Goal: Entertainment & Leisure: Browse casually

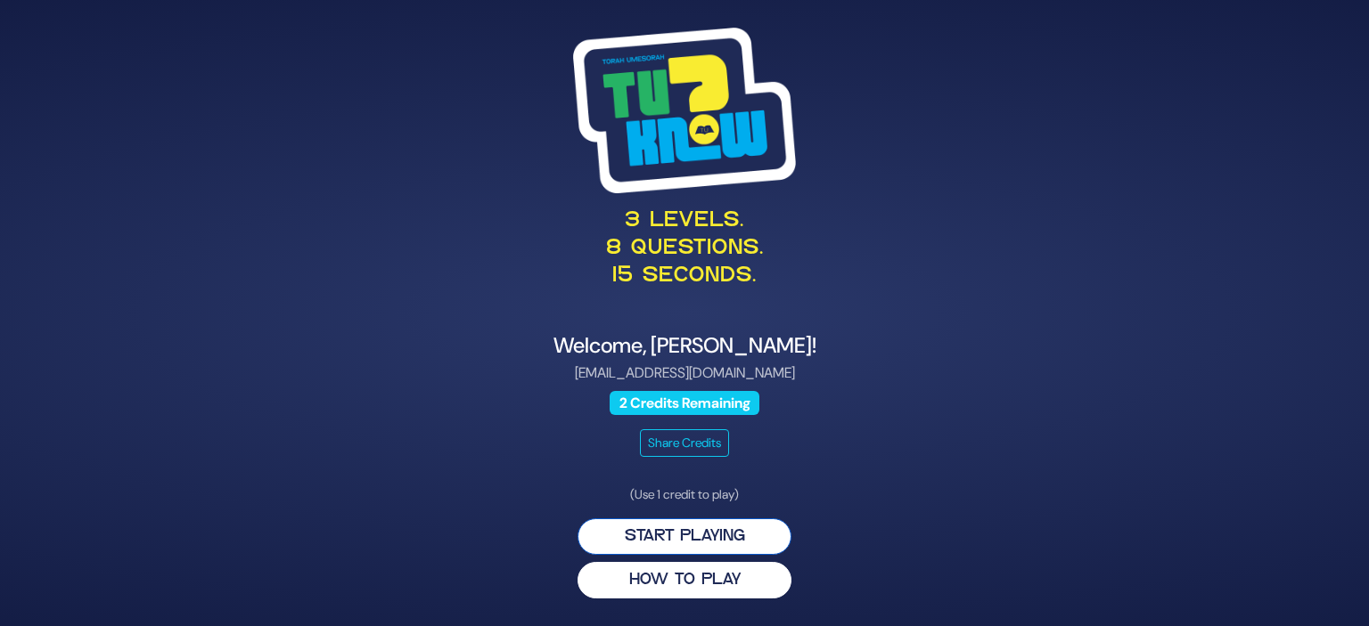
click at [670, 545] on button "Start Playing" at bounding box center [684, 537] width 214 height 37
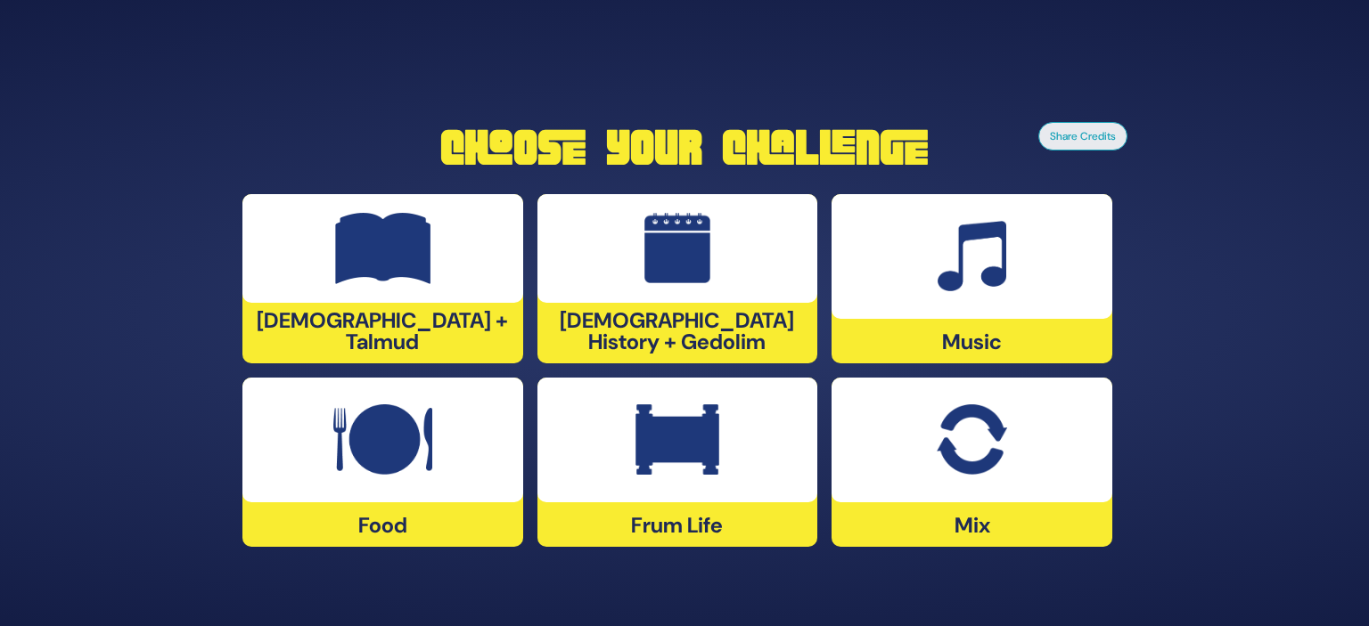
click at [655, 491] on div at bounding box center [677, 440] width 281 height 125
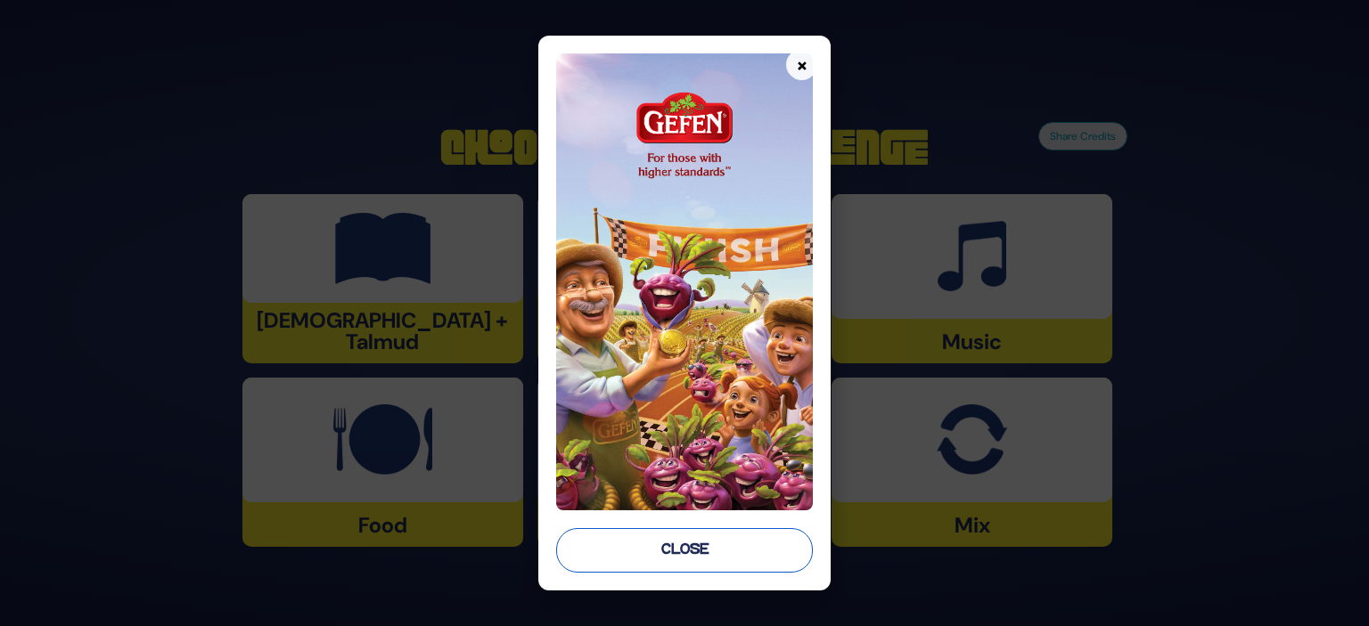
click at [691, 548] on button "Close" at bounding box center [684, 550] width 257 height 45
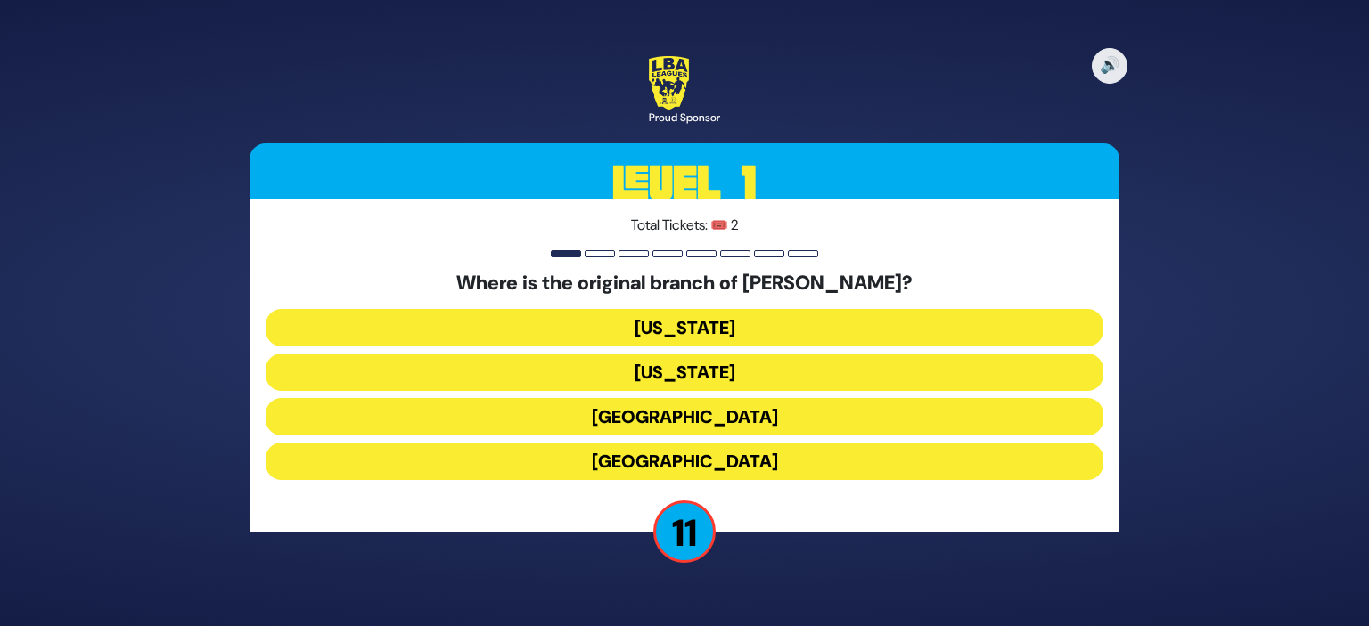
click at [722, 323] on button "[US_STATE]" at bounding box center [685, 327] width 838 height 37
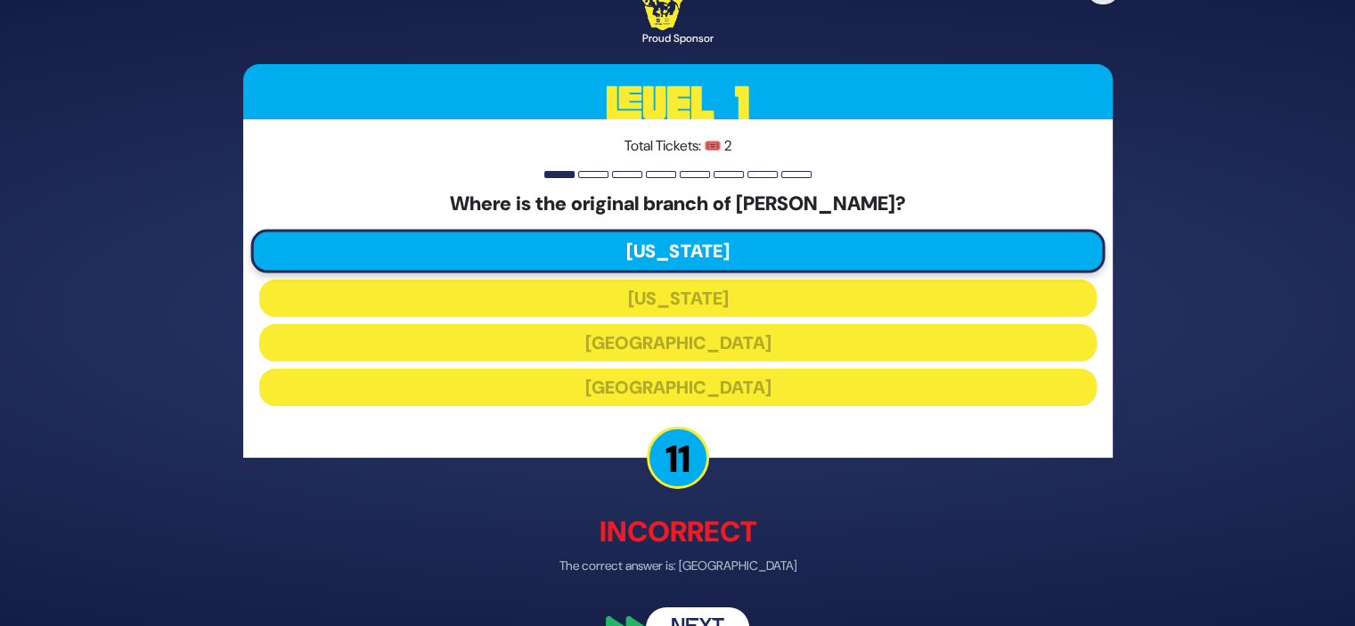
click at [686, 616] on button "Next" at bounding box center [697, 629] width 103 height 41
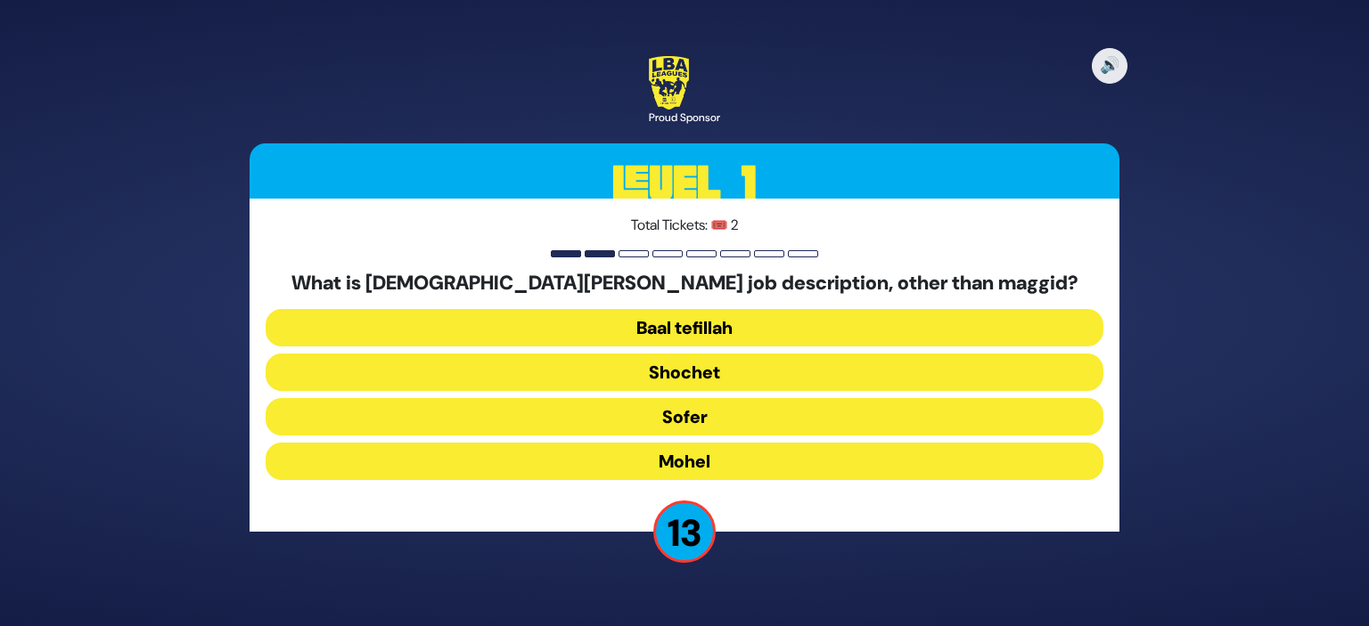
click at [714, 452] on button "Mohel" at bounding box center [685, 461] width 838 height 37
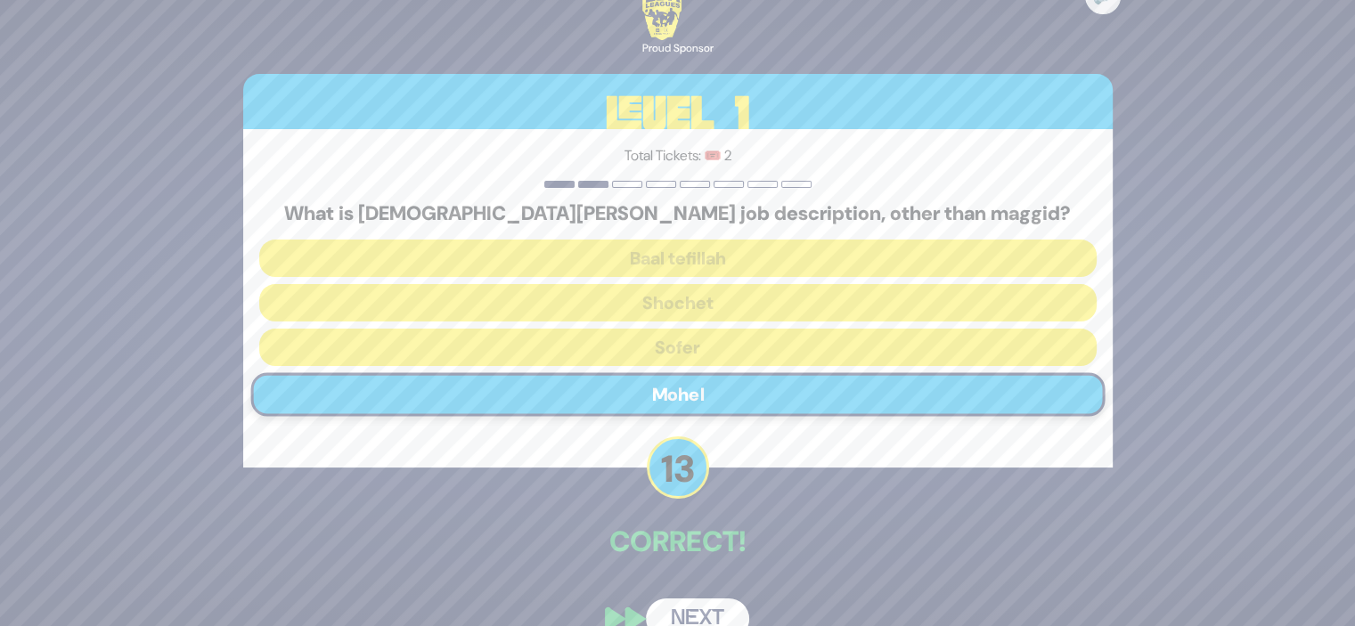
click at [682, 606] on button "Next" at bounding box center [697, 619] width 103 height 41
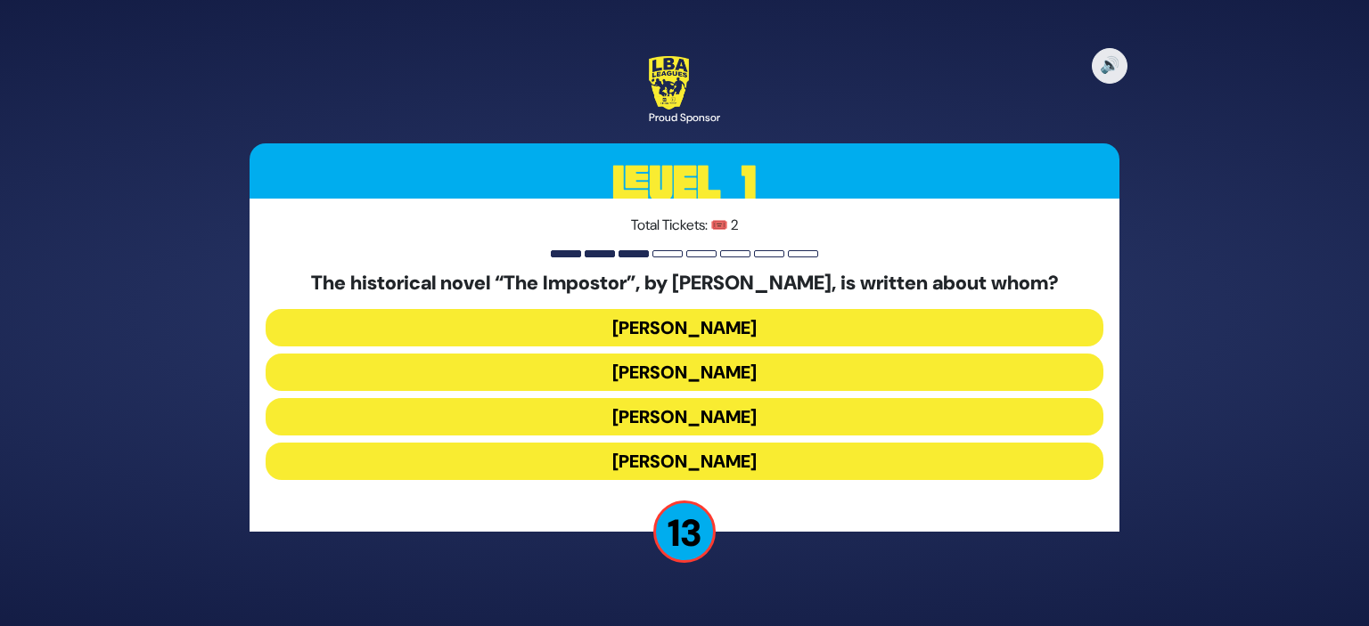
click at [741, 411] on button "[PERSON_NAME]" at bounding box center [685, 416] width 838 height 37
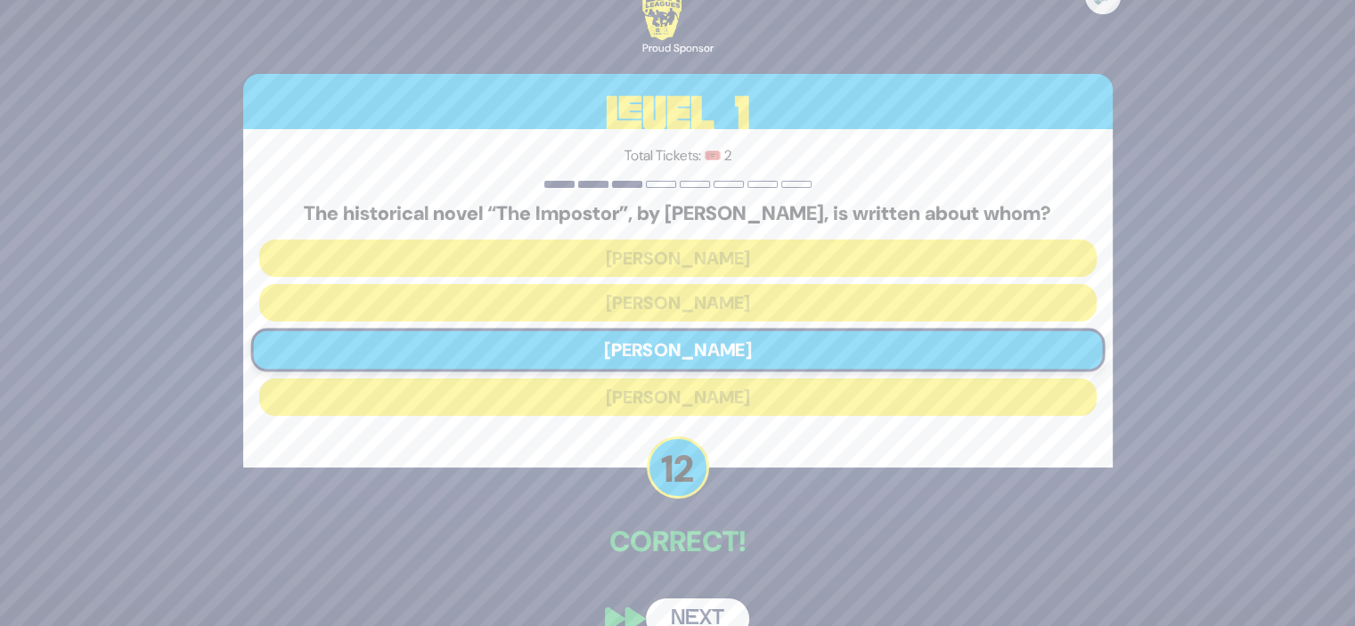
click at [679, 612] on button "Next" at bounding box center [697, 619] width 103 height 41
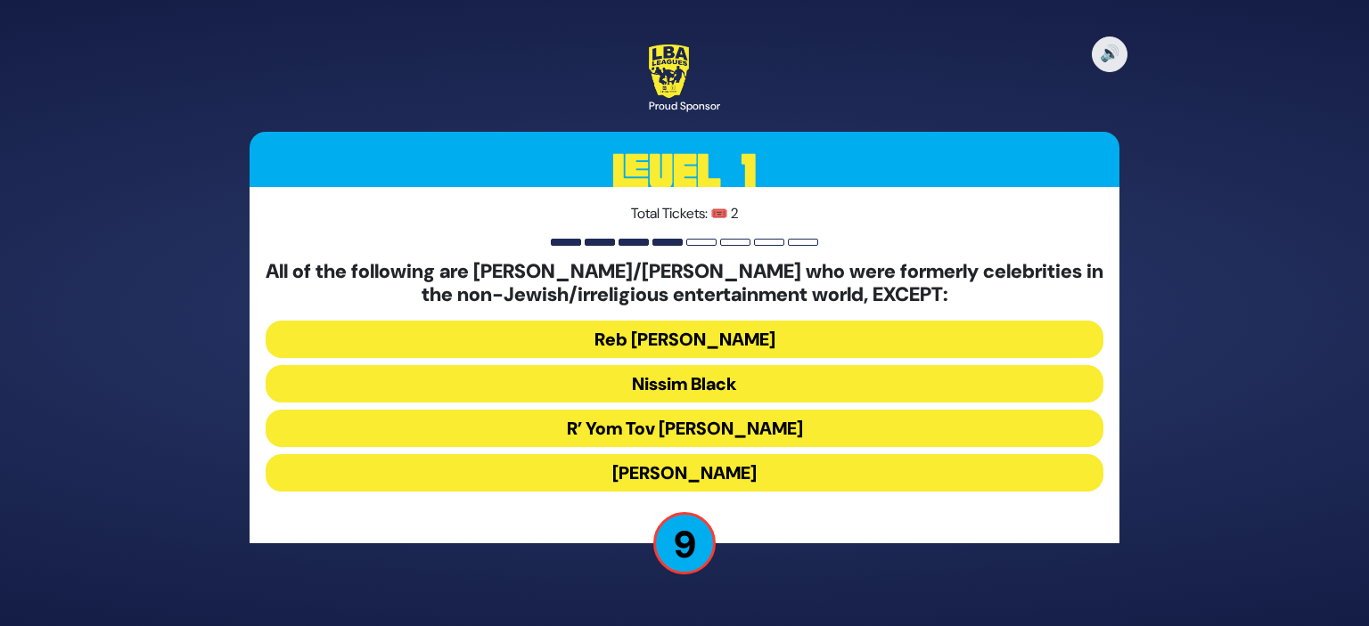
click at [755, 479] on button "[PERSON_NAME]" at bounding box center [685, 472] width 838 height 37
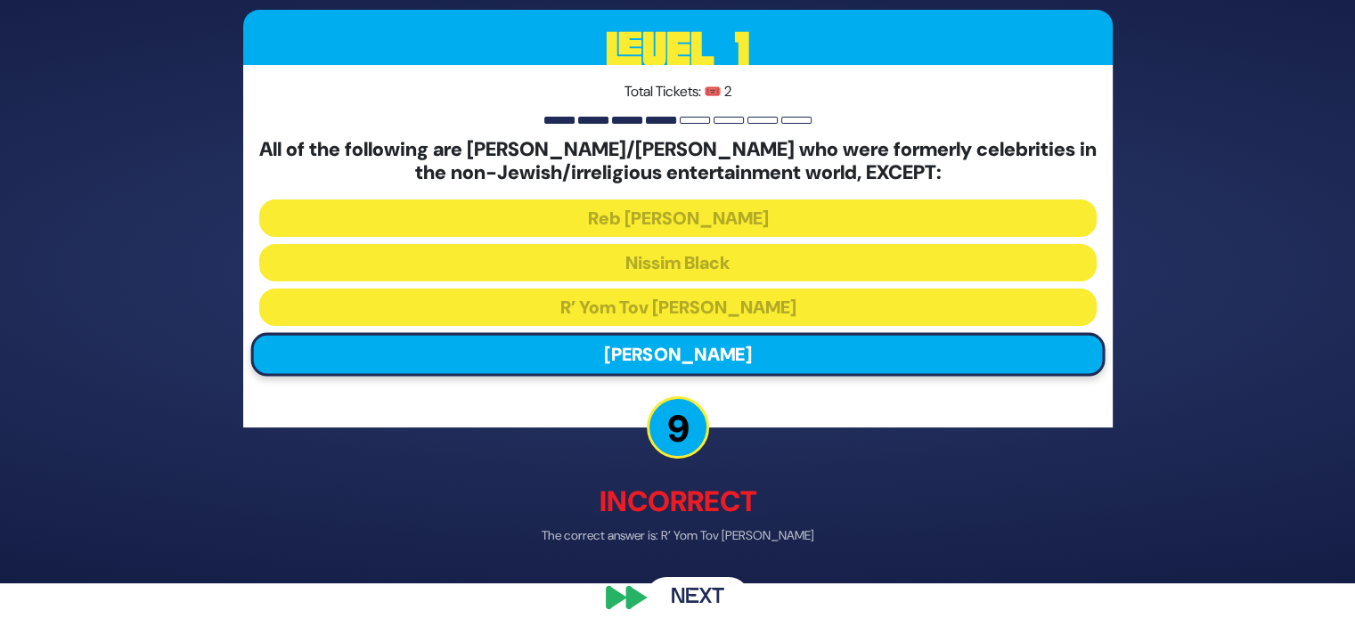
scroll to position [55, 0]
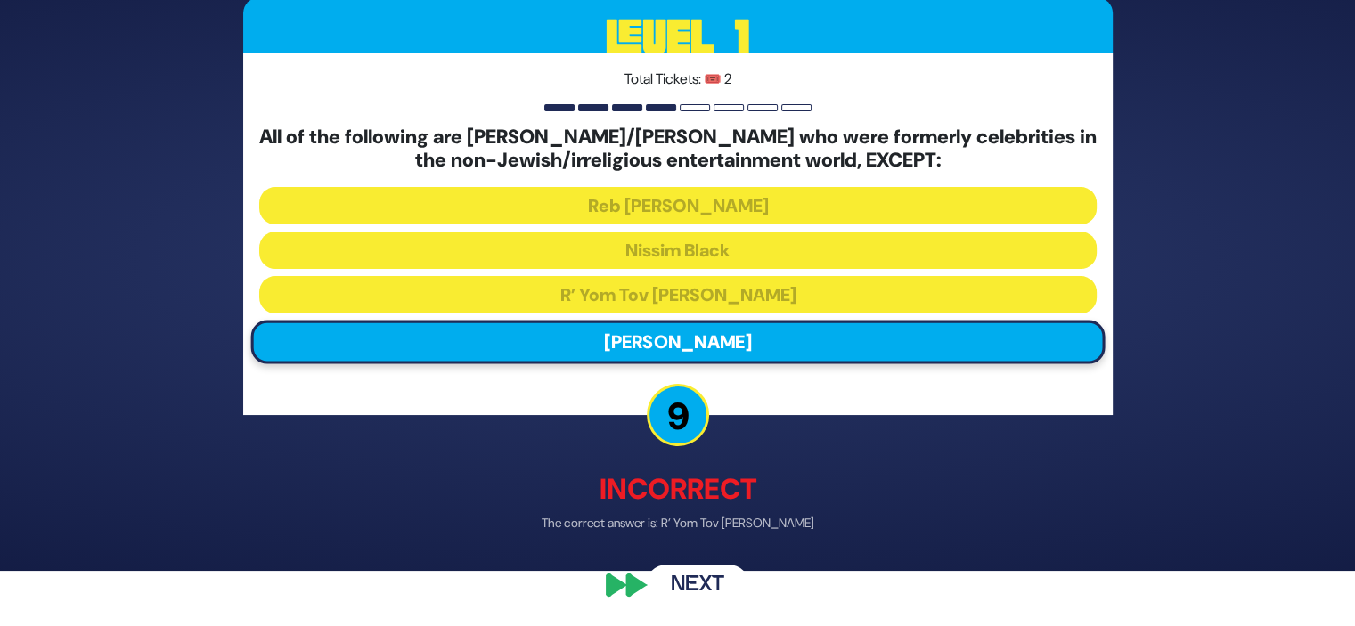
click at [695, 587] on button "Next" at bounding box center [697, 585] width 103 height 41
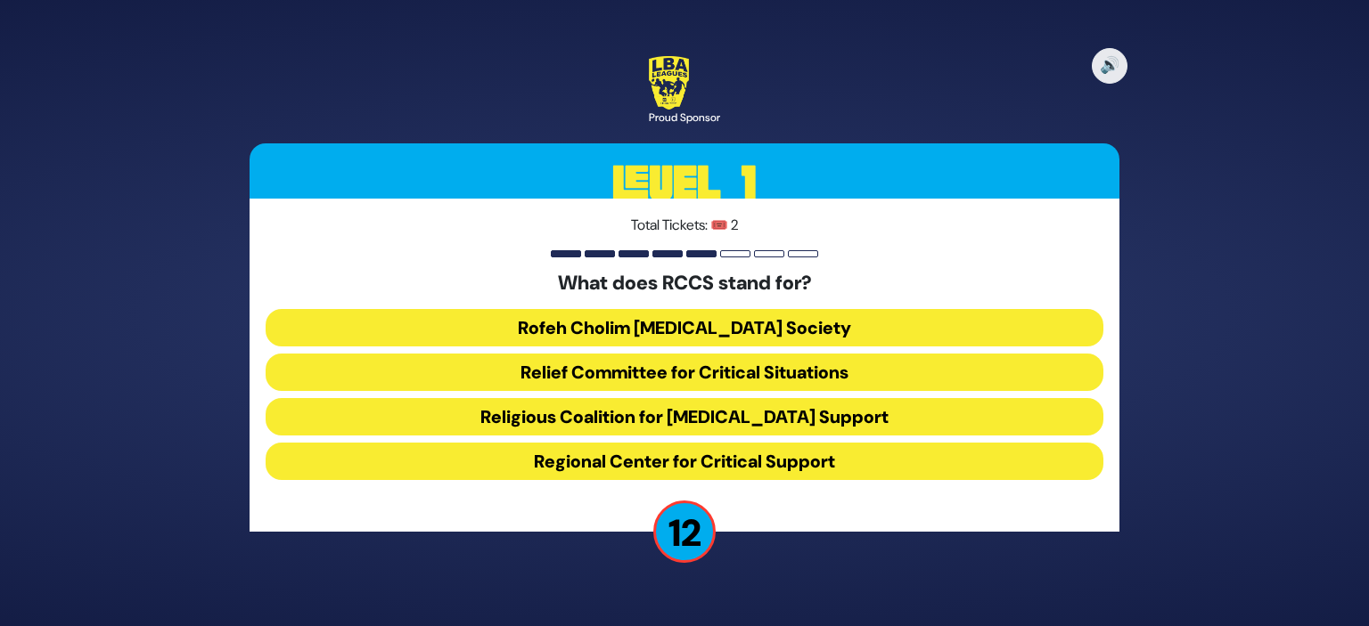
click at [758, 334] on button "Rofeh Cholim [MEDICAL_DATA] Society" at bounding box center [685, 327] width 838 height 37
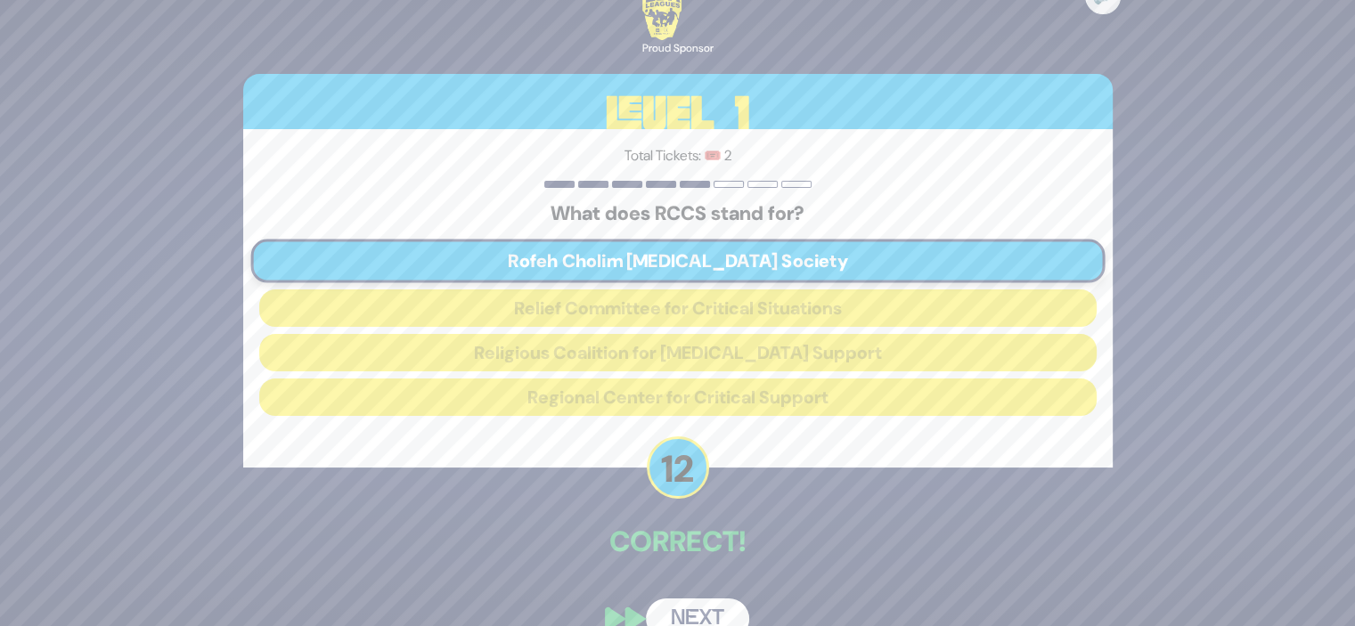
click at [683, 608] on button "Next" at bounding box center [697, 619] width 103 height 41
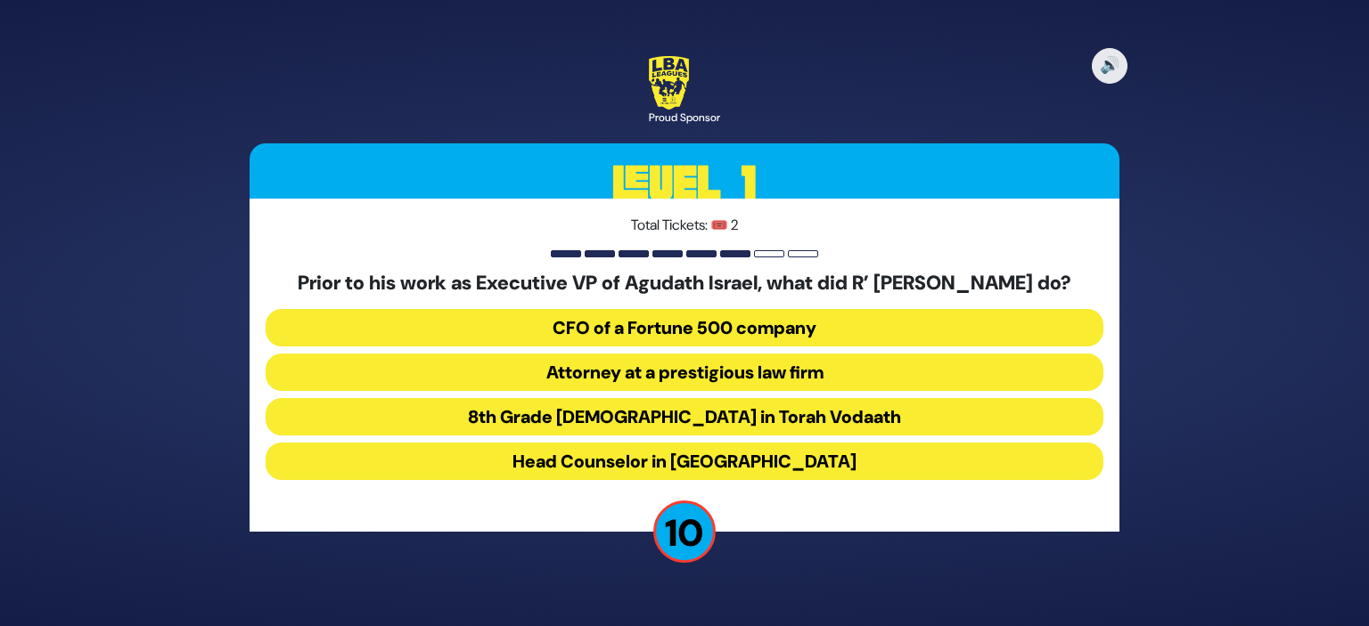
click at [720, 380] on button "Attorney at a prestigious law firm" at bounding box center [685, 372] width 838 height 37
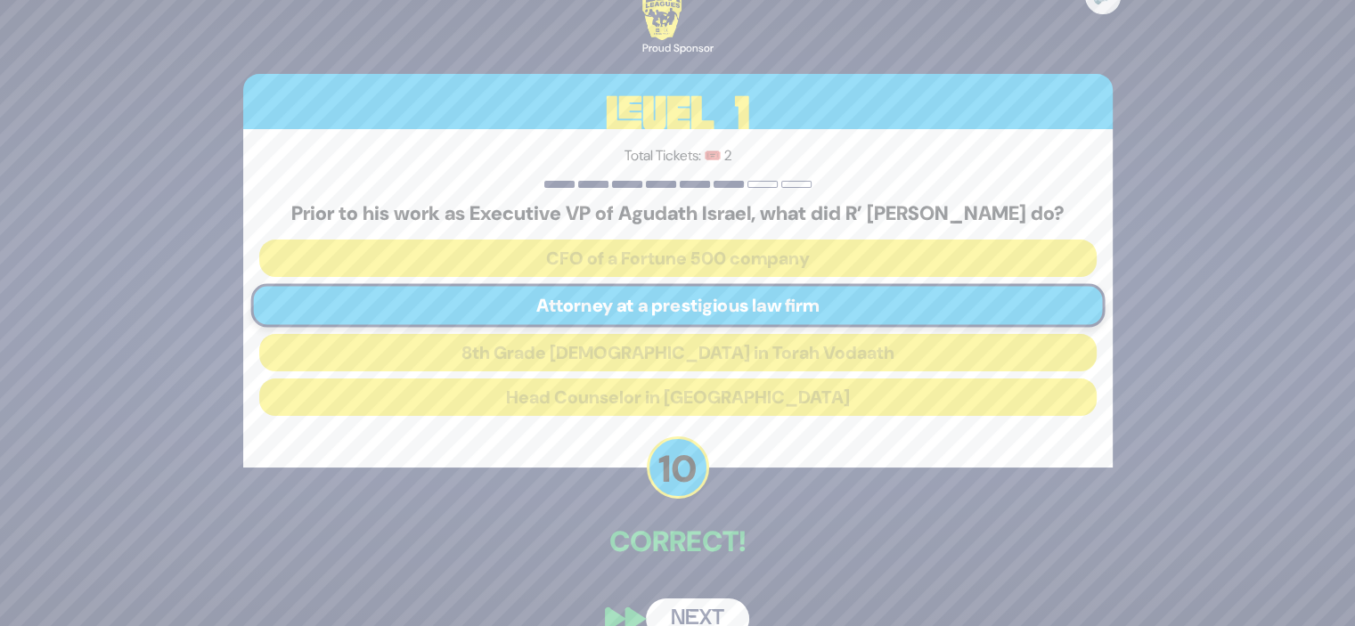
click at [689, 617] on button "Next" at bounding box center [697, 619] width 103 height 41
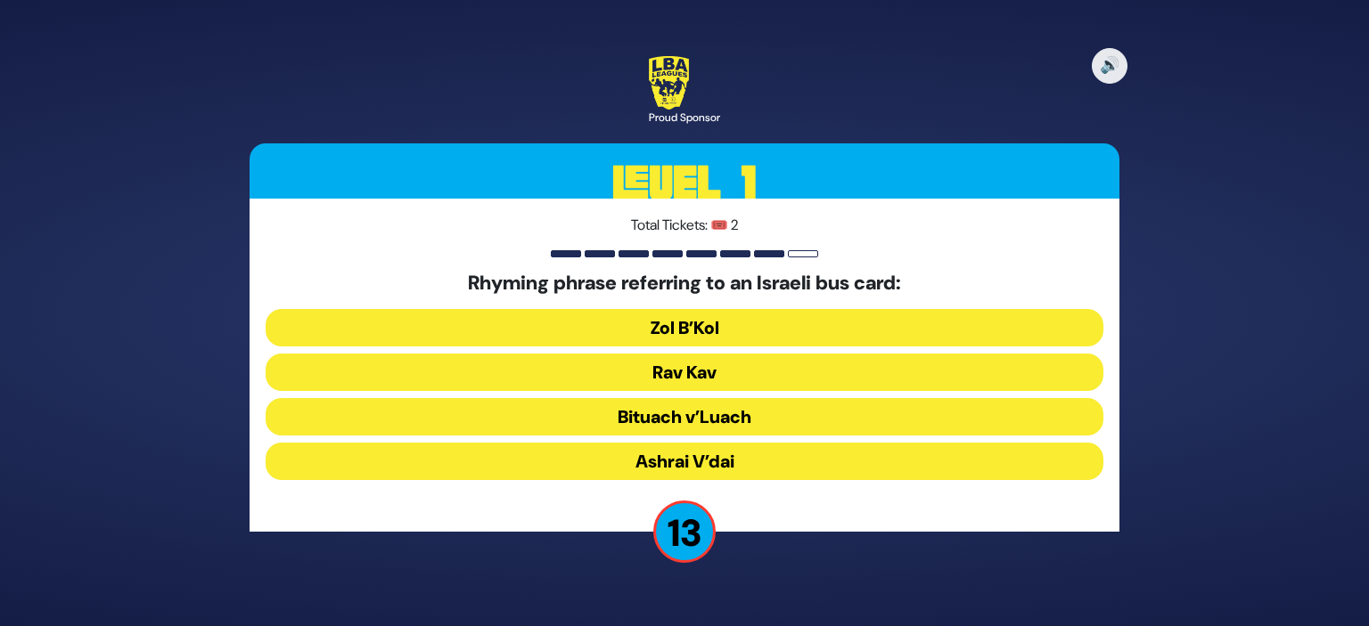
click at [682, 369] on button "Rav Kav" at bounding box center [685, 372] width 838 height 37
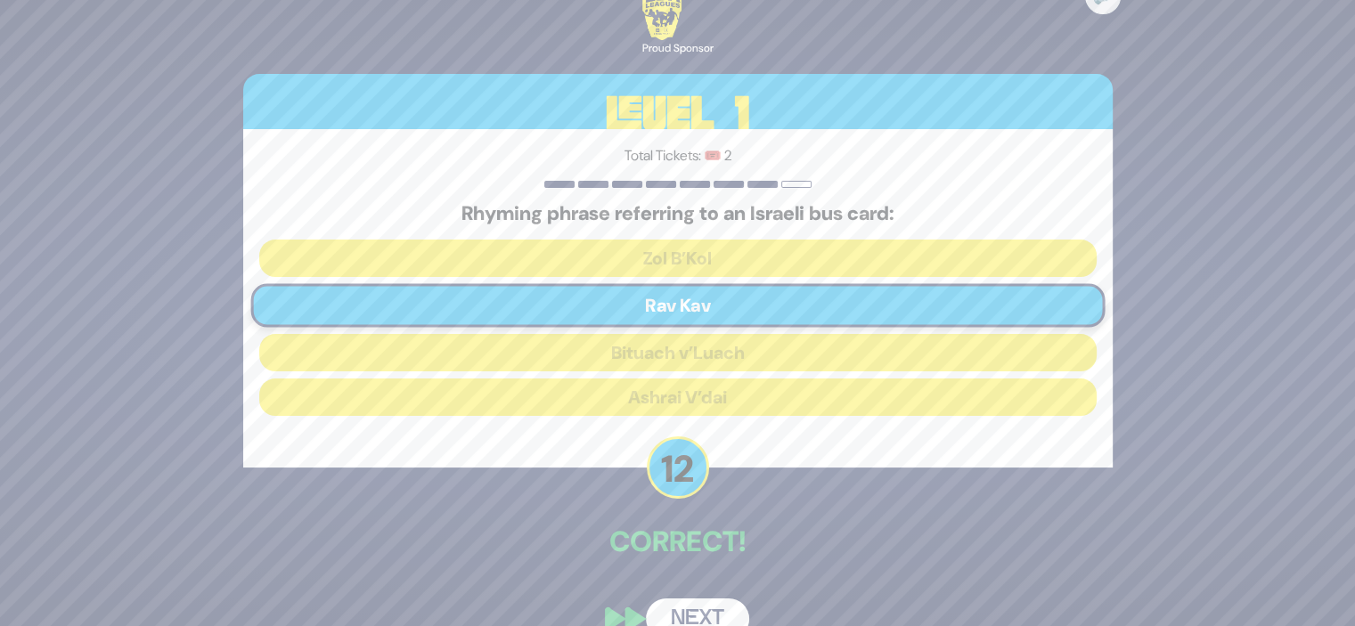
click at [667, 624] on button "Next" at bounding box center [697, 619] width 103 height 41
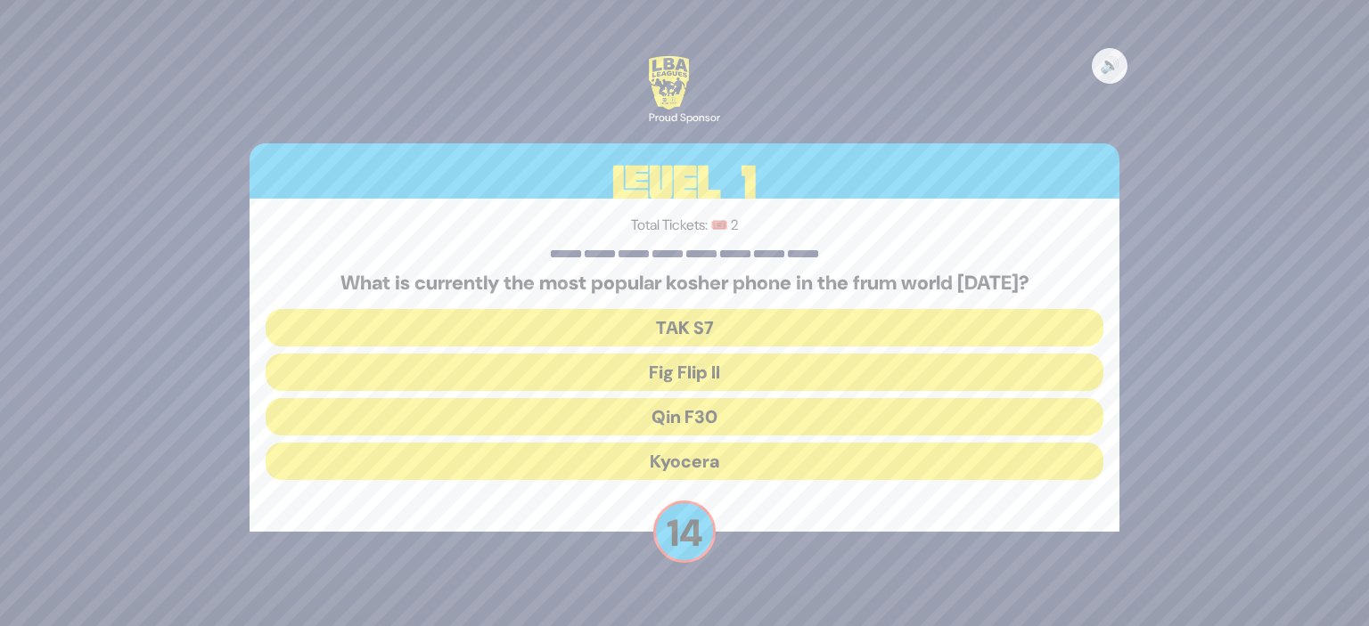
click at [698, 366] on button "Fig Flip II" at bounding box center [685, 372] width 838 height 37
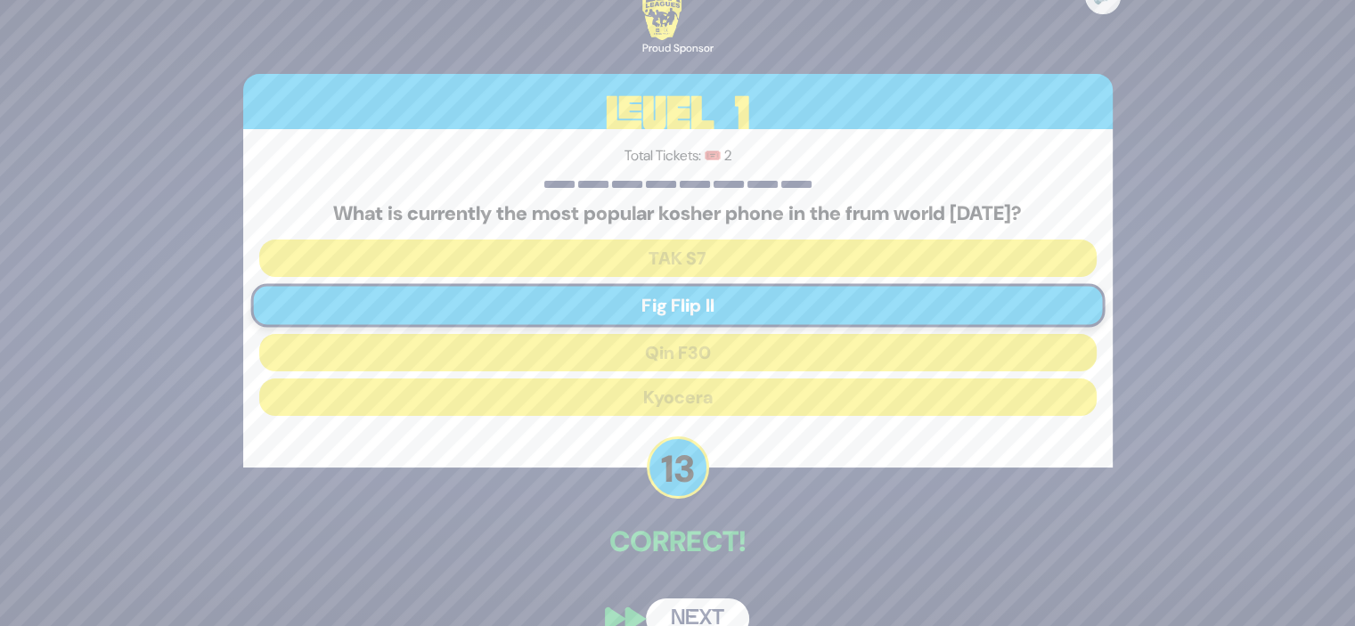
click at [686, 607] on button "Next" at bounding box center [697, 619] width 103 height 41
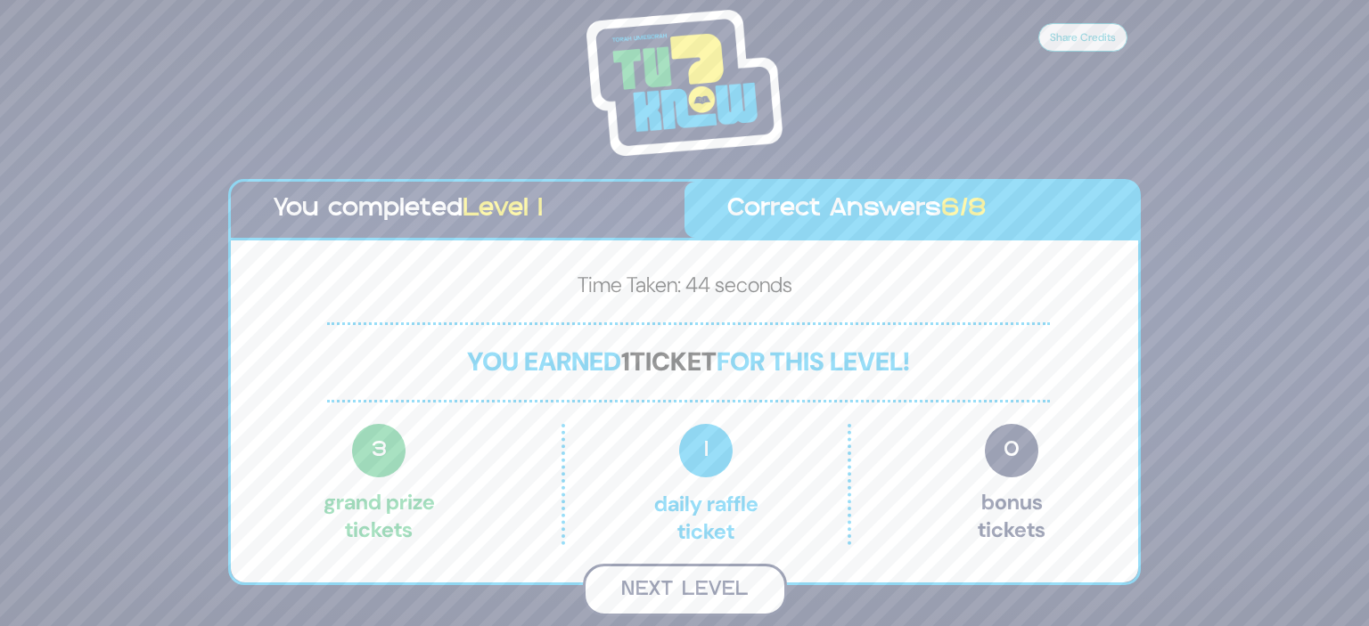
click at [685, 585] on button "Next Level" at bounding box center [685, 590] width 204 height 53
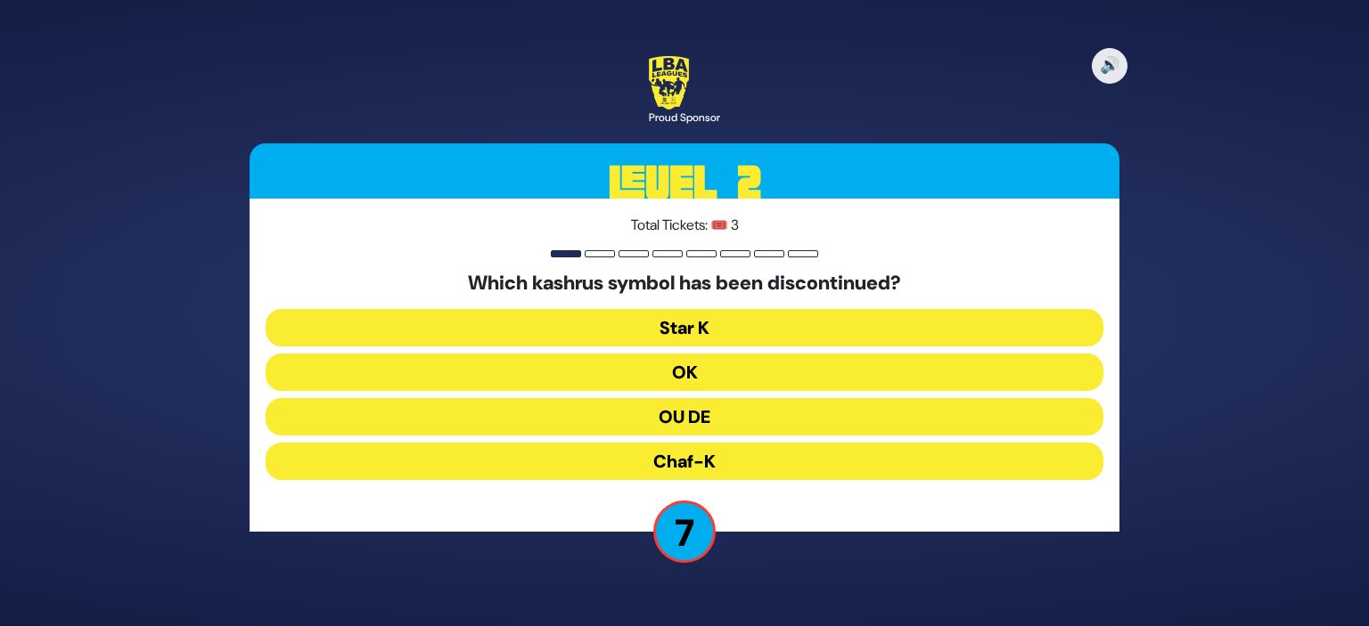
click at [688, 367] on button "OK" at bounding box center [685, 372] width 838 height 37
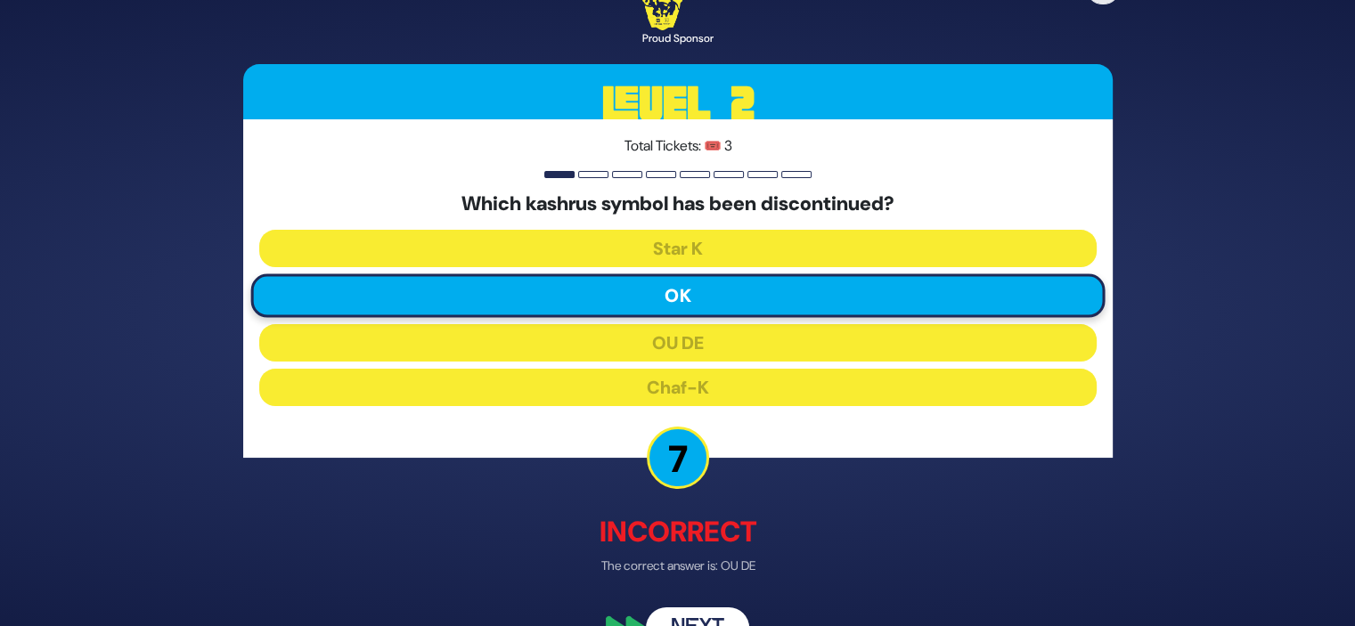
click at [692, 615] on button "Next" at bounding box center [697, 629] width 103 height 41
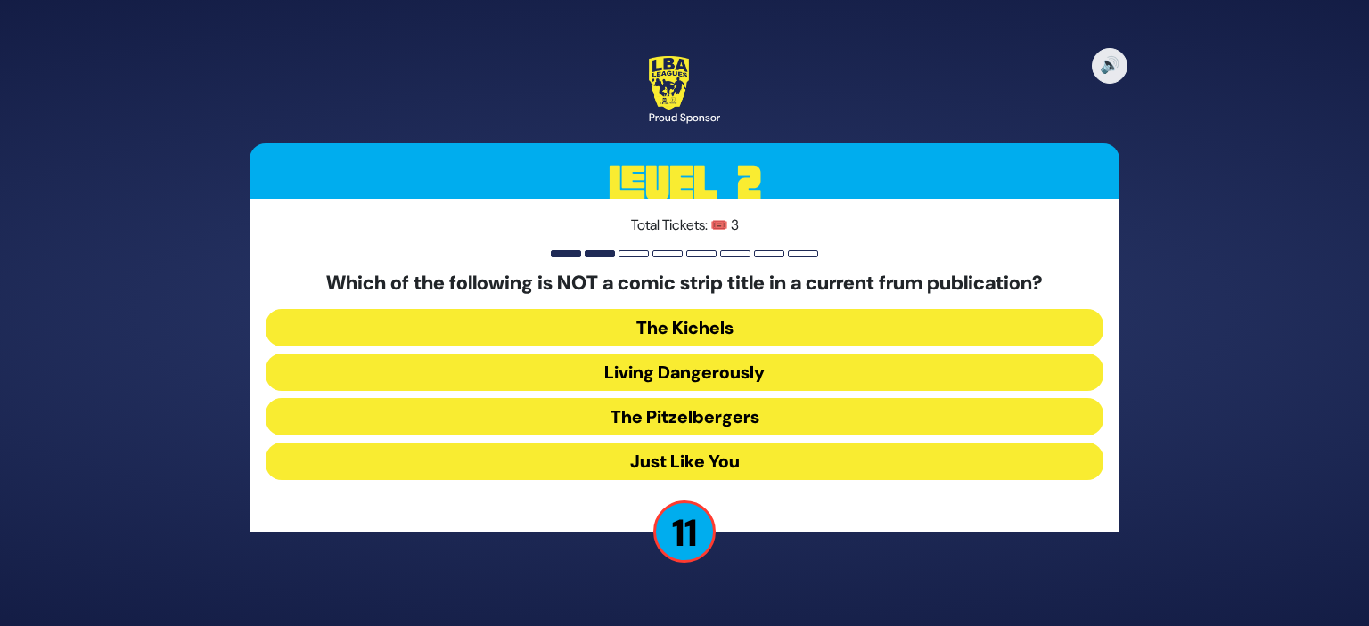
click at [705, 359] on button "Living Dangerously" at bounding box center [685, 372] width 838 height 37
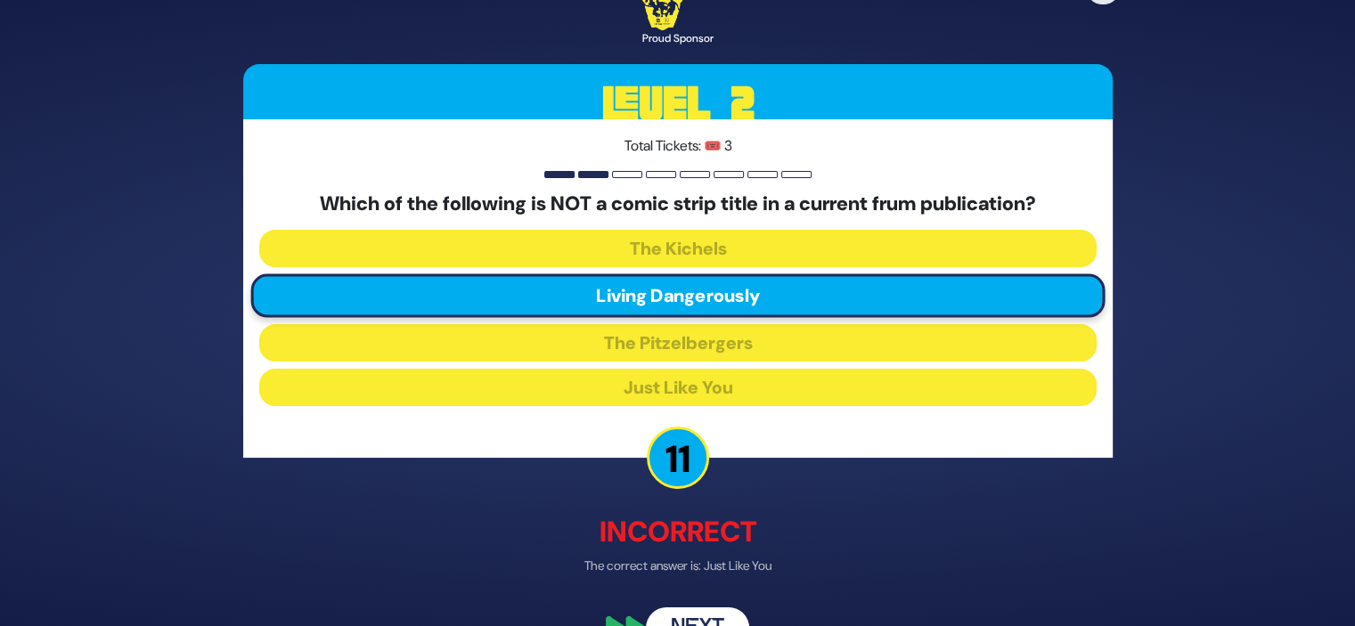
click at [688, 612] on button "Next" at bounding box center [697, 629] width 103 height 41
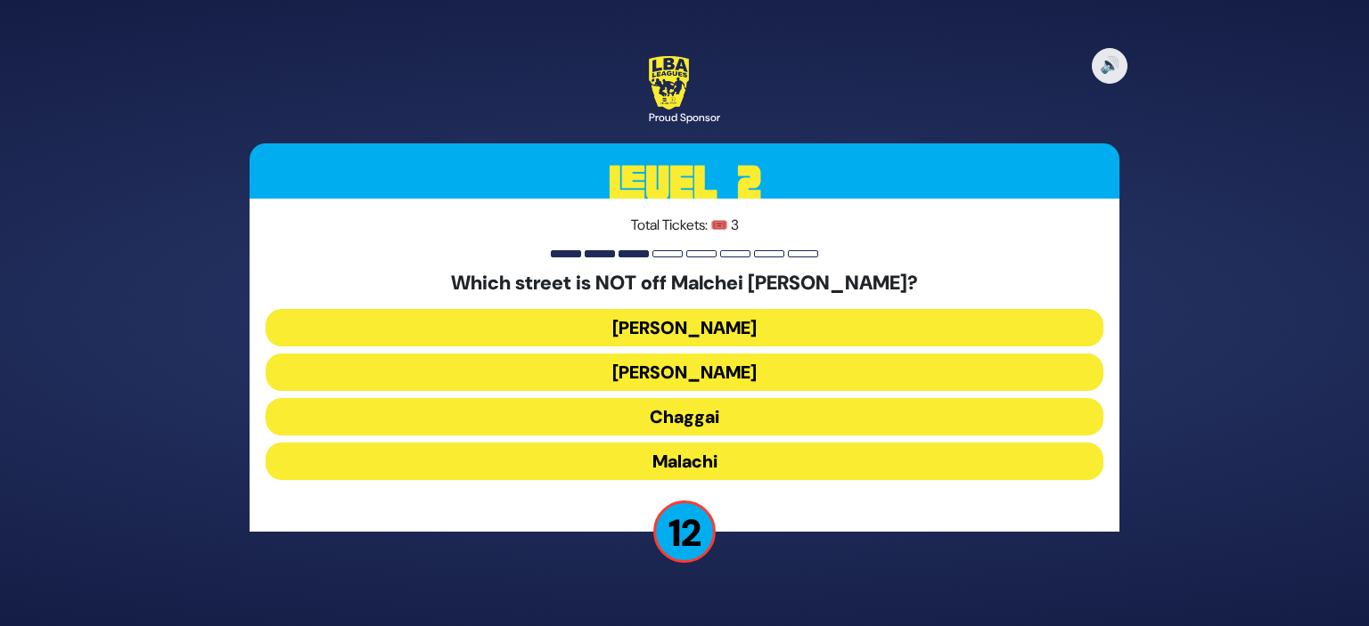
click at [705, 417] on button "Chaggai" at bounding box center [685, 416] width 838 height 37
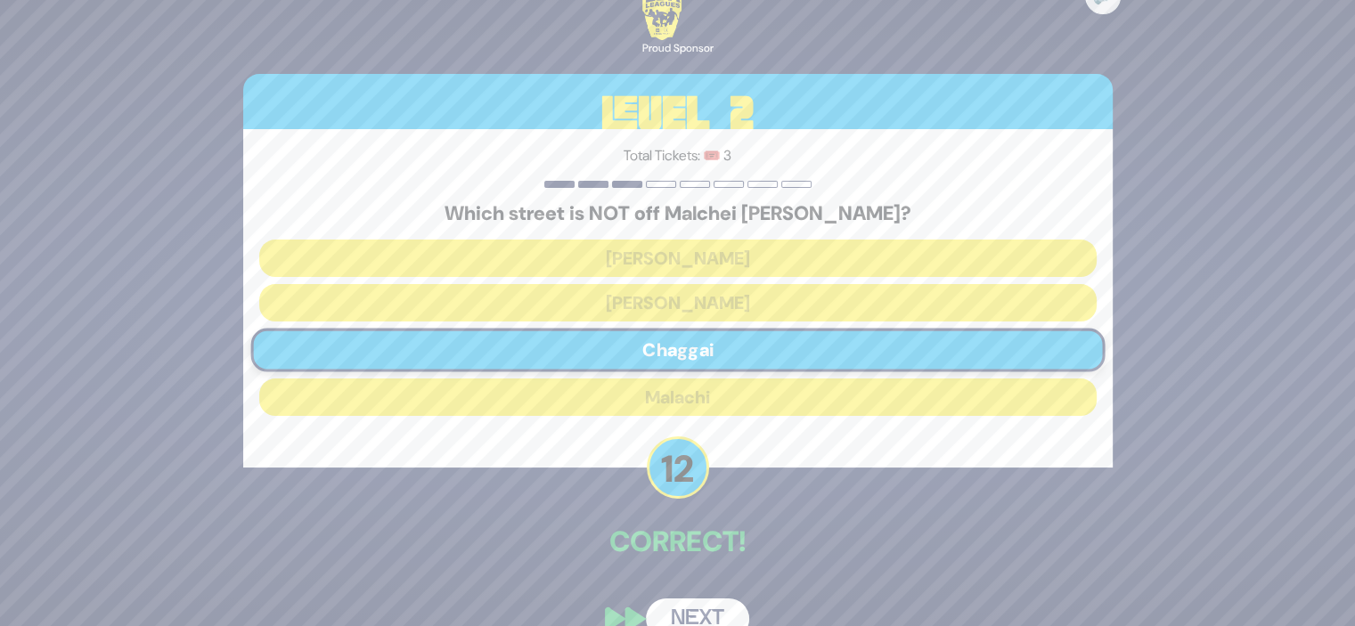
click at [685, 609] on button "Next" at bounding box center [697, 619] width 103 height 41
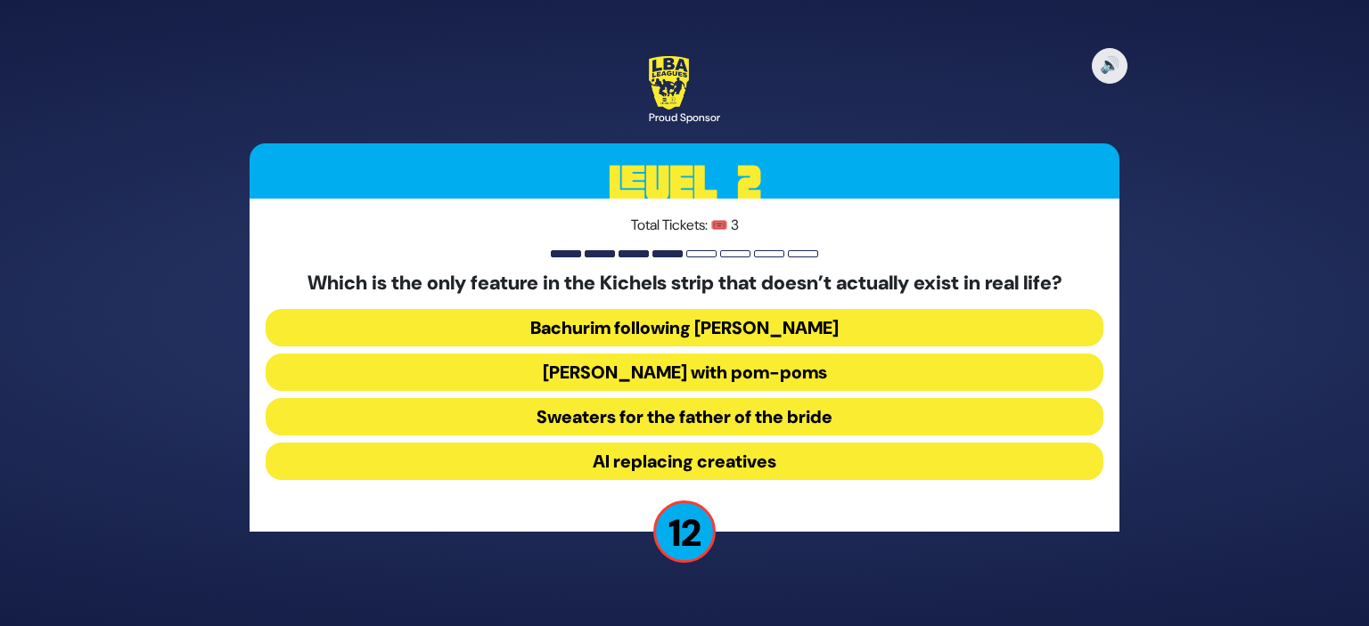
click at [715, 368] on button "[PERSON_NAME] with pom-poms" at bounding box center [685, 372] width 838 height 37
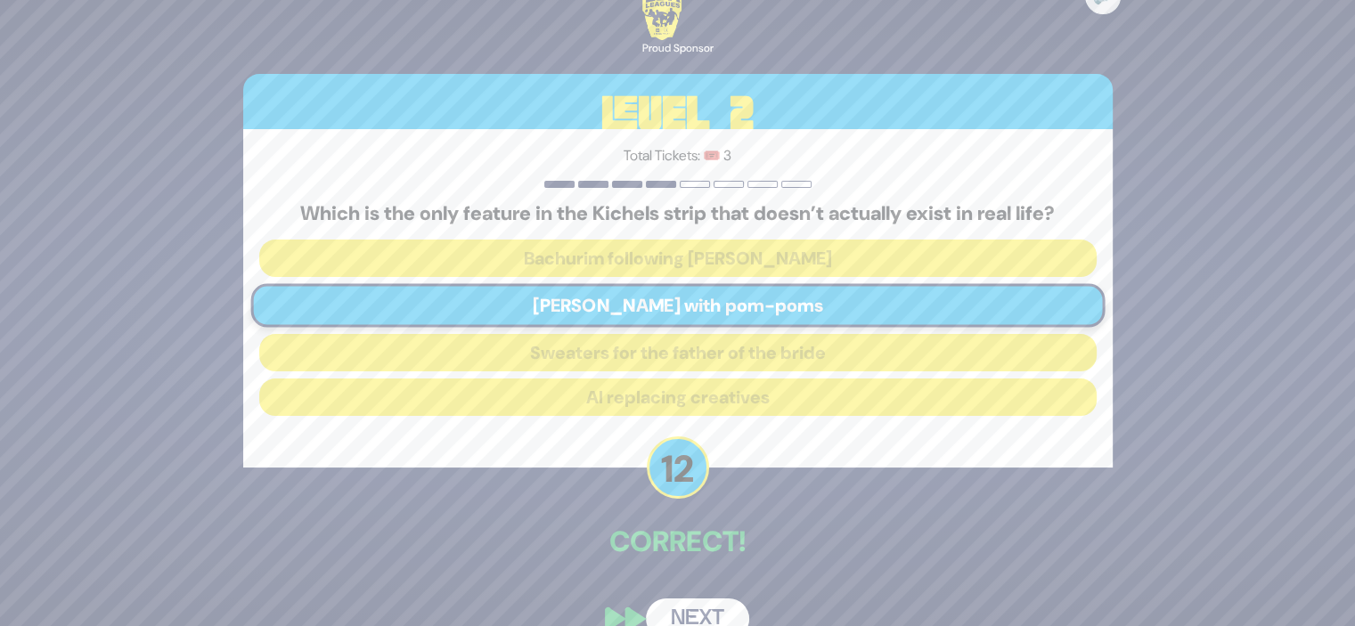
click at [689, 604] on button "Next" at bounding box center [697, 619] width 103 height 41
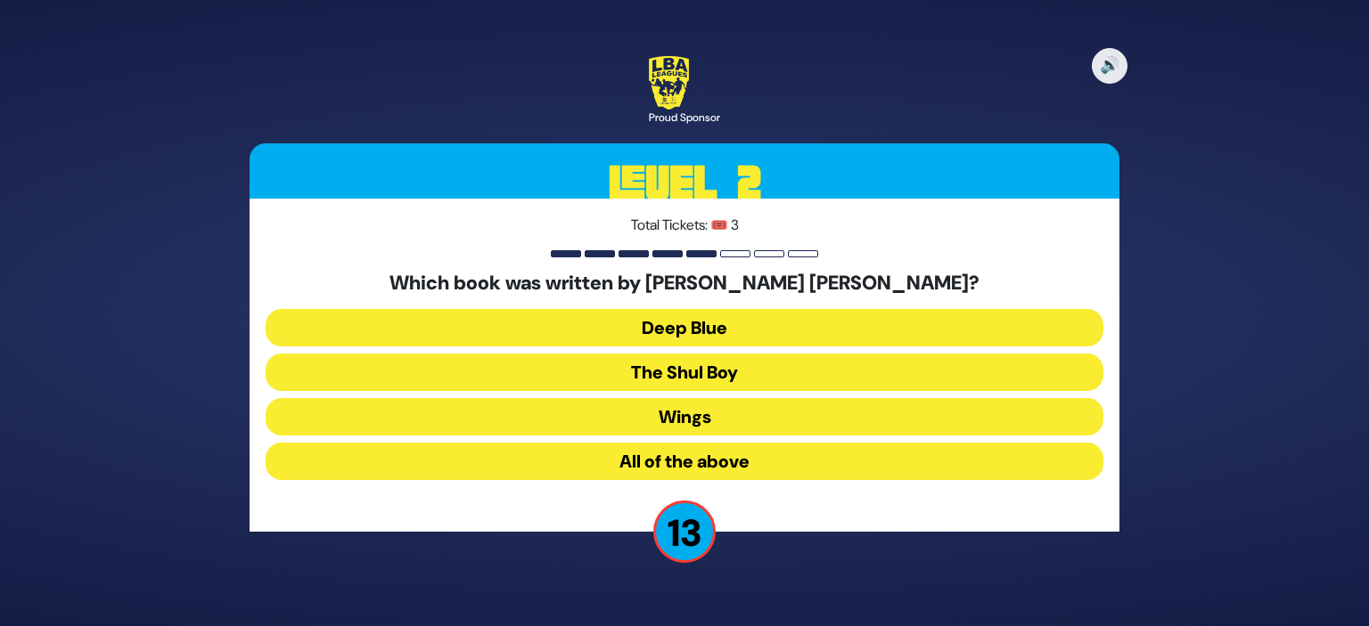
click at [700, 451] on button "All of the above" at bounding box center [685, 461] width 838 height 37
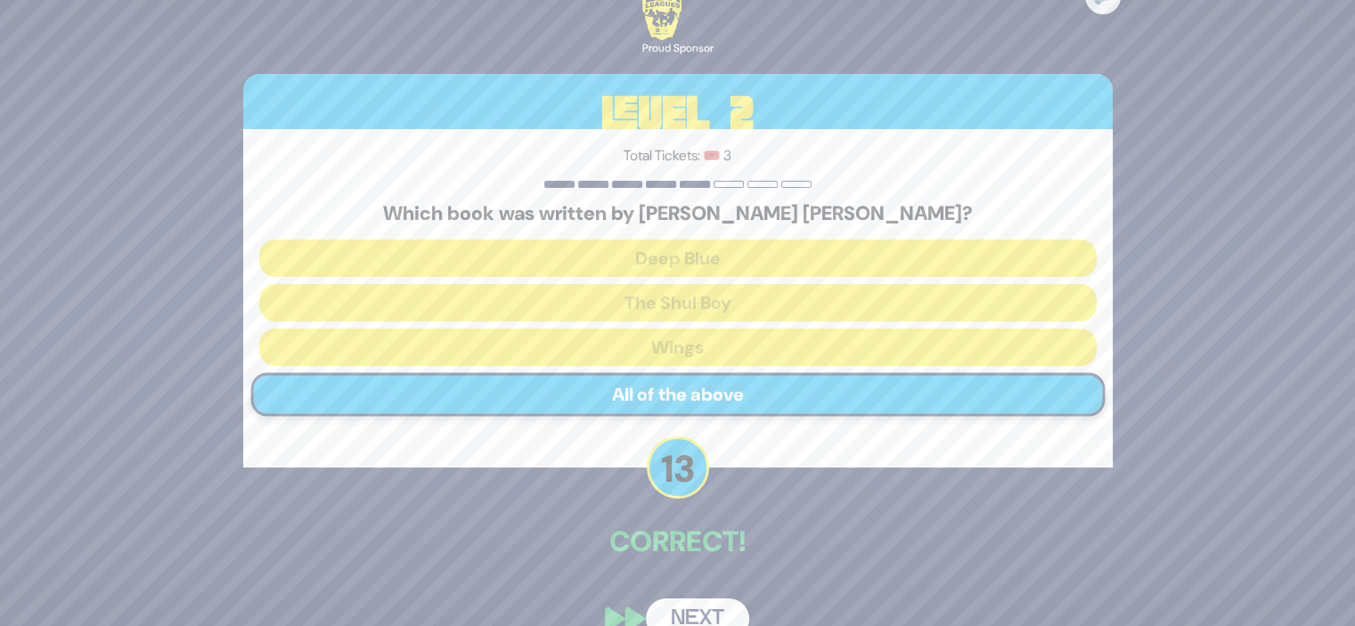
click at [689, 609] on button "Next" at bounding box center [697, 619] width 103 height 41
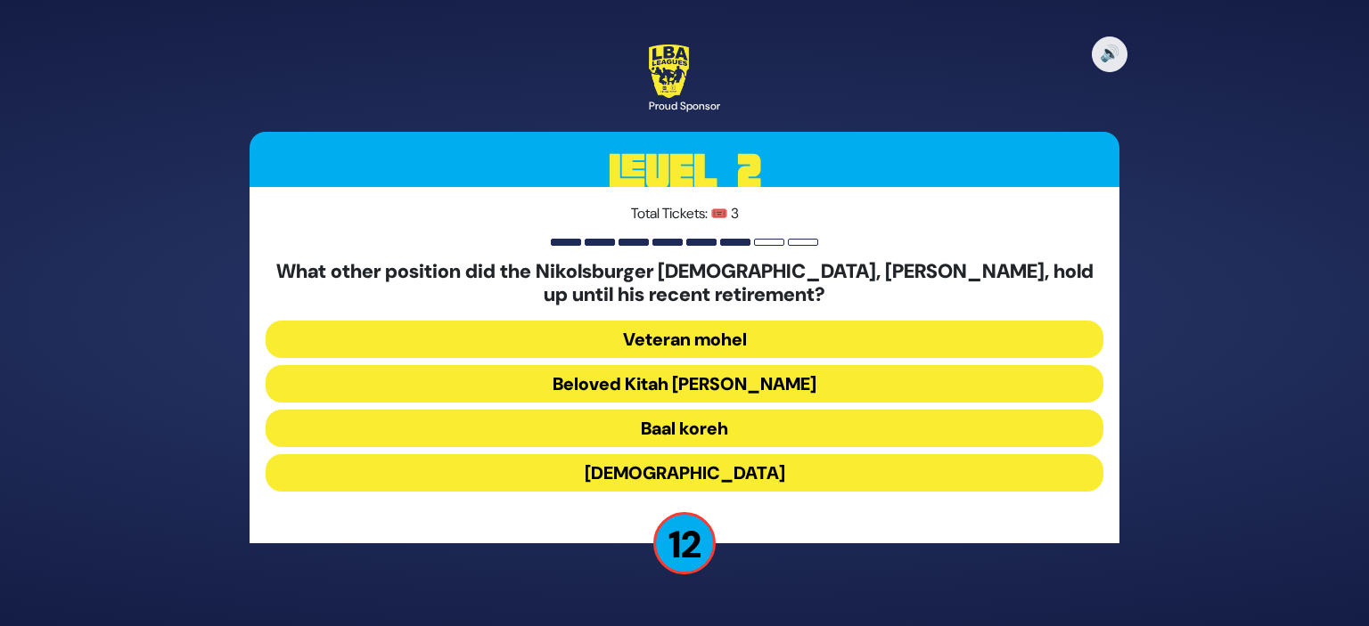
click at [741, 392] on button "Beloved Kitah [PERSON_NAME]" at bounding box center [685, 383] width 838 height 37
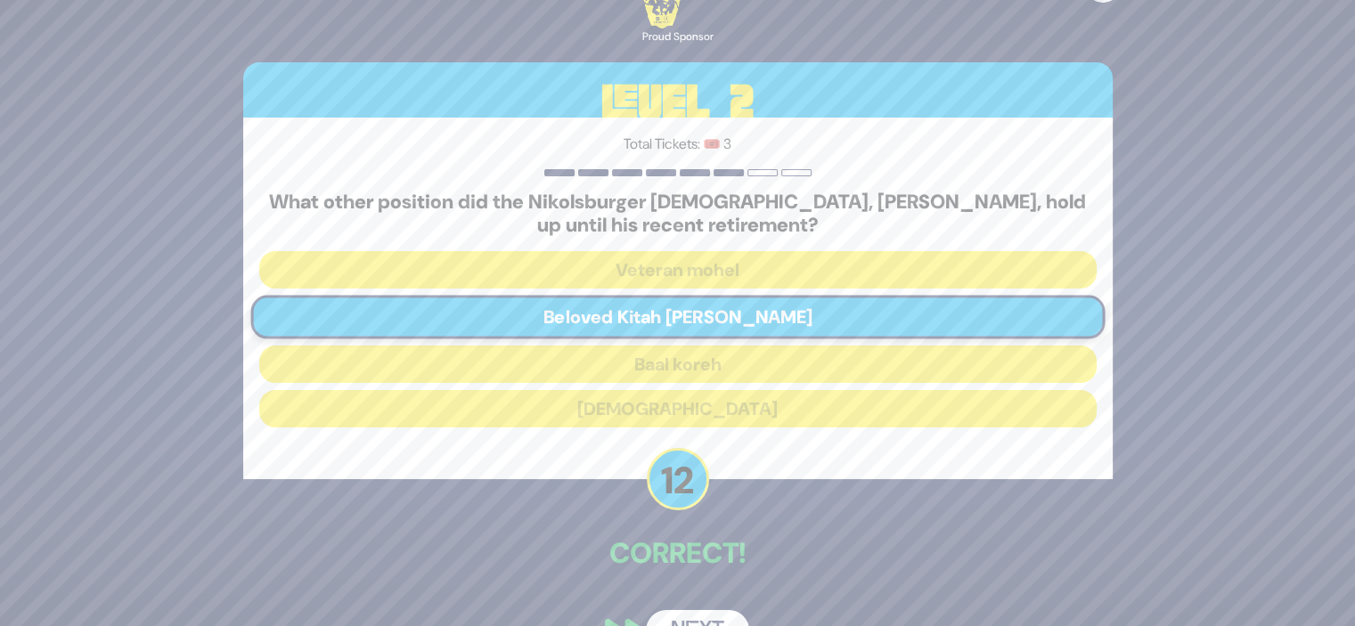
click at [683, 610] on button "Next" at bounding box center [697, 630] width 103 height 41
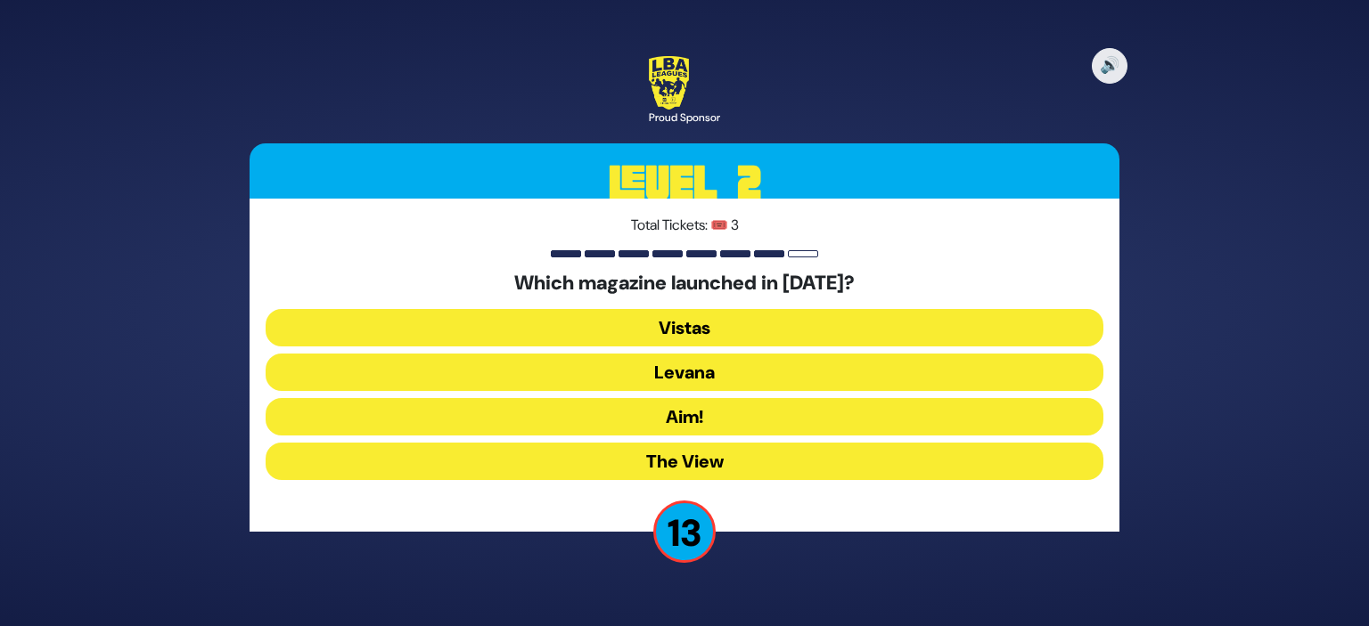
click at [716, 371] on button "Levana" at bounding box center [685, 372] width 838 height 37
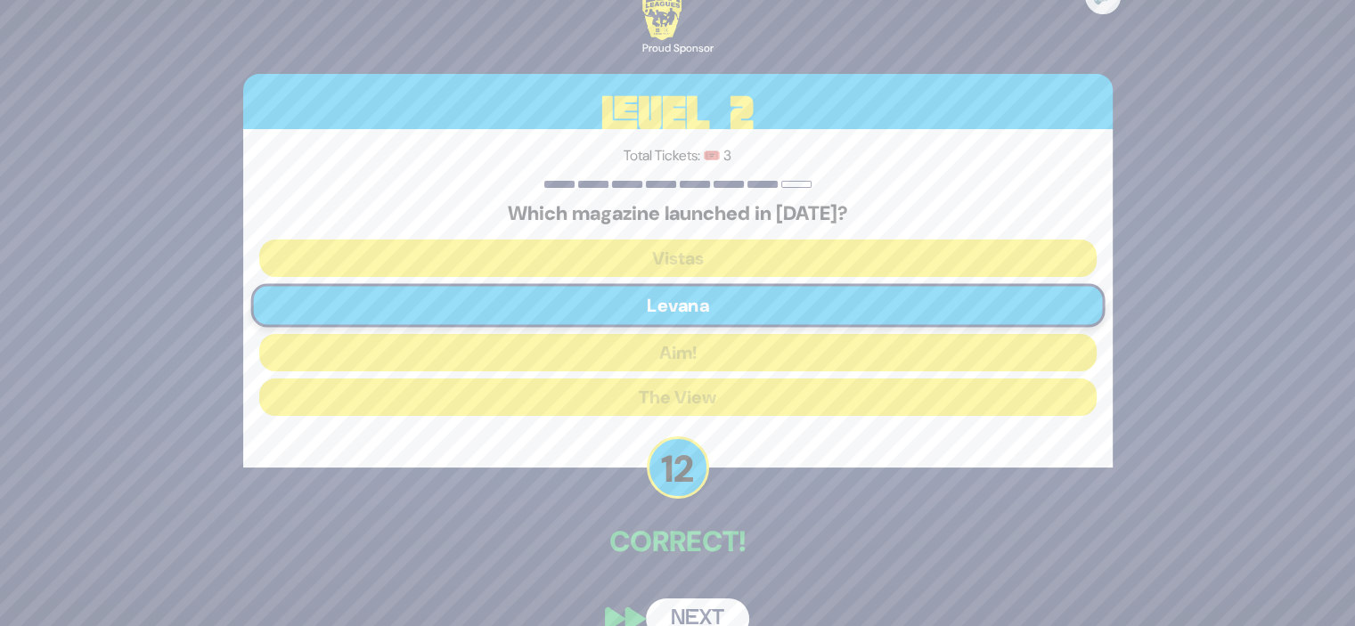
click at [687, 608] on button "Next" at bounding box center [697, 619] width 103 height 41
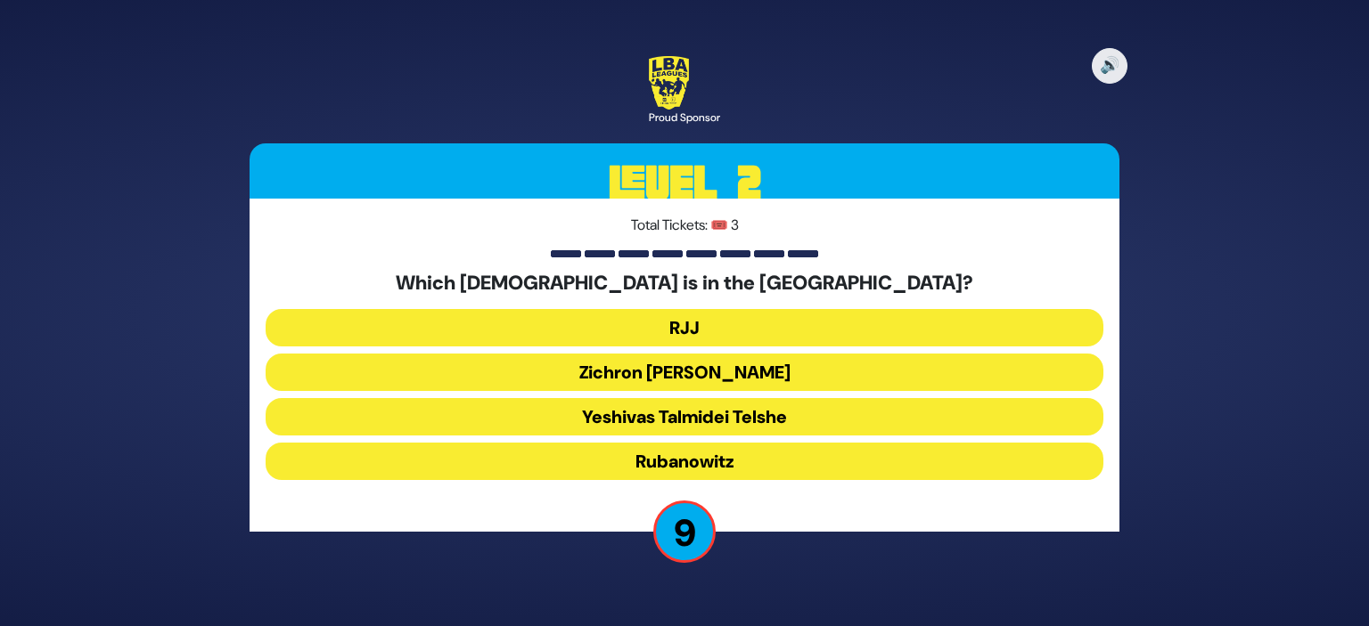
click at [686, 369] on button "Zichron [PERSON_NAME]" at bounding box center [685, 372] width 838 height 37
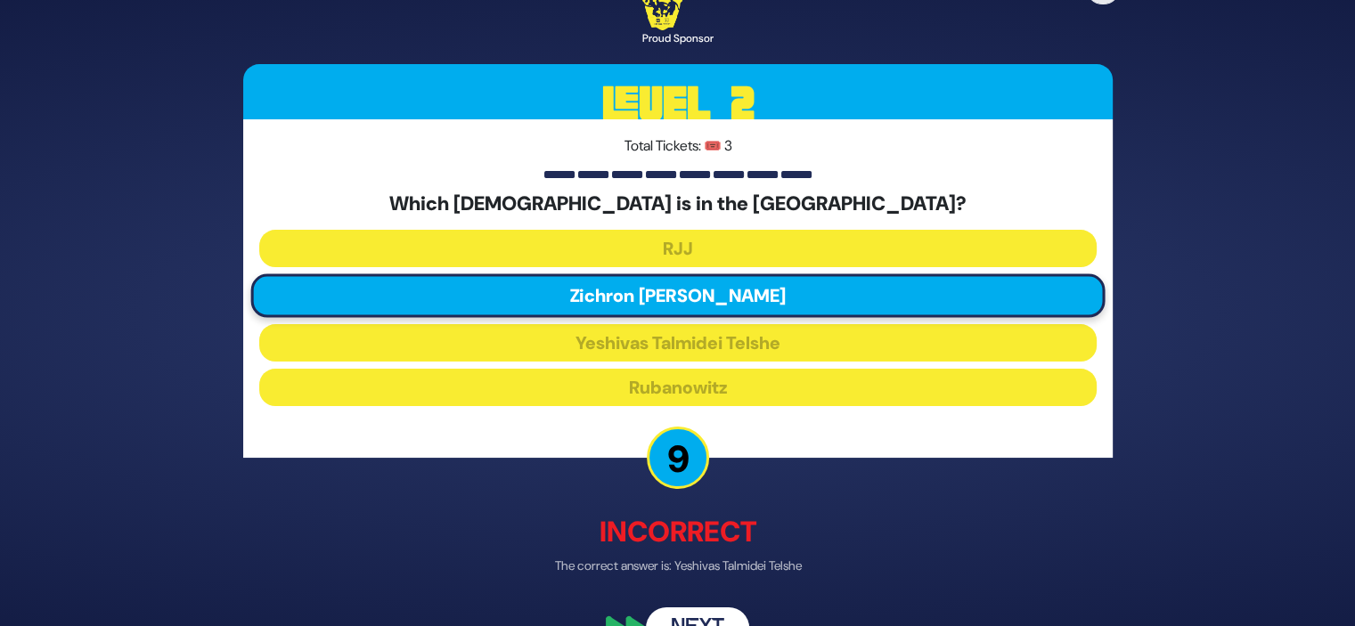
click at [680, 612] on button "Next" at bounding box center [697, 629] width 103 height 41
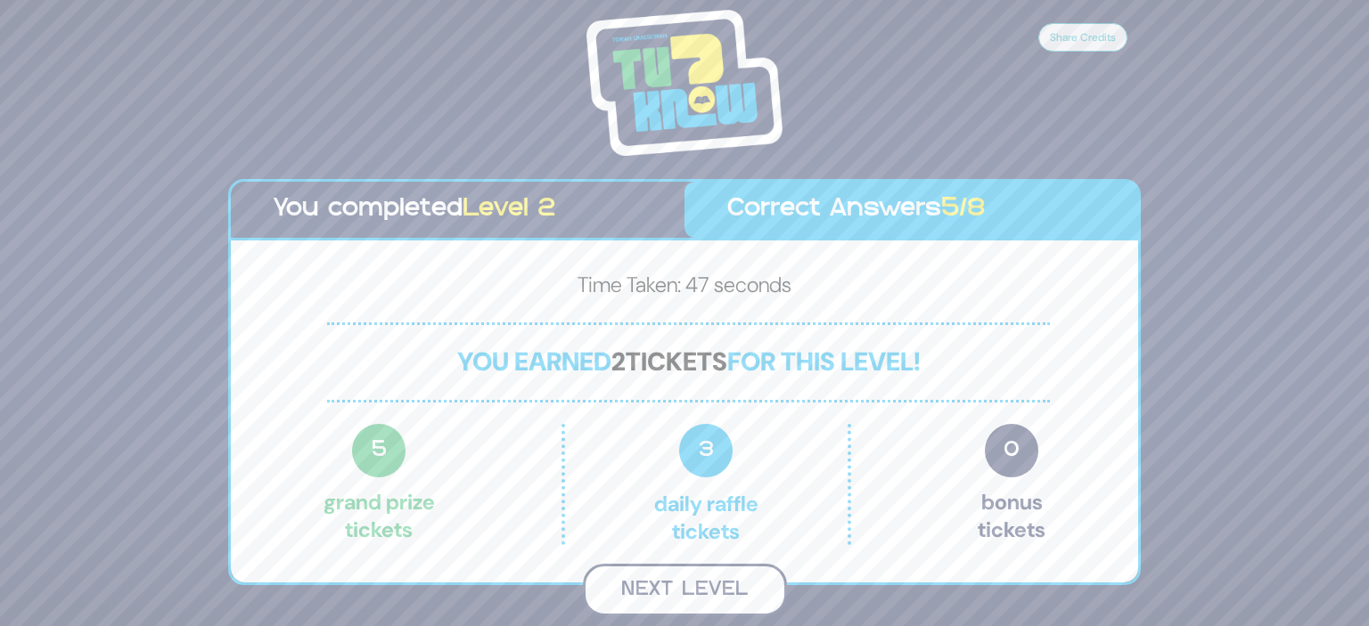
click at [684, 593] on button "Next Level" at bounding box center [685, 590] width 204 height 53
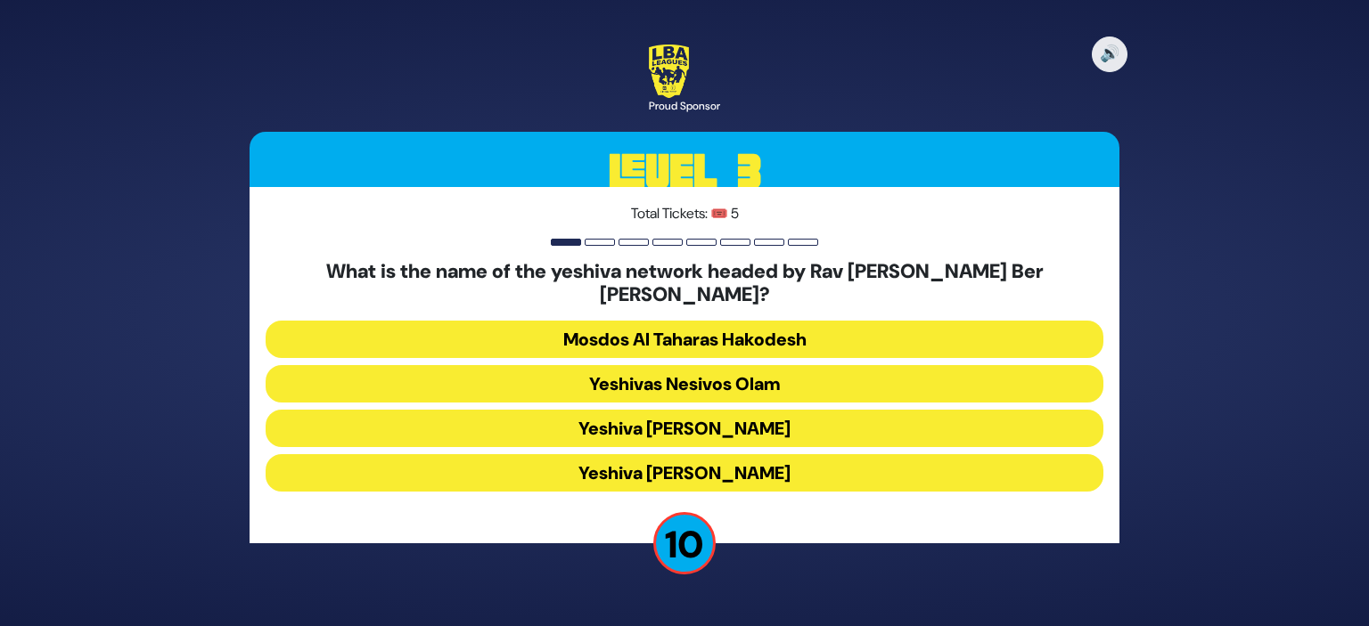
click at [676, 470] on button "Yeshiva [PERSON_NAME]" at bounding box center [685, 472] width 838 height 37
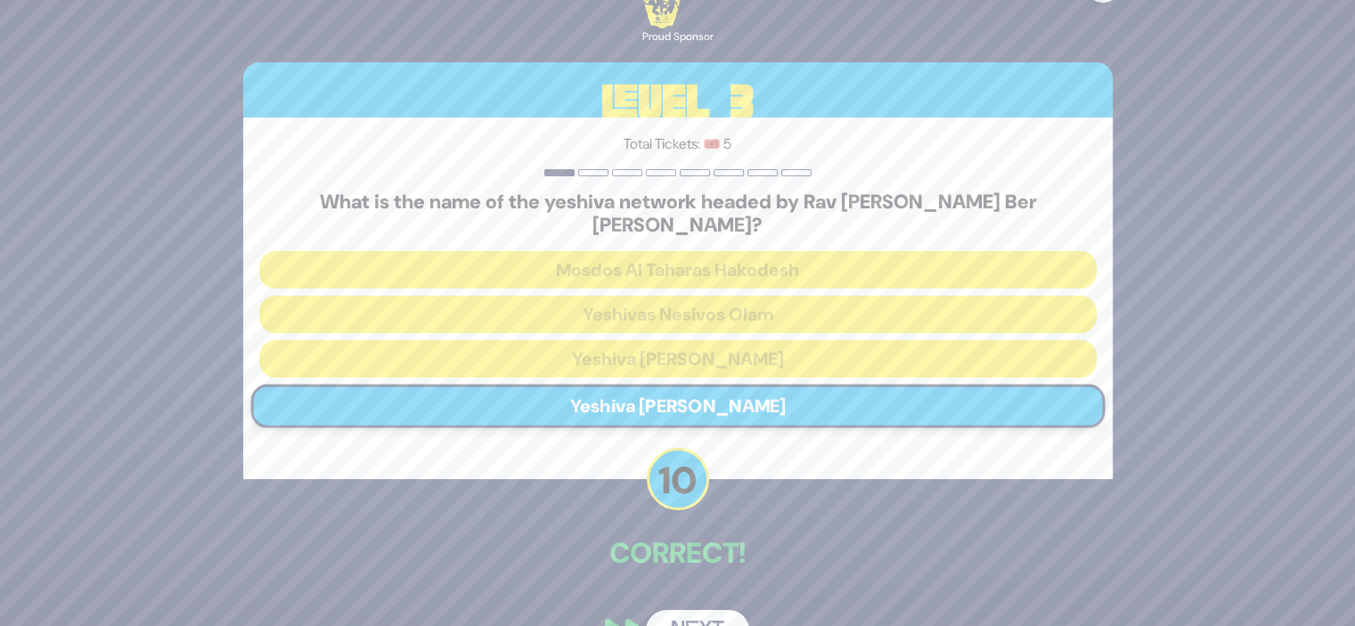
click at [688, 610] on button "Next" at bounding box center [697, 630] width 103 height 41
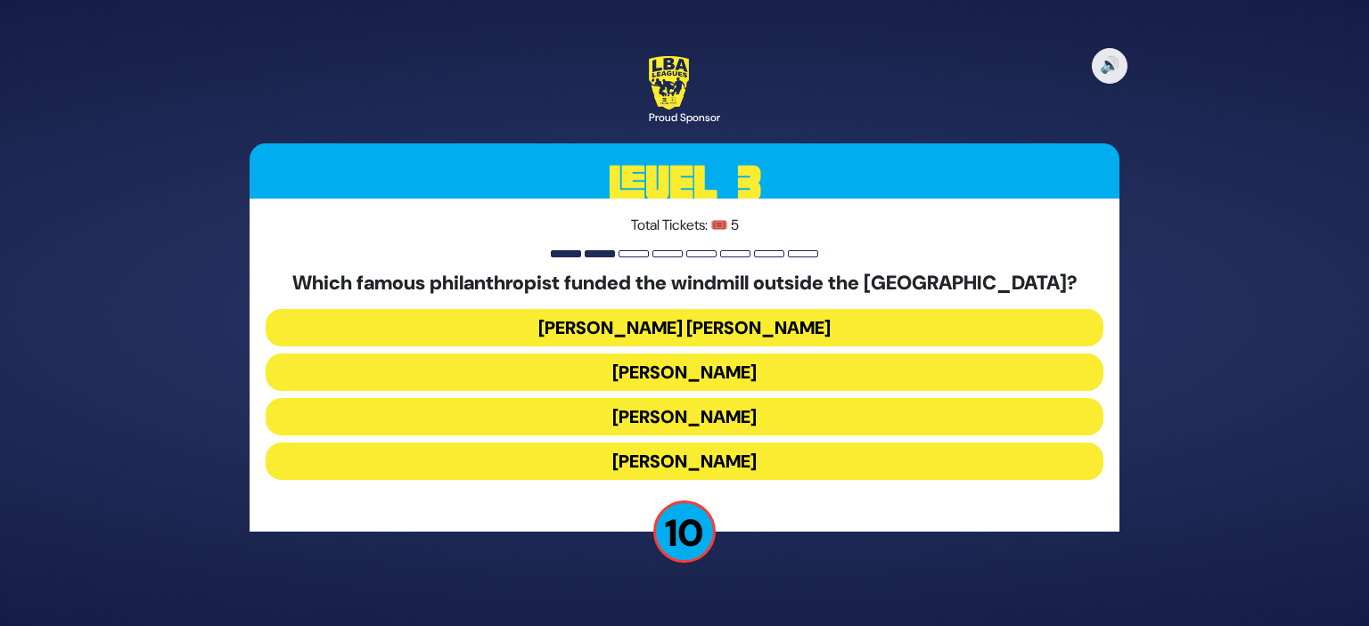
click at [703, 463] on button "[PERSON_NAME]" at bounding box center [685, 461] width 838 height 37
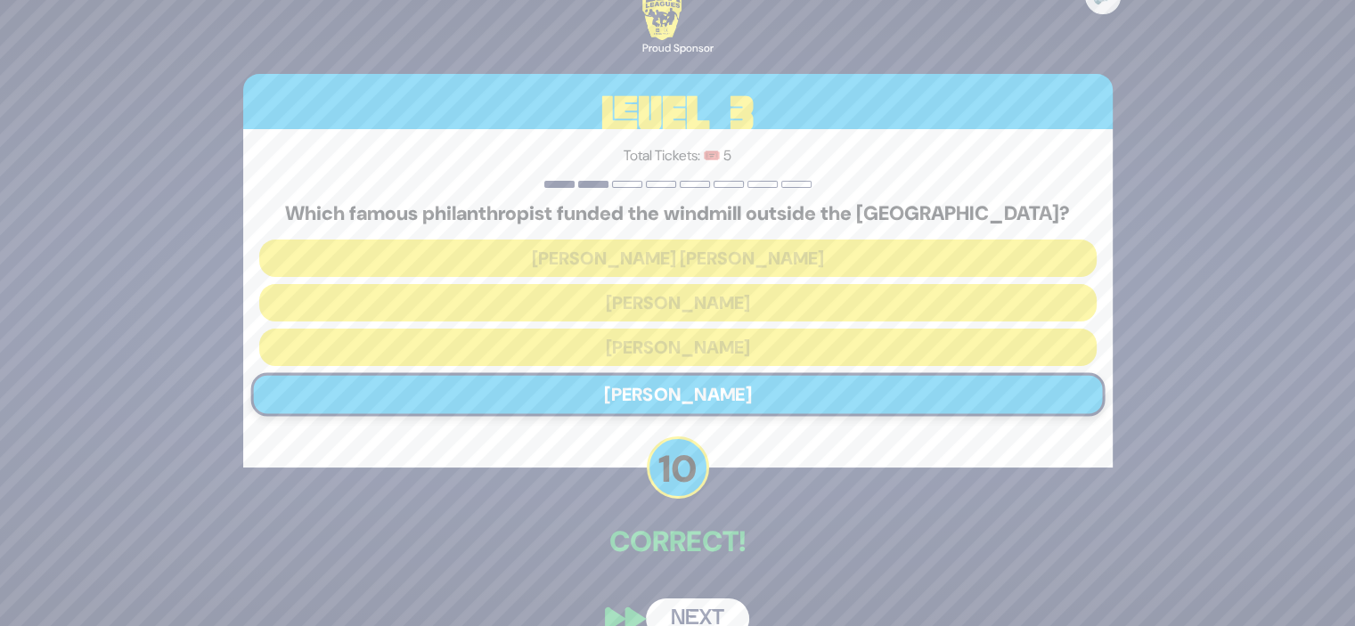
click at [683, 602] on button "Next" at bounding box center [697, 619] width 103 height 41
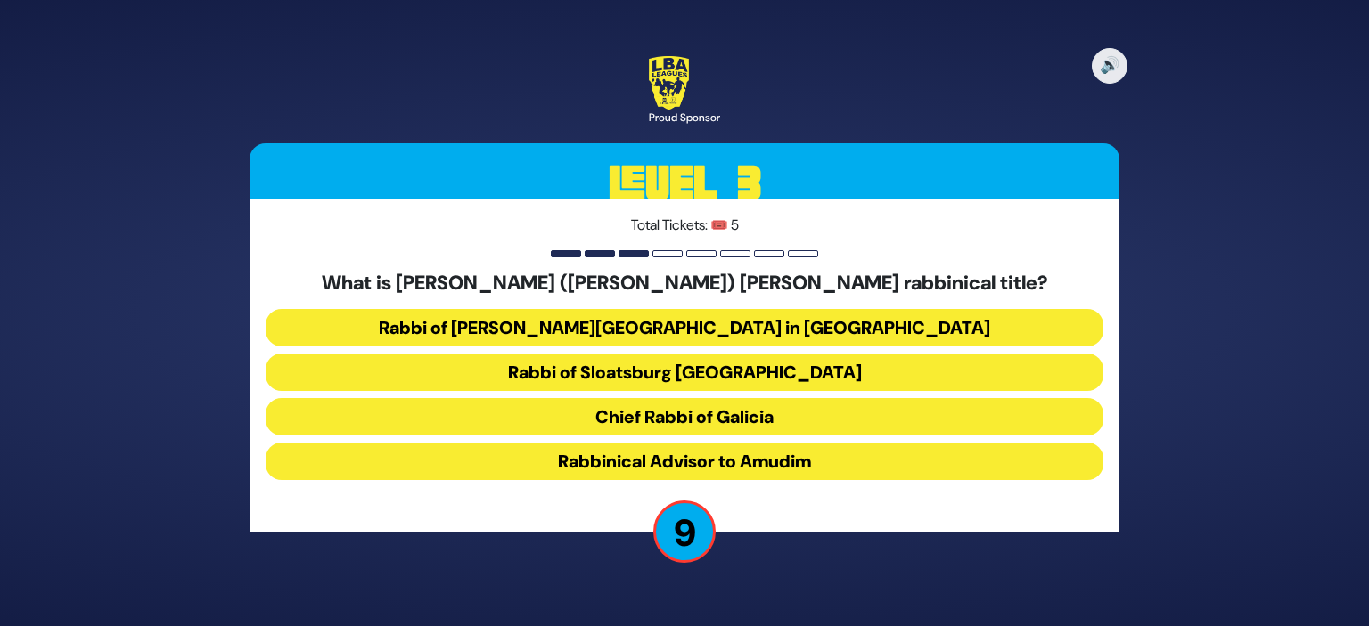
click at [708, 459] on button "Rabbinical Advisor to Amudim" at bounding box center [685, 461] width 838 height 37
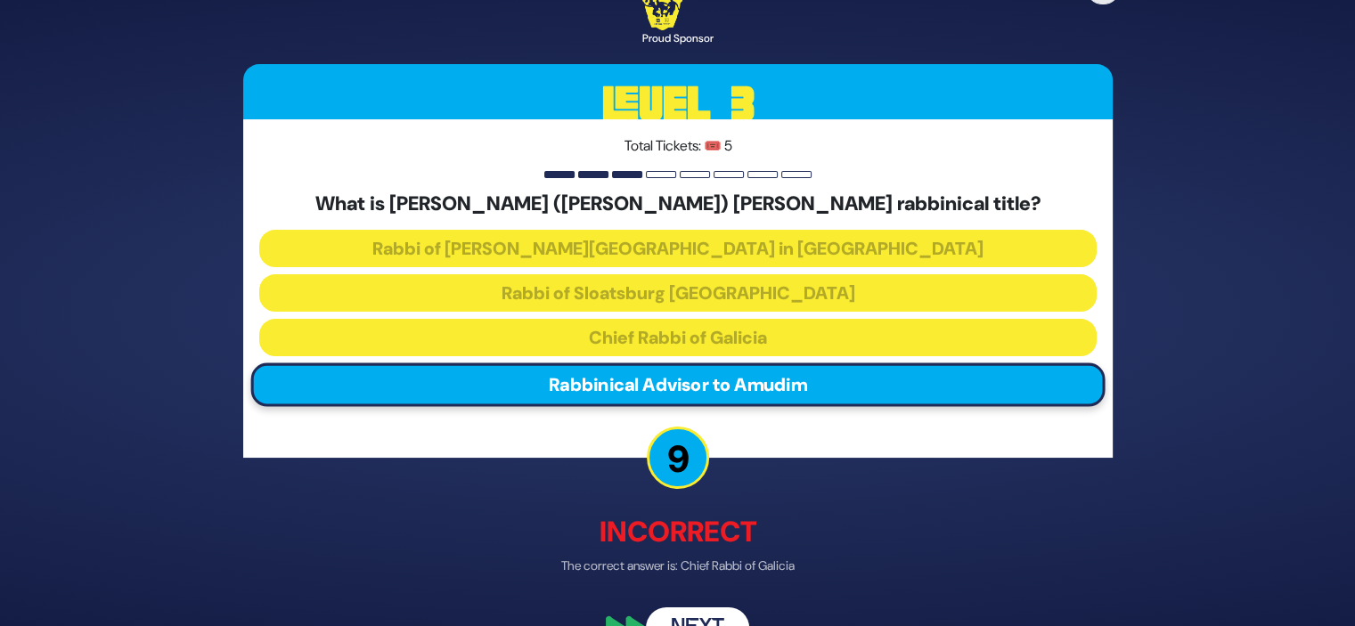
click at [681, 615] on button "Next" at bounding box center [697, 629] width 103 height 41
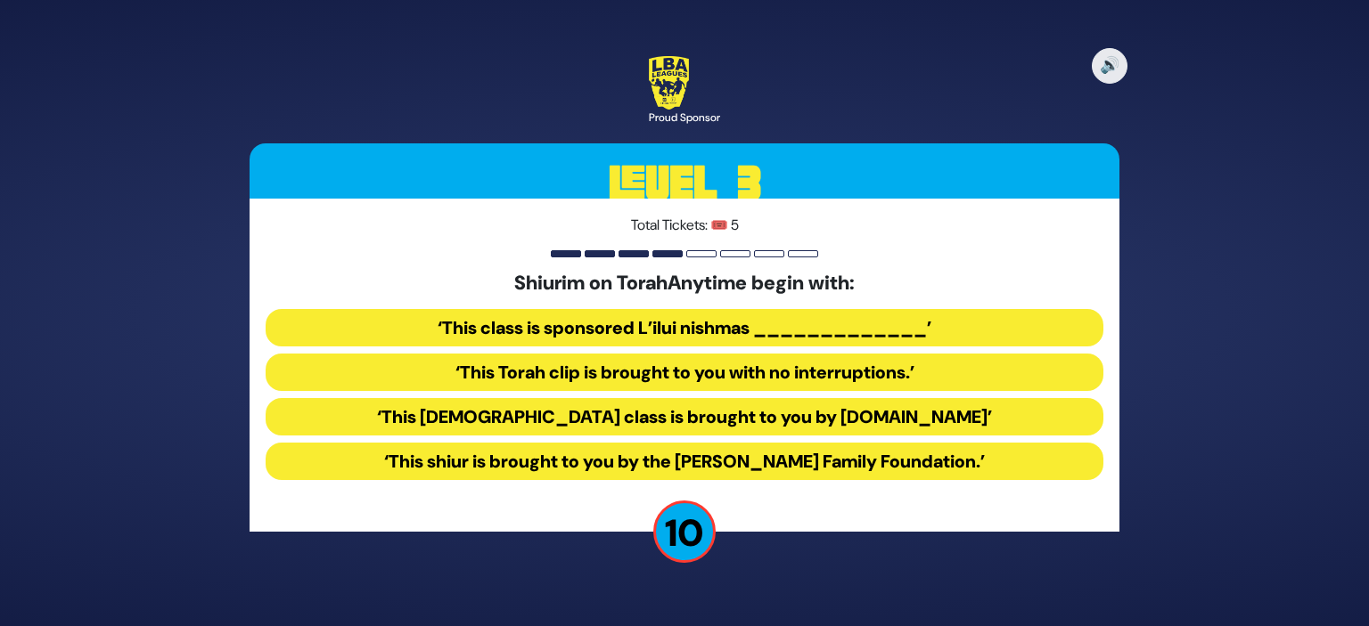
click at [719, 422] on button "‘This [DEMOGRAPHIC_DATA] class is brought to you by [DOMAIN_NAME]’" at bounding box center [685, 416] width 838 height 37
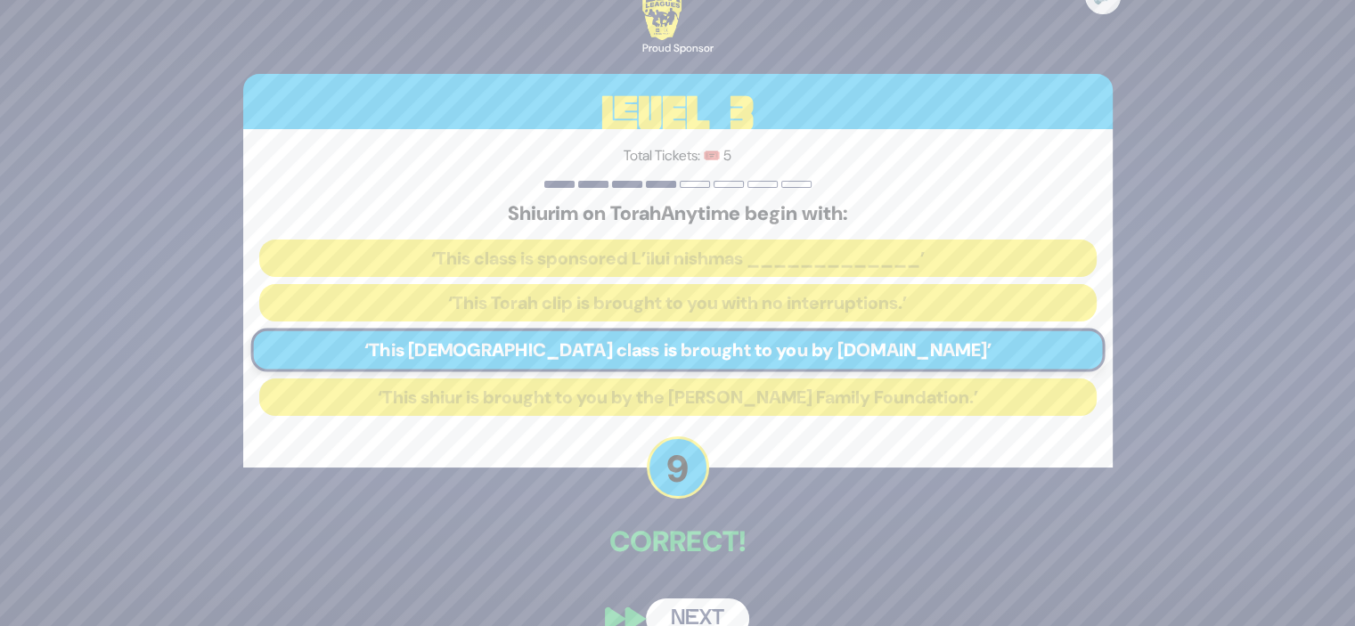
click at [691, 609] on button "Next" at bounding box center [697, 619] width 103 height 41
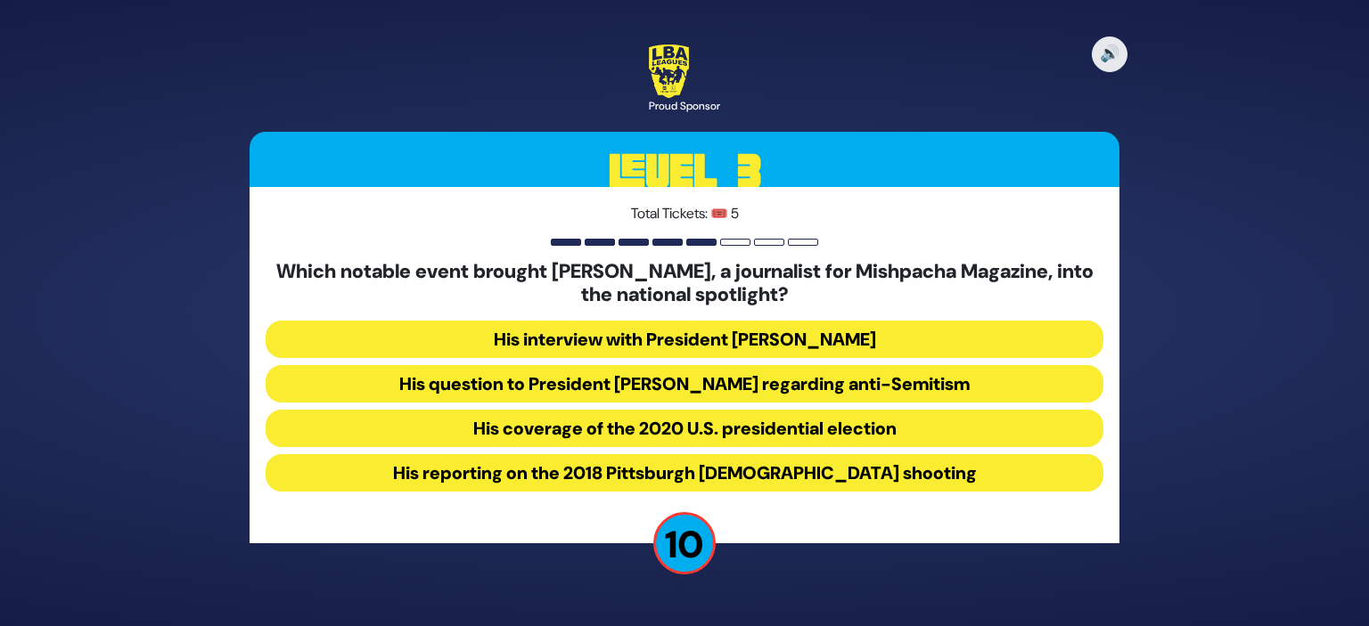
click at [724, 388] on button "His question to President [PERSON_NAME] regarding anti-Semitism" at bounding box center [685, 383] width 838 height 37
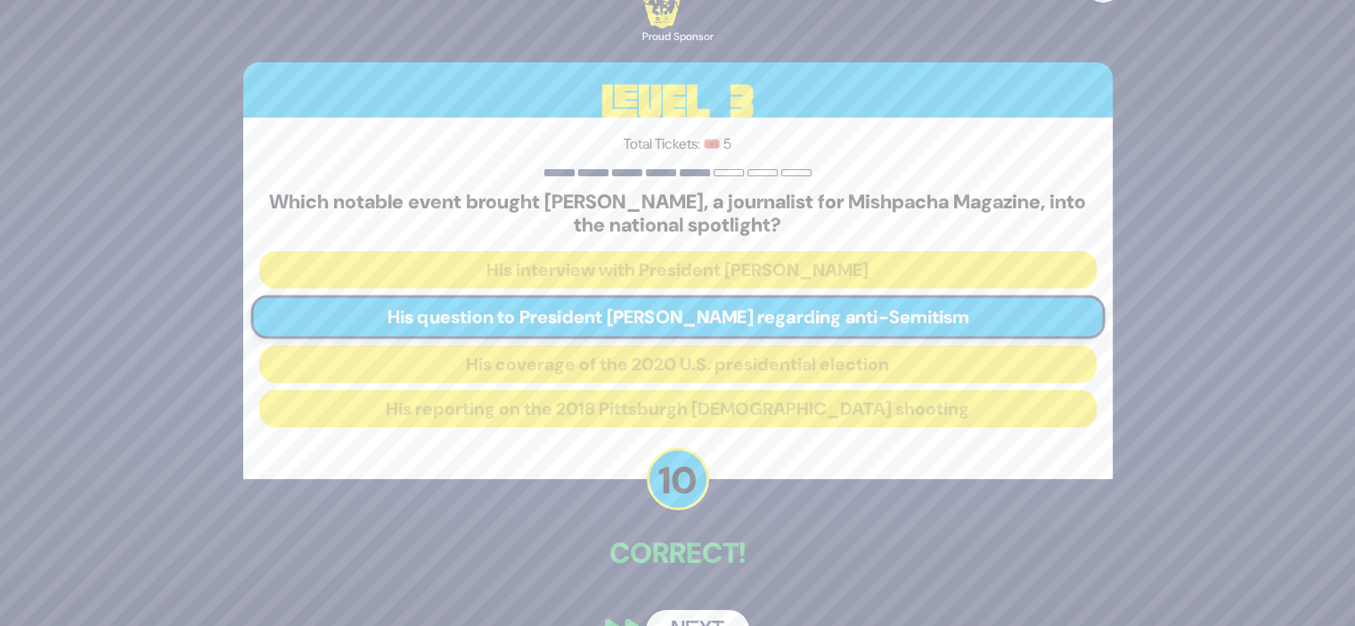
click at [679, 616] on button "Next" at bounding box center [697, 630] width 103 height 41
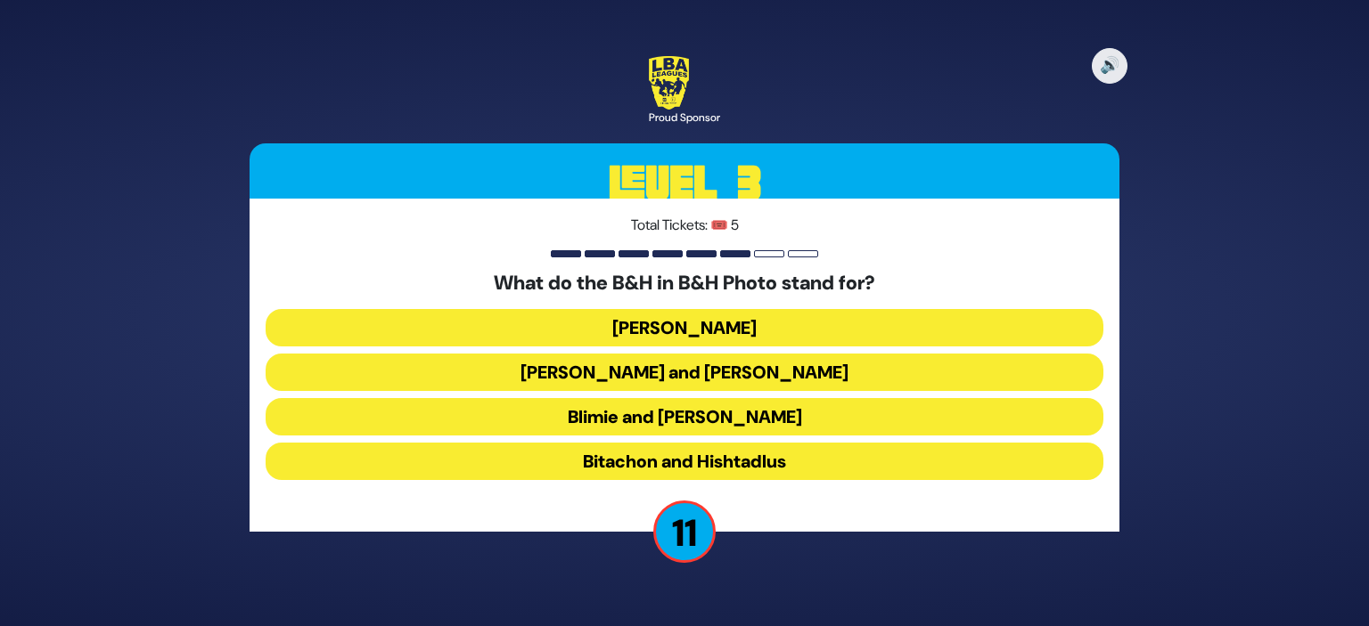
click at [683, 461] on button "Bitachon and Hishtadlus" at bounding box center [685, 461] width 838 height 37
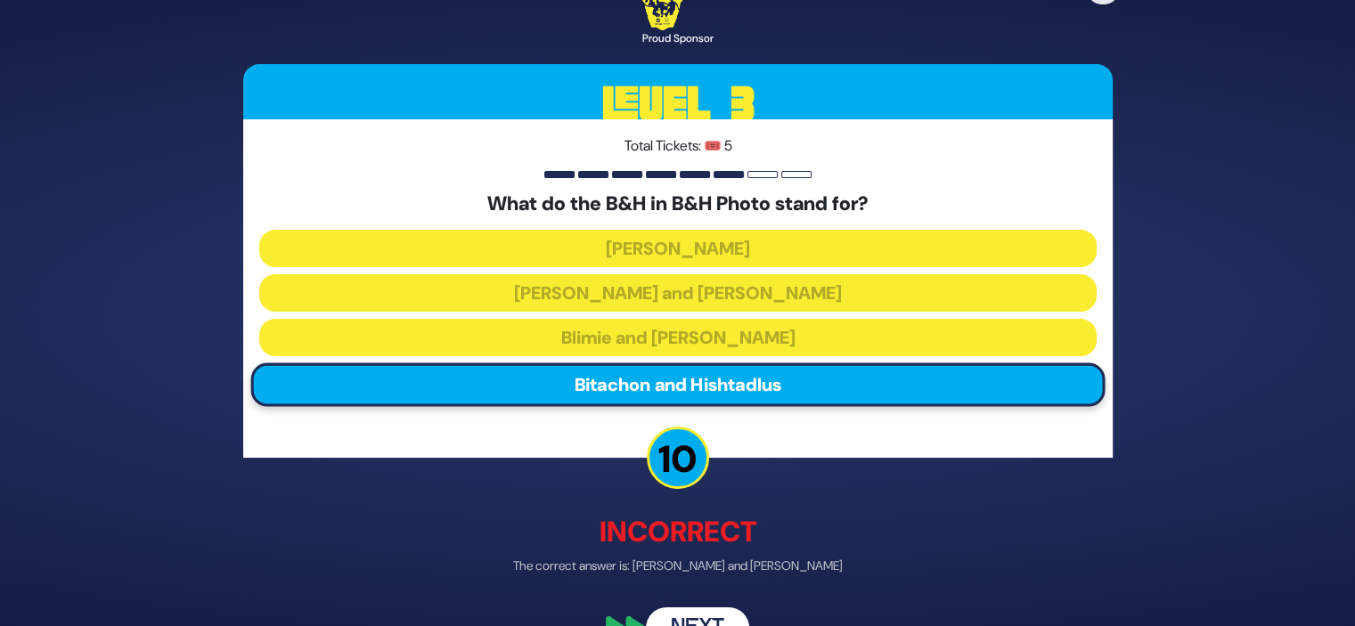
click at [681, 609] on button "Next" at bounding box center [697, 629] width 103 height 41
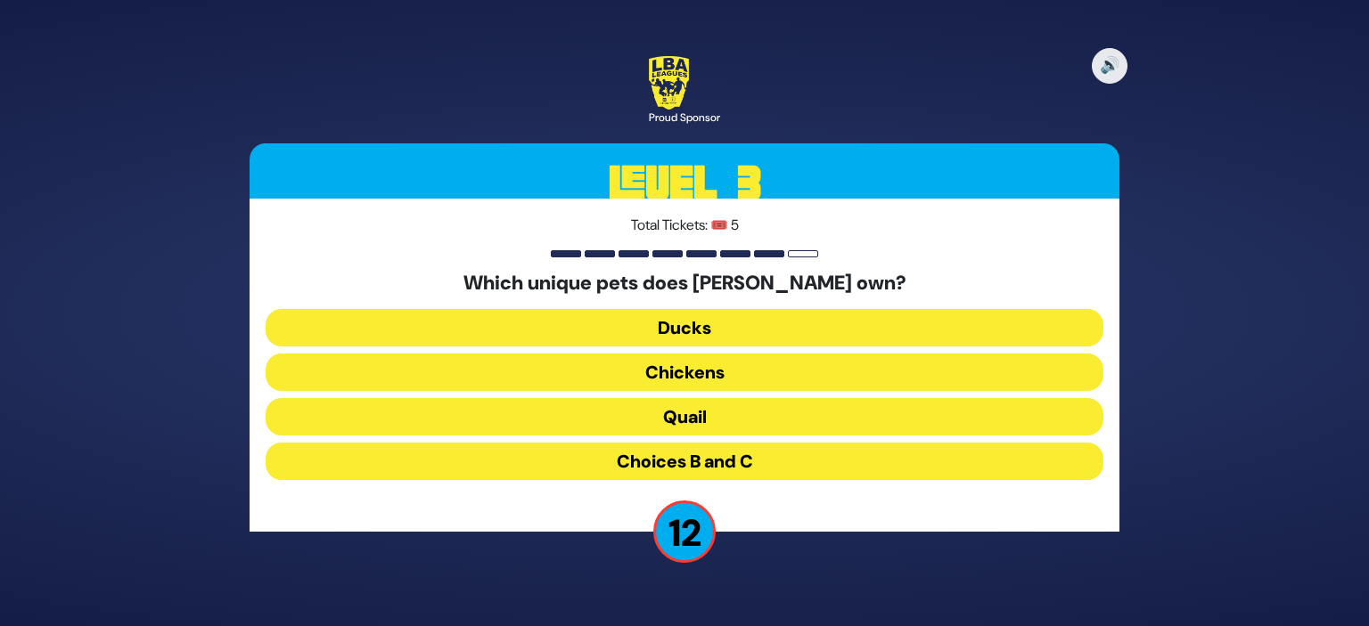
click at [712, 465] on button "Choices B and C" at bounding box center [685, 461] width 838 height 37
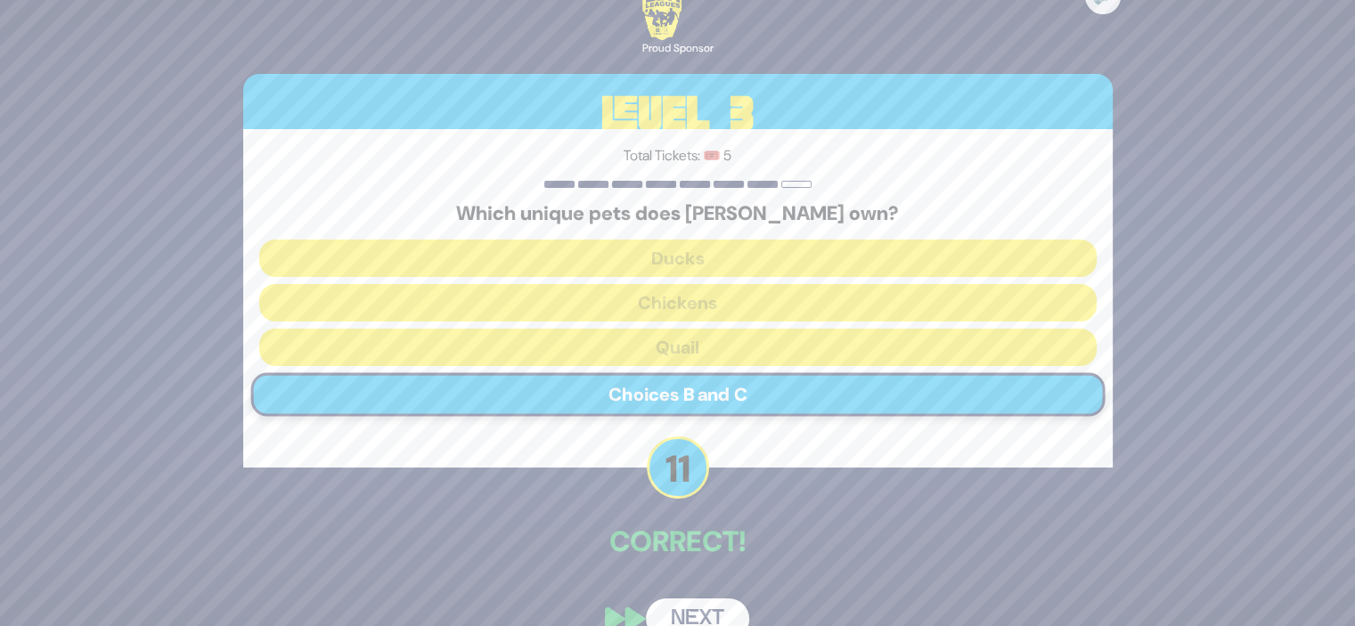
click at [691, 609] on button "Next" at bounding box center [697, 619] width 103 height 41
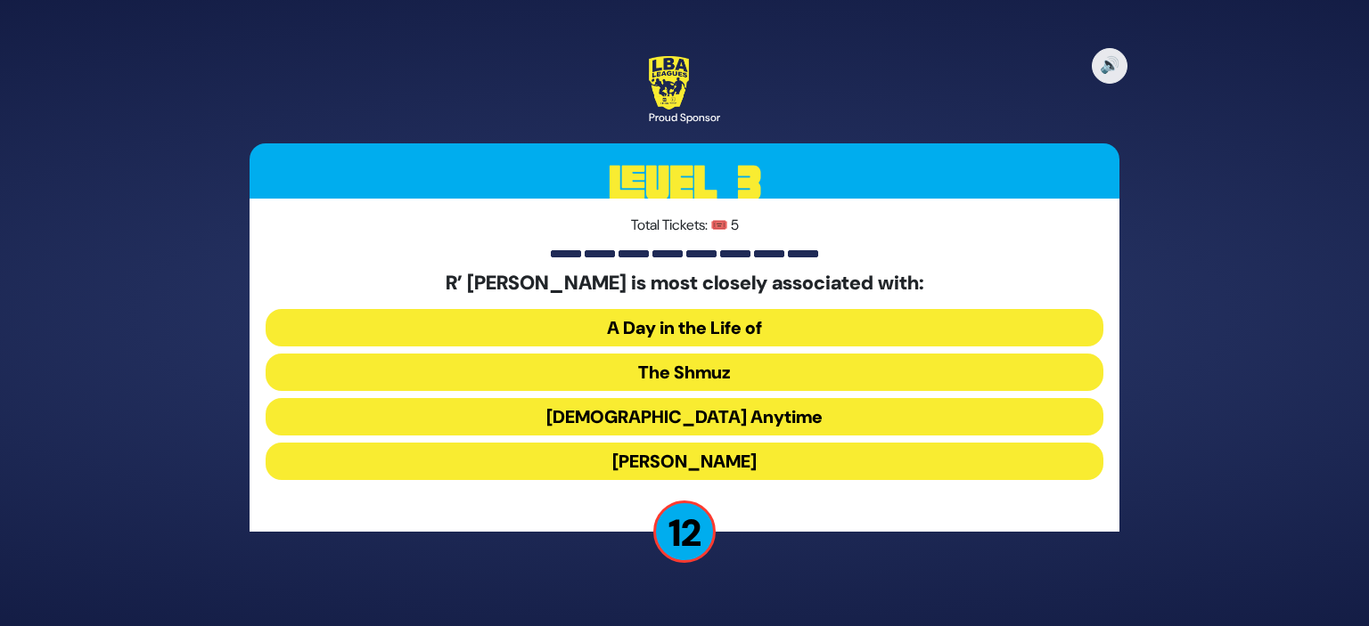
click at [693, 375] on button "The Shmuz" at bounding box center [685, 372] width 838 height 37
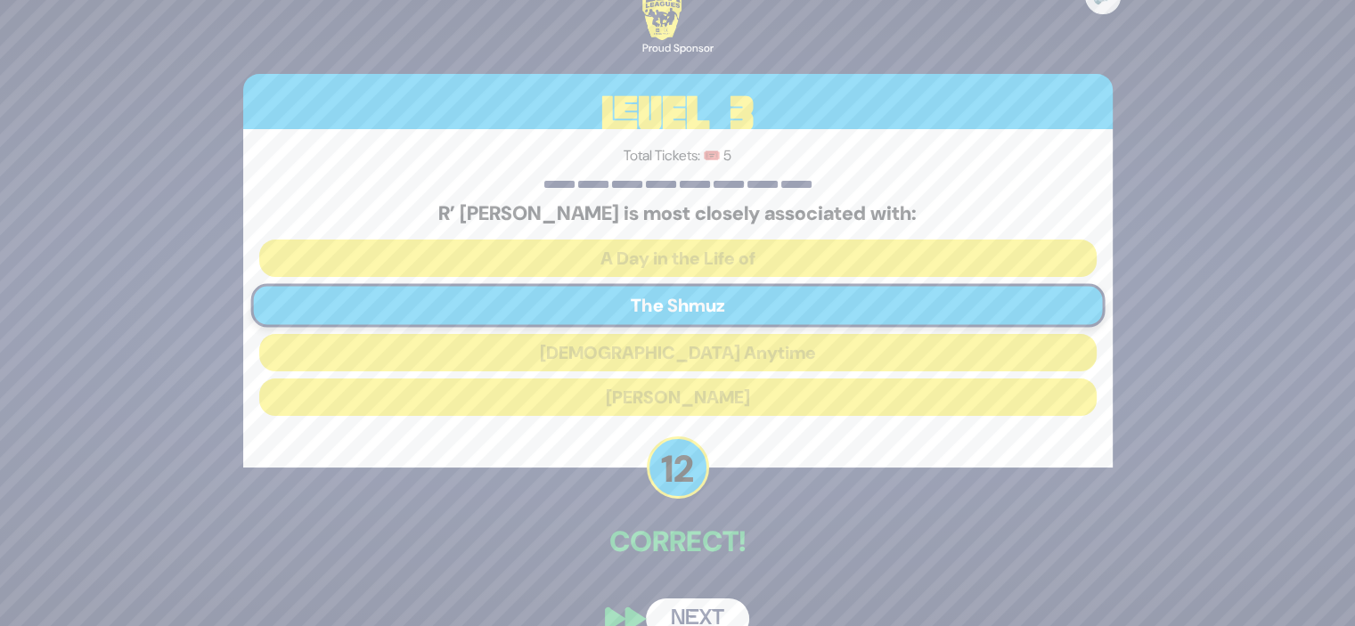
click at [691, 614] on button "Next" at bounding box center [697, 619] width 103 height 41
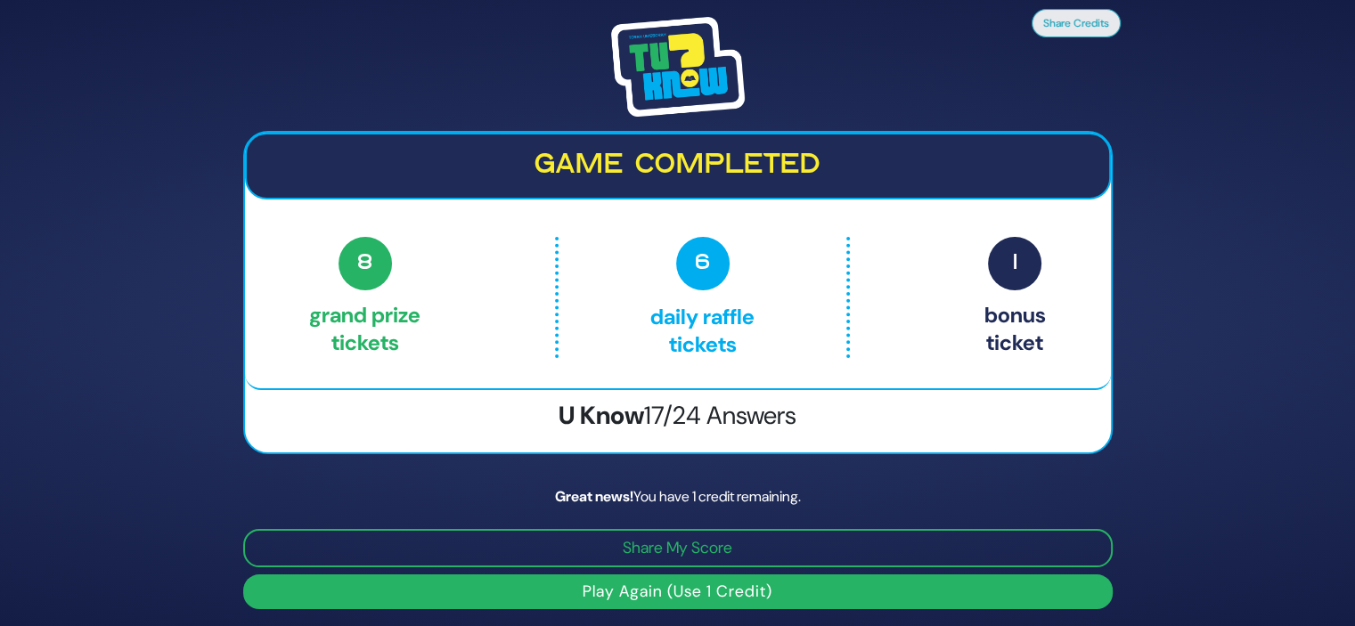
click at [699, 591] on button "Play Again (Use 1 Credit)" at bounding box center [678, 592] width 870 height 35
click at [706, 589] on button "Play Again (Use 1 Credit)" at bounding box center [678, 592] width 870 height 35
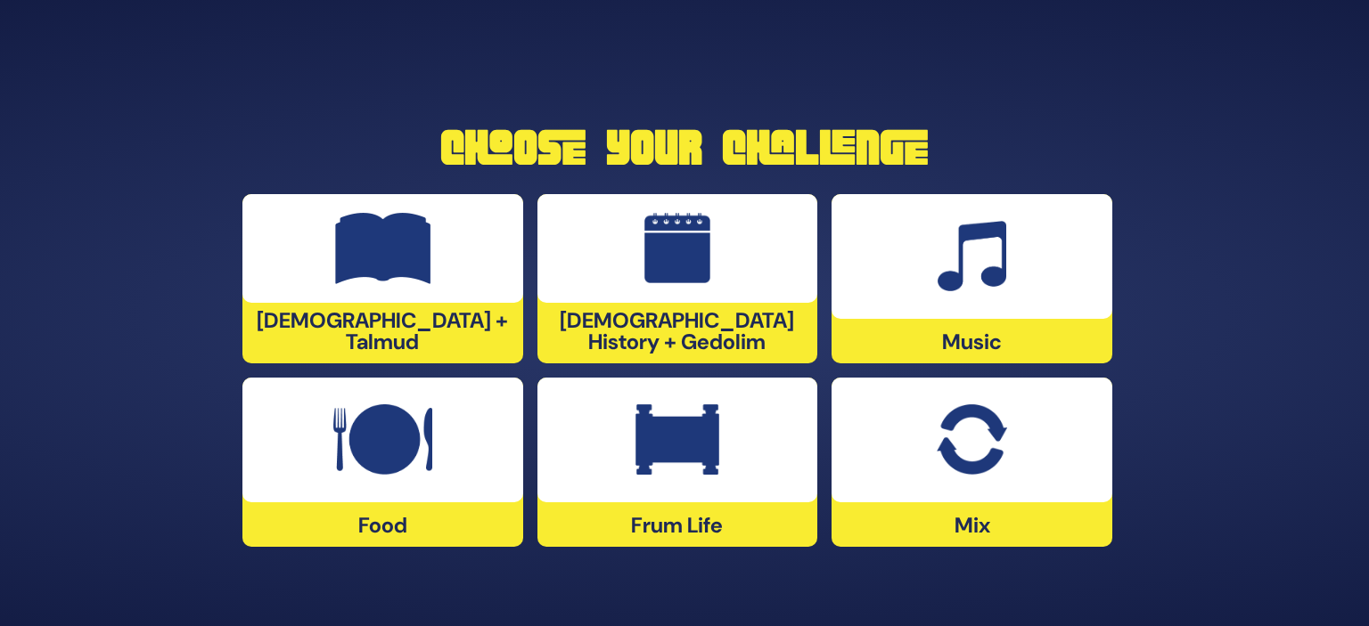
click at [420, 517] on div "Food" at bounding box center [382, 462] width 281 height 169
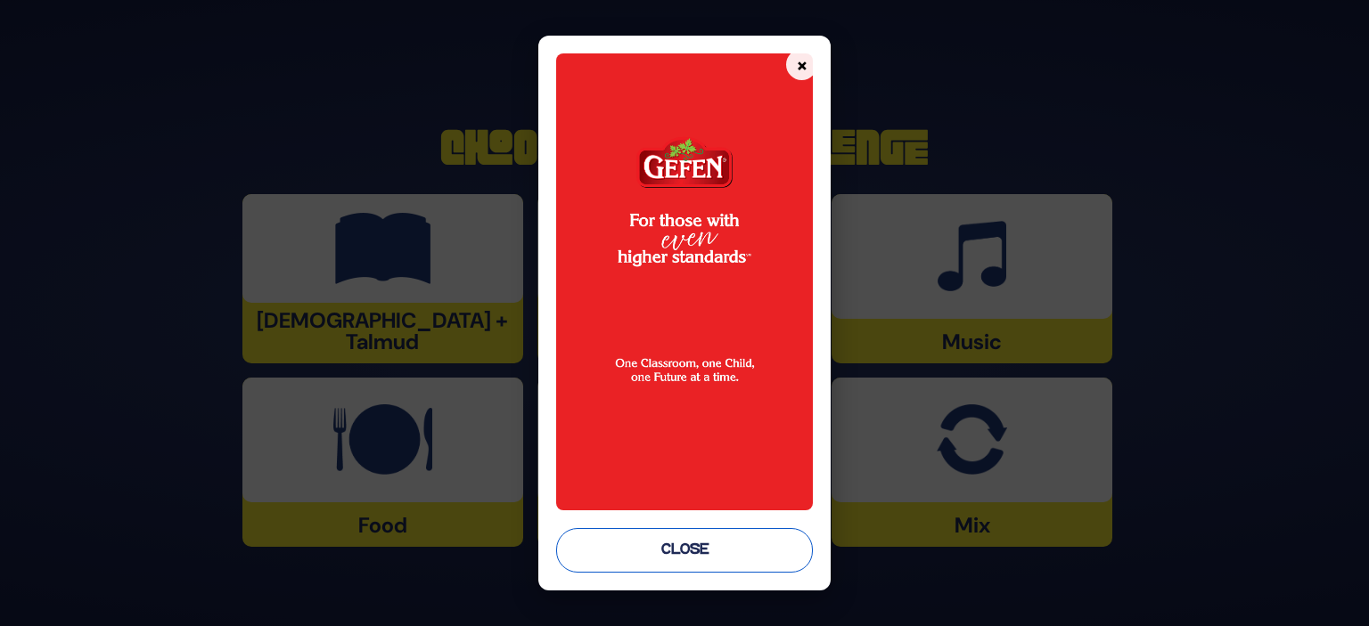
click at [710, 558] on button "Close" at bounding box center [684, 550] width 257 height 45
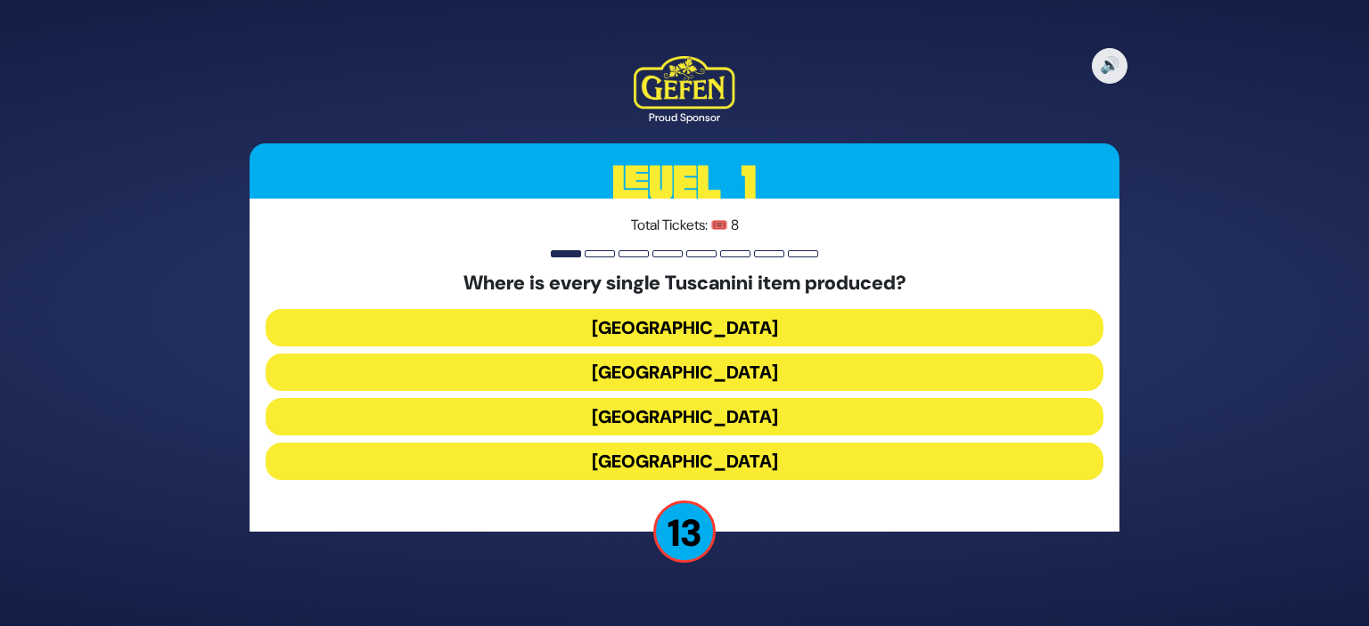
click at [745, 419] on button "Italy" at bounding box center [685, 416] width 838 height 37
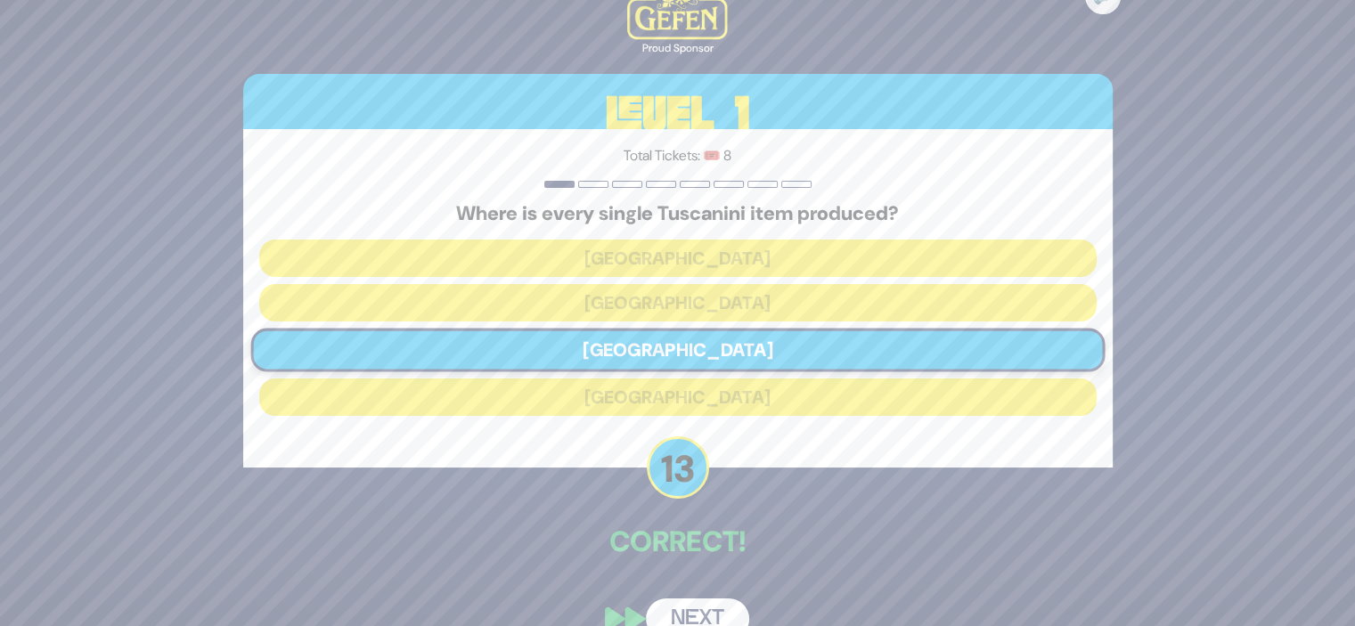
click at [680, 612] on button "Next" at bounding box center [697, 619] width 103 height 41
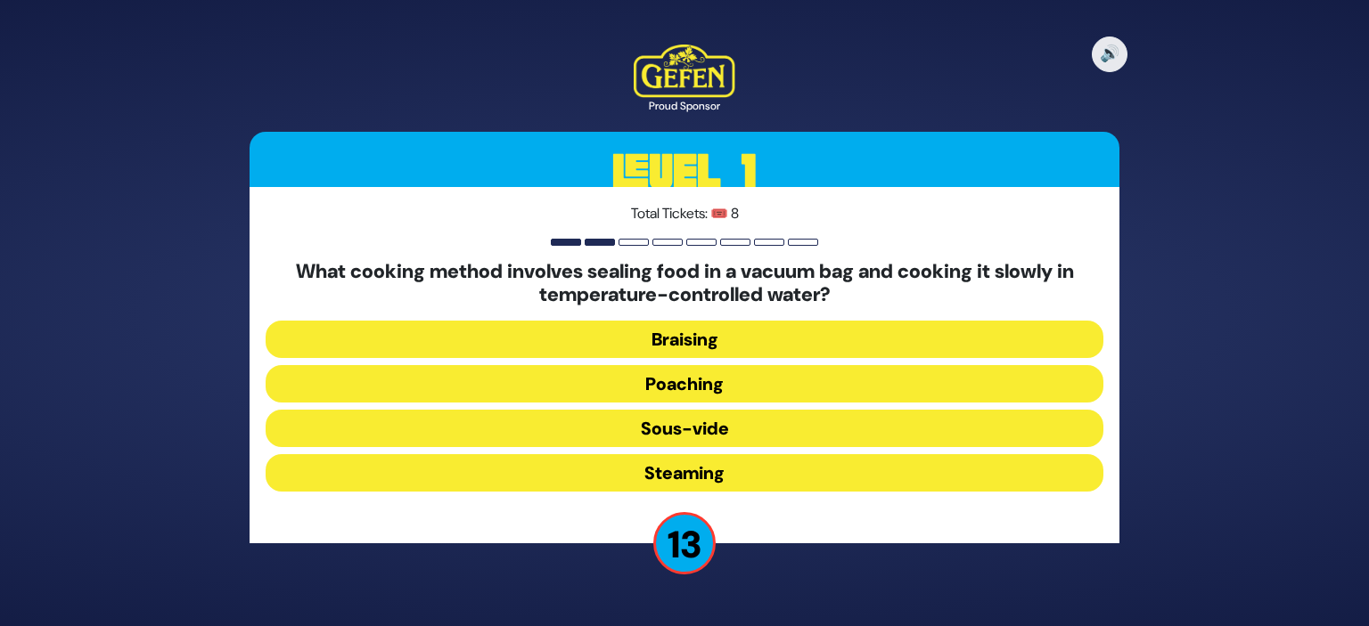
click at [688, 435] on button "Sous-vide" at bounding box center [685, 428] width 838 height 37
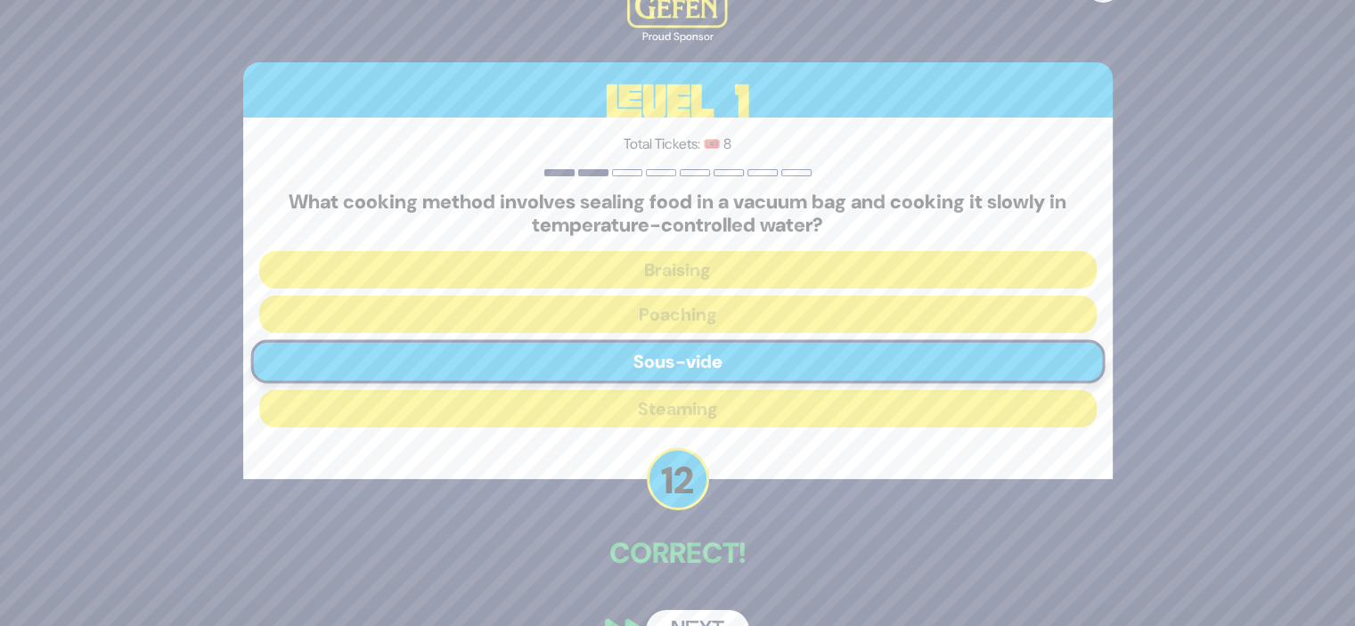
click at [678, 610] on button "Next" at bounding box center [697, 630] width 103 height 41
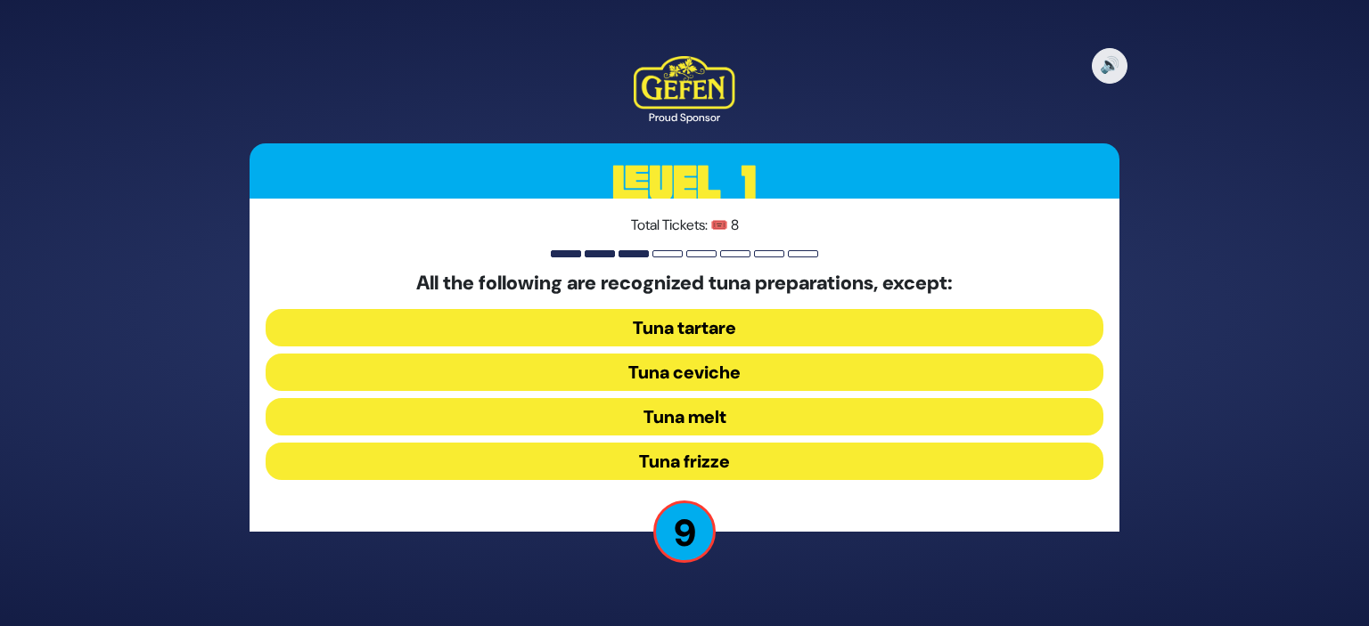
click at [705, 462] on button "Tuna frizze" at bounding box center [685, 461] width 838 height 37
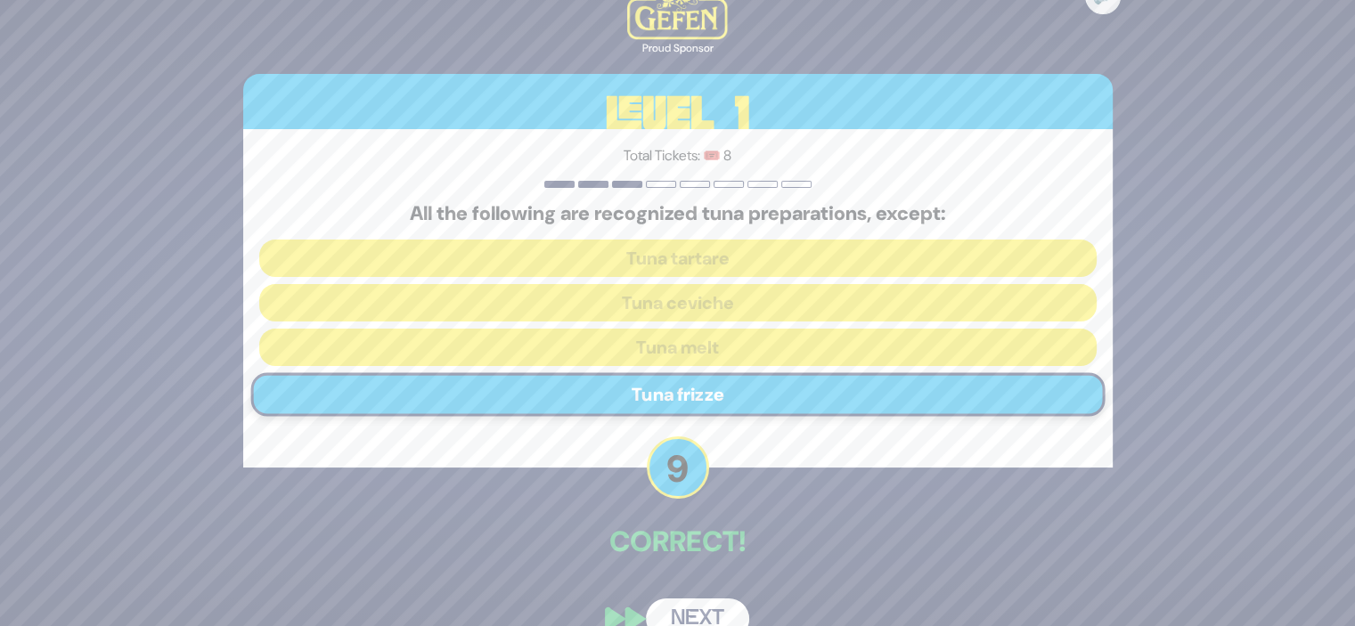
click at [681, 601] on button "Next" at bounding box center [697, 619] width 103 height 41
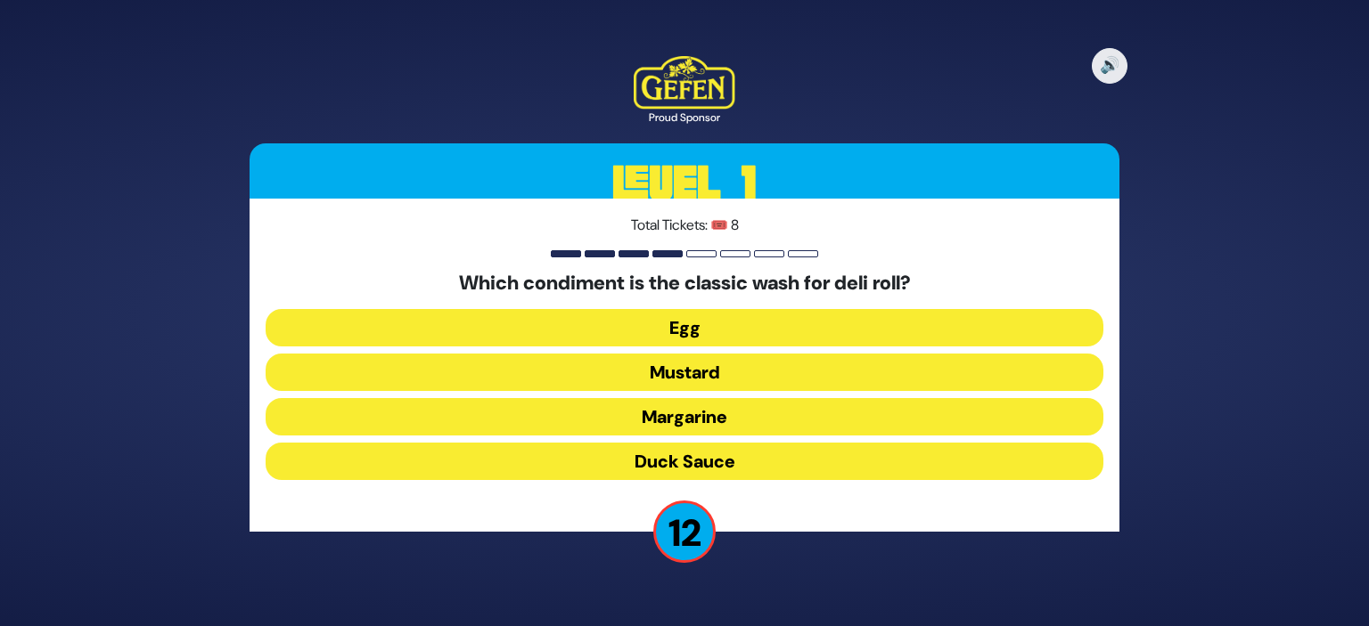
click at [727, 461] on button "Duck Sauce" at bounding box center [685, 461] width 838 height 37
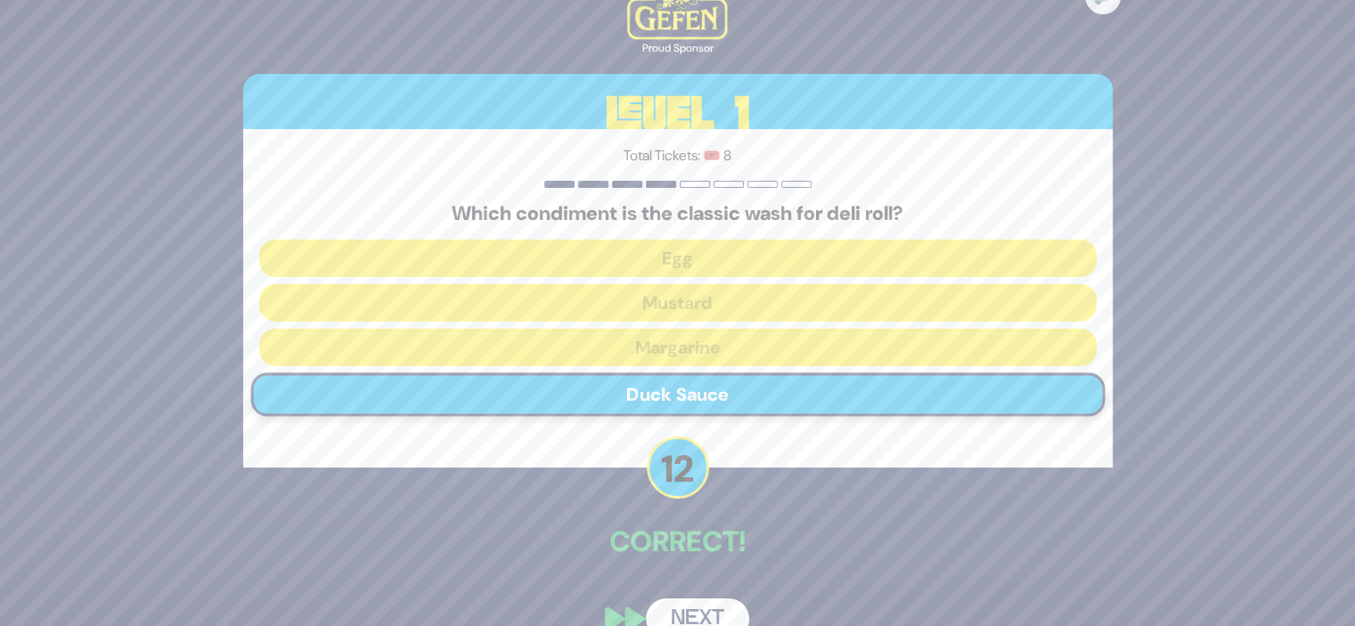
click at [687, 613] on button "Next" at bounding box center [697, 619] width 103 height 41
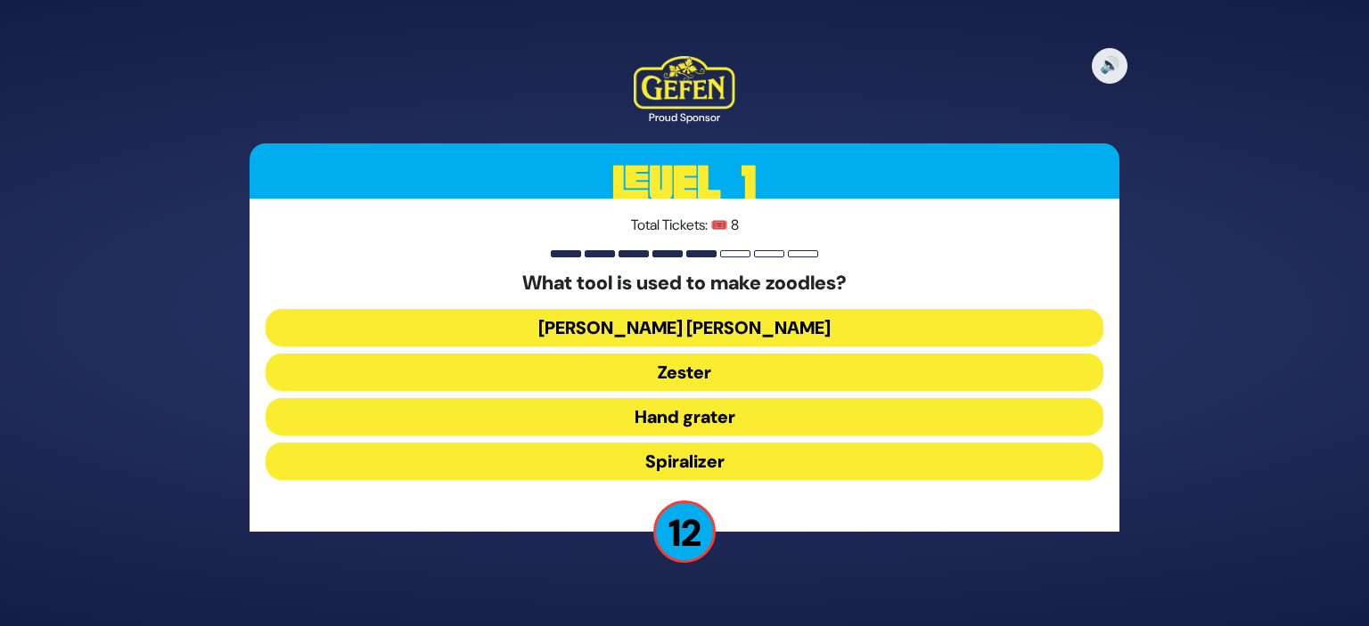
click at [745, 328] on button "Julienne peeler" at bounding box center [685, 327] width 838 height 37
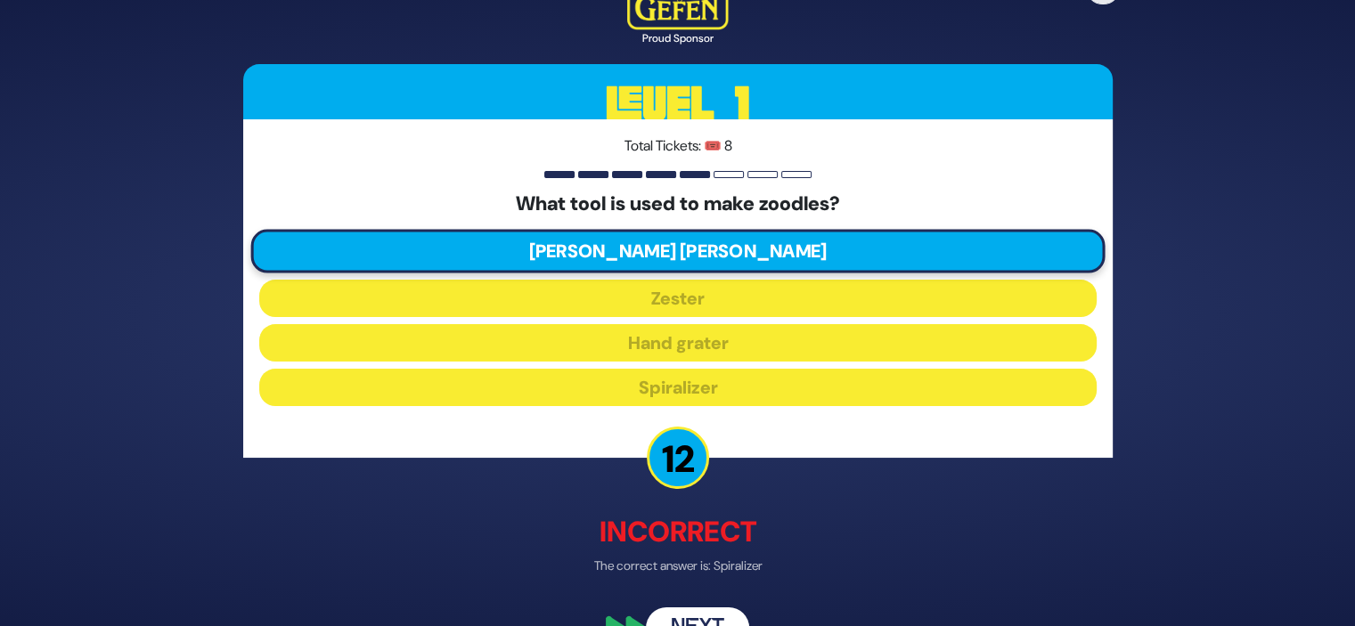
click at [692, 616] on button "Next" at bounding box center [697, 629] width 103 height 41
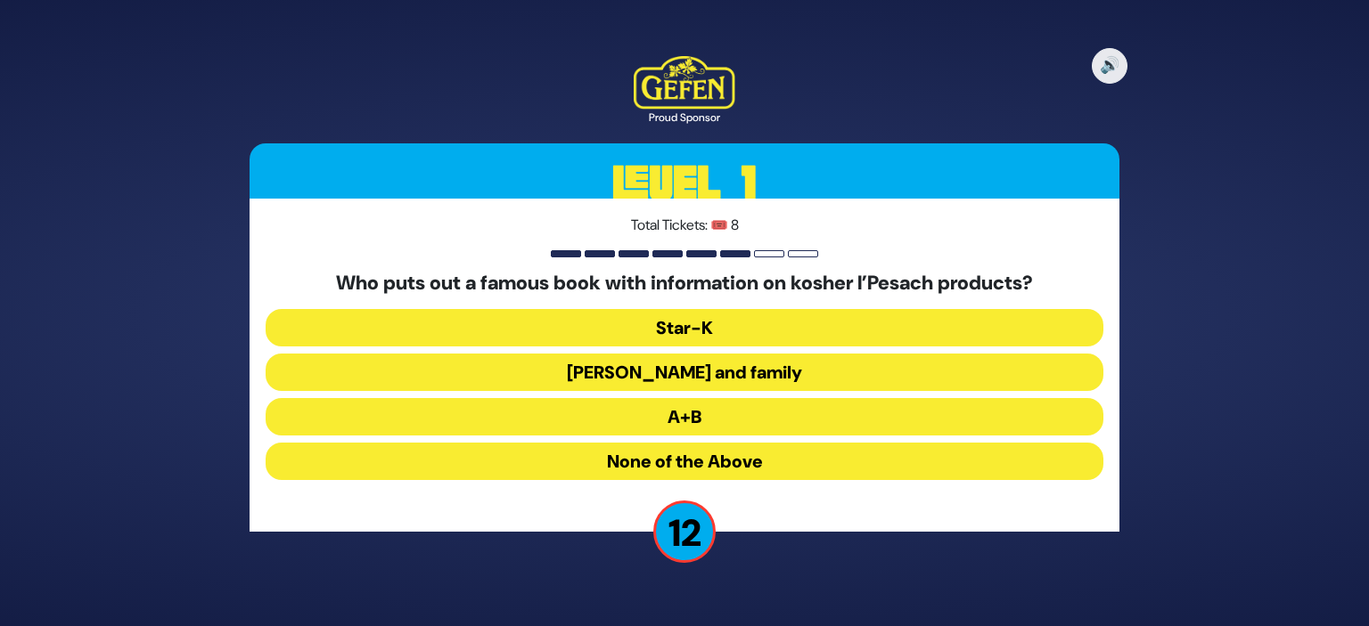
click at [729, 378] on button "Rabbi Blumenkrantz and family" at bounding box center [685, 372] width 838 height 37
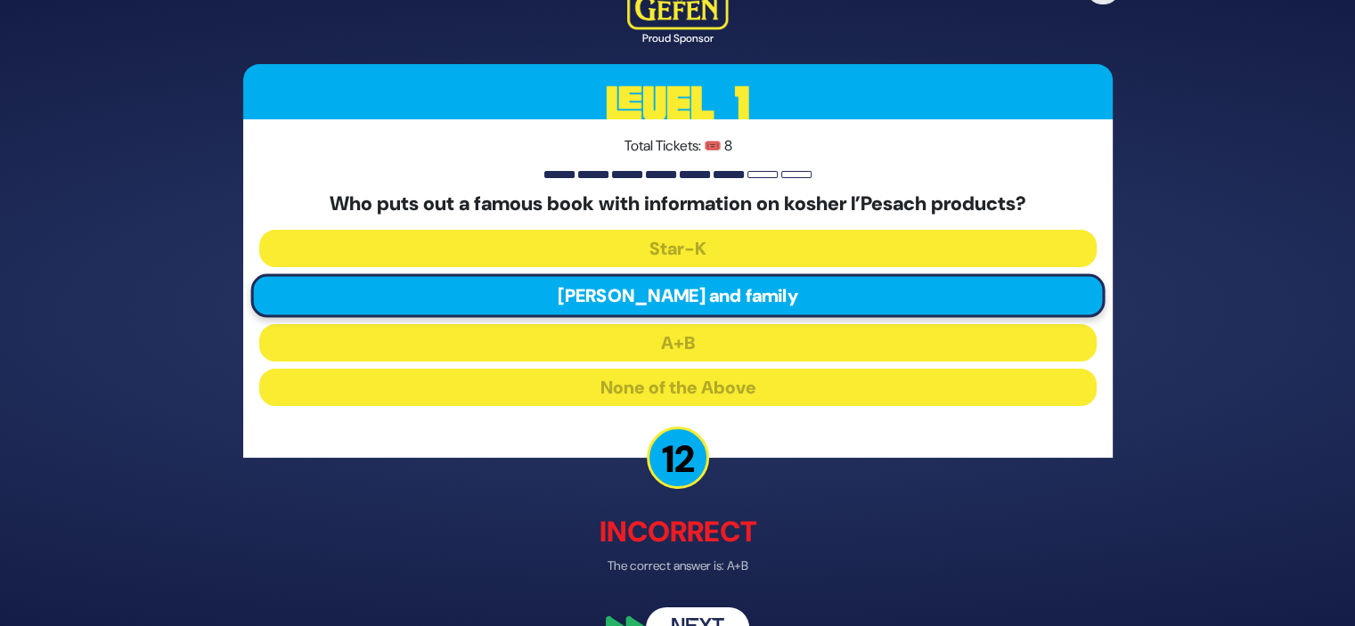
click at [681, 609] on button "Next" at bounding box center [697, 629] width 103 height 41
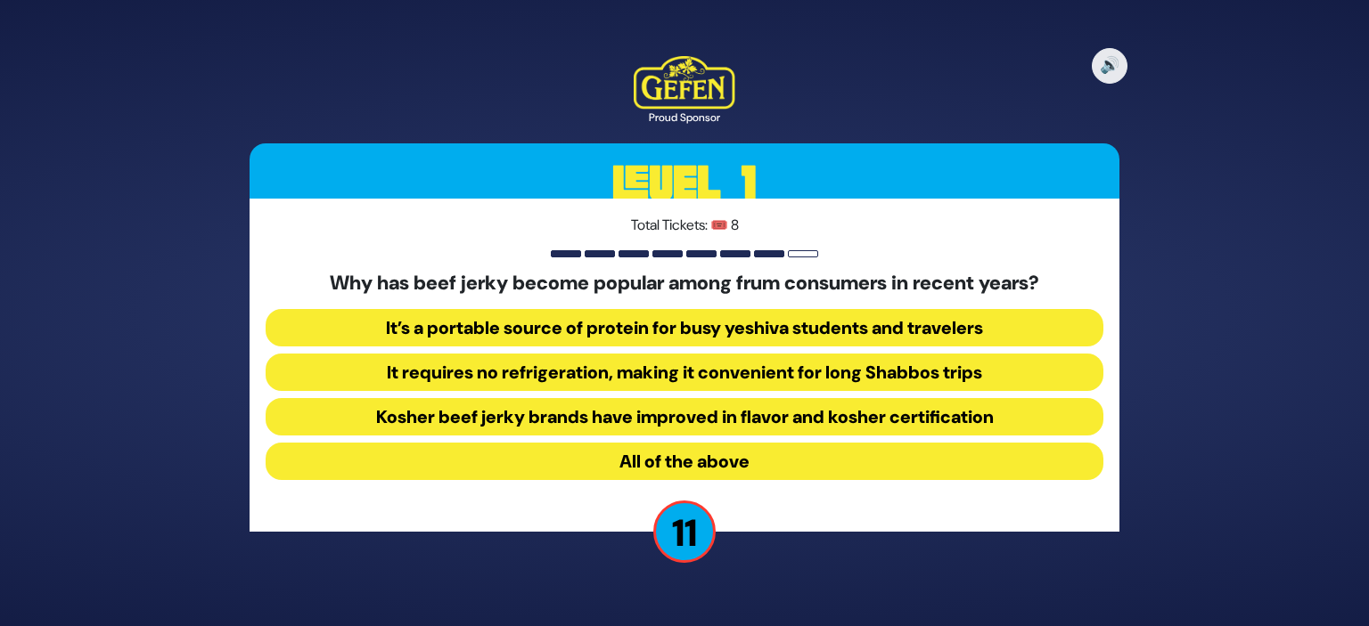
click at [690, 462] on button "All of the above" at bounding box center [685, 461] width 838 height 37
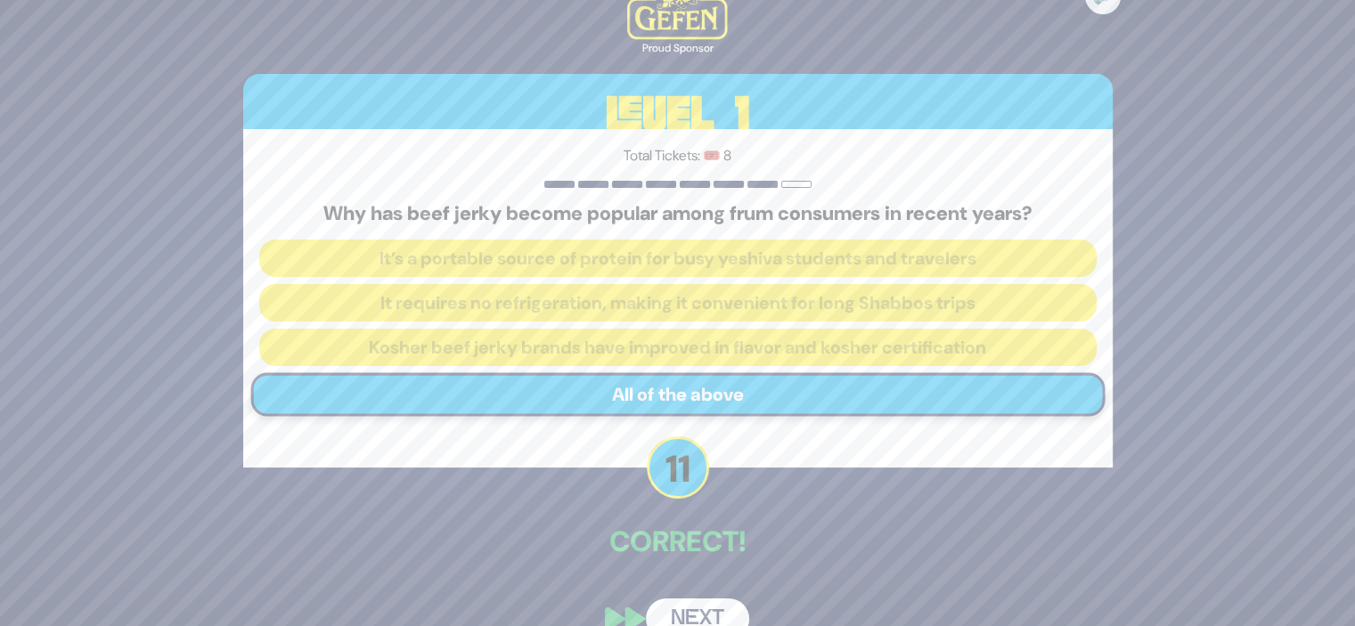
click at [689, 612] on button "Next" at bounding box center [697, 619] width 103 height 41
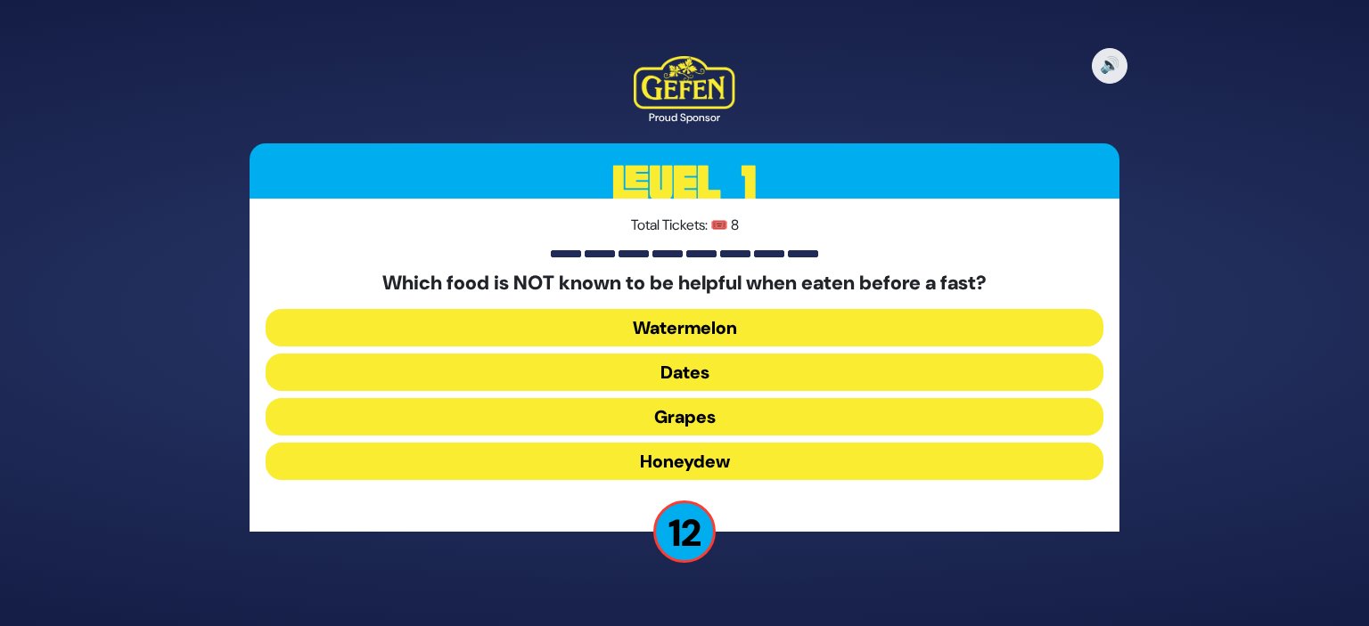
click at [716, 461] on button "Honeydew" at bounding box center [685, 461] width 838 height 37
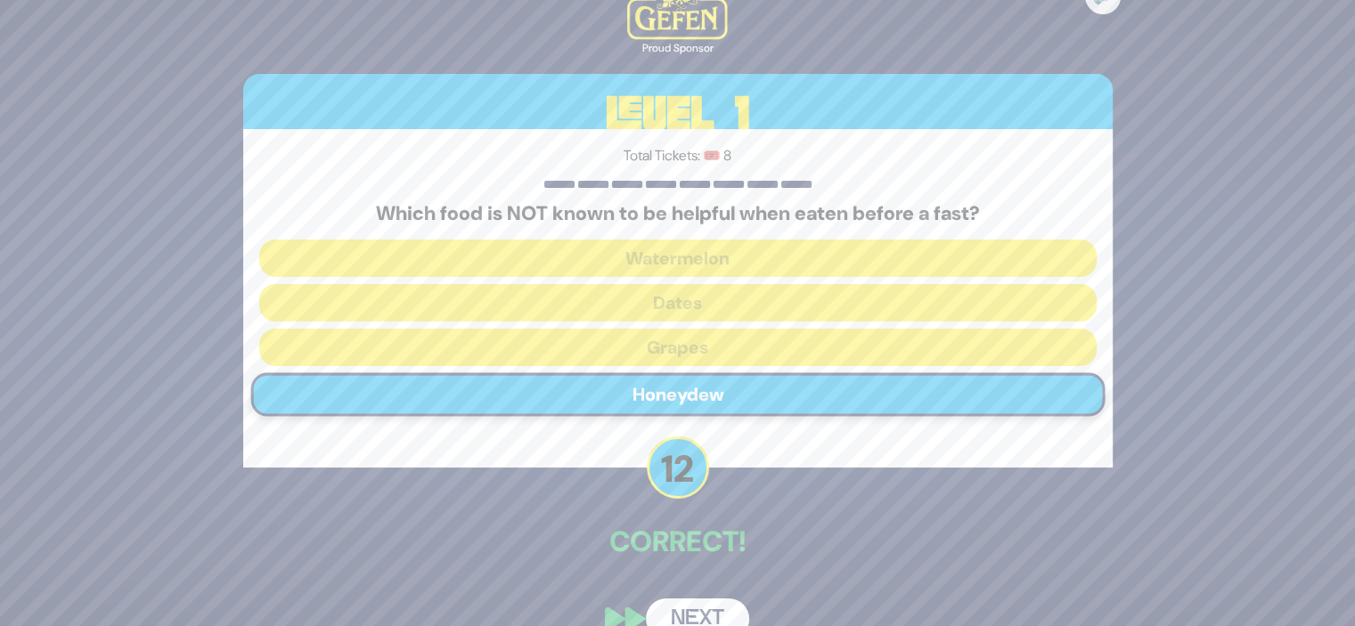
click at [684, 609] on button "Next" at bounding box center [697, 619] width 103 height 41
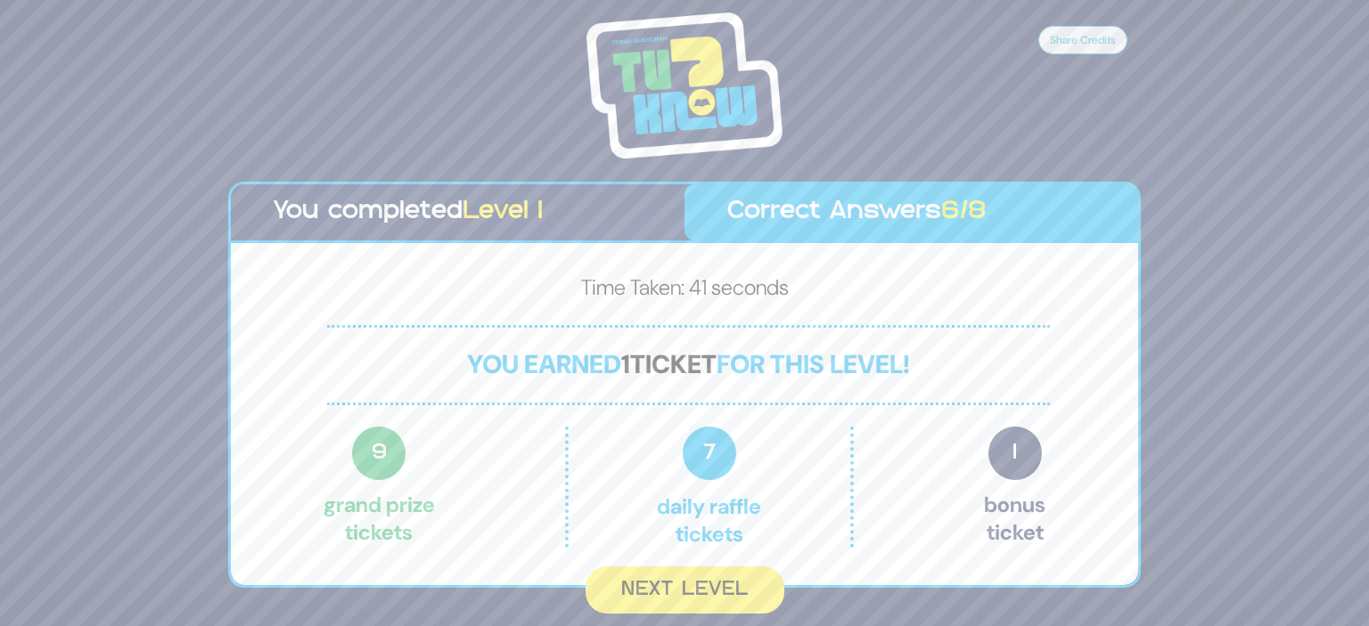
click at [695, 569] on button "Next Level" at bounding box center [684, 590] width 199 height 47
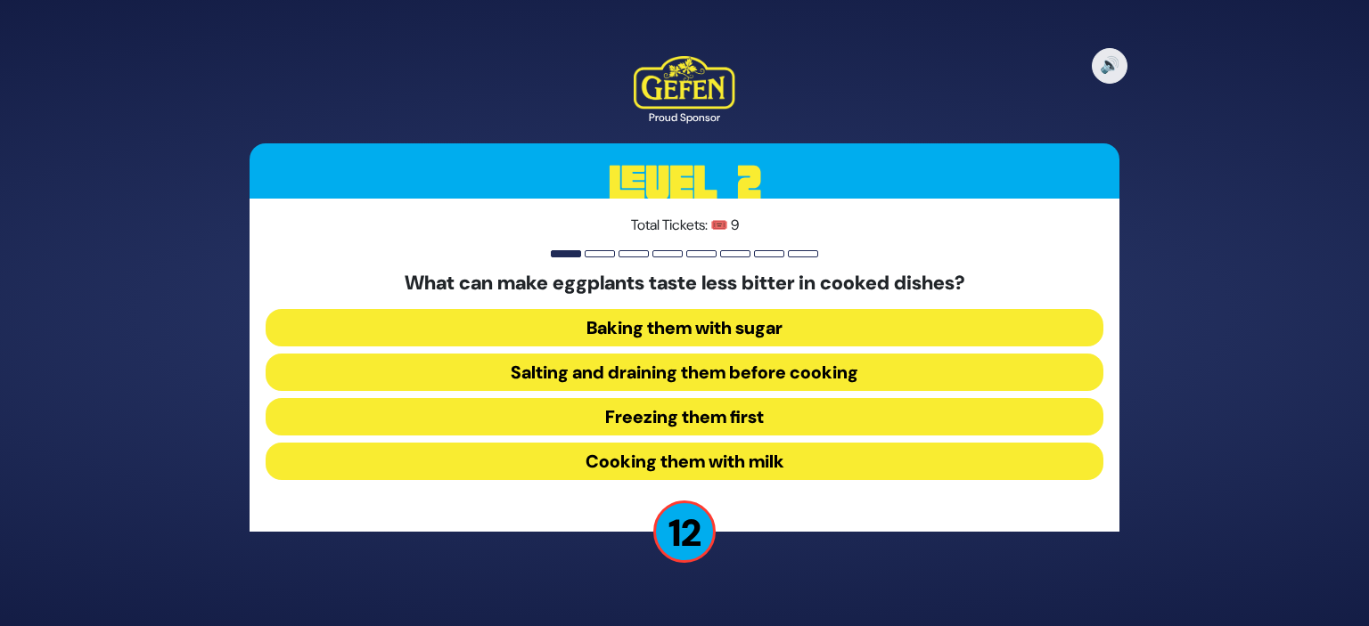
click at [710, 373] on button "Salting and draining them before cooking" at bounding box center [685, 372] width 838 height 37
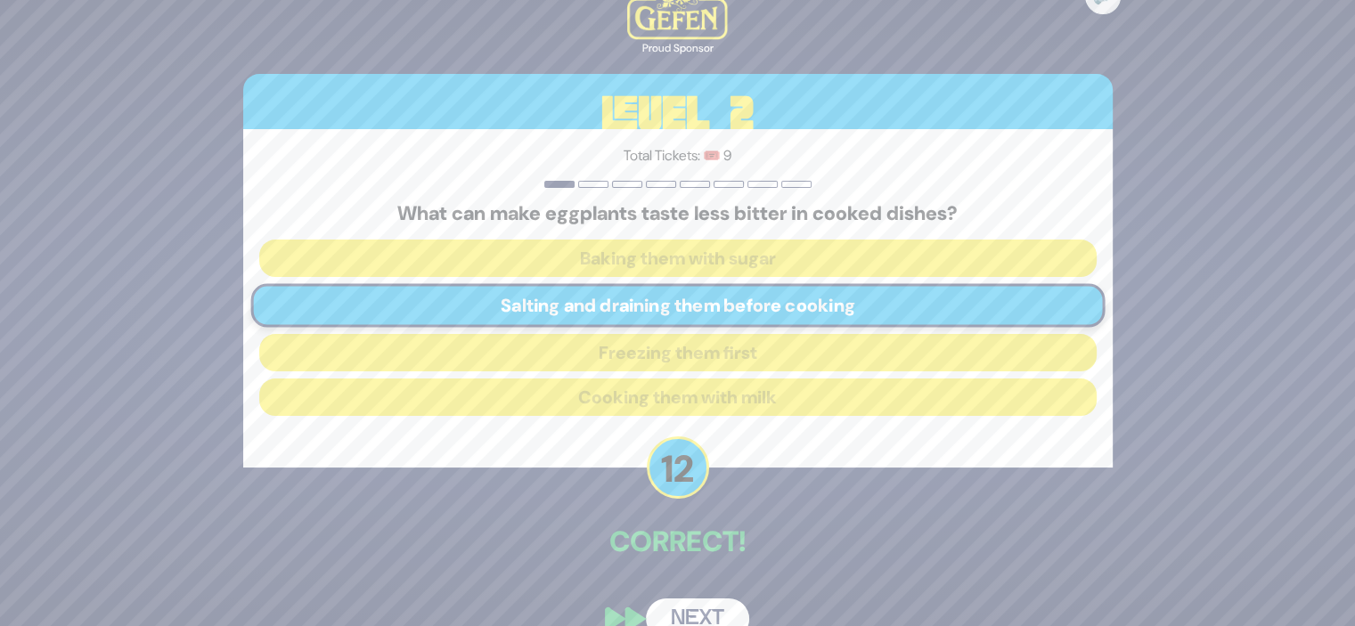
click at [678, 603] on button "Next" at bounding box center [697, 619] width 103 height 41
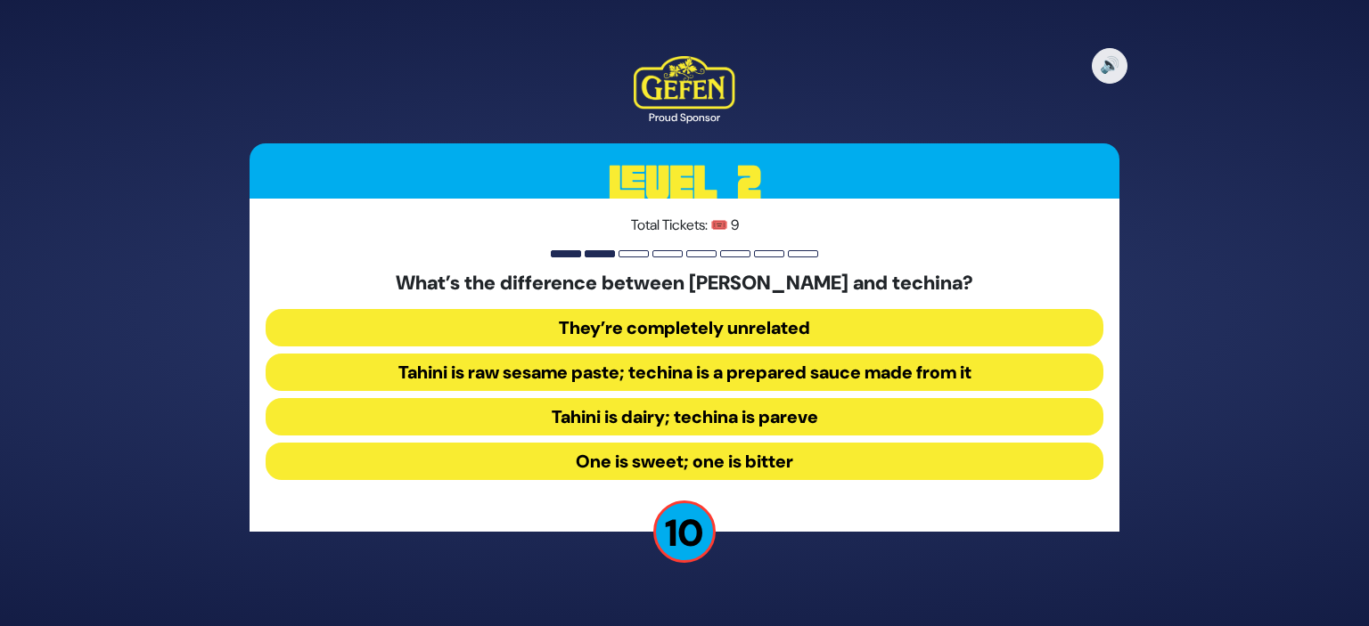
click at [724, 371] on button "Tahini is raw sesame paste; techina is a prepared sauce made from it" at bounding box center [685, 372] width 838 height 37
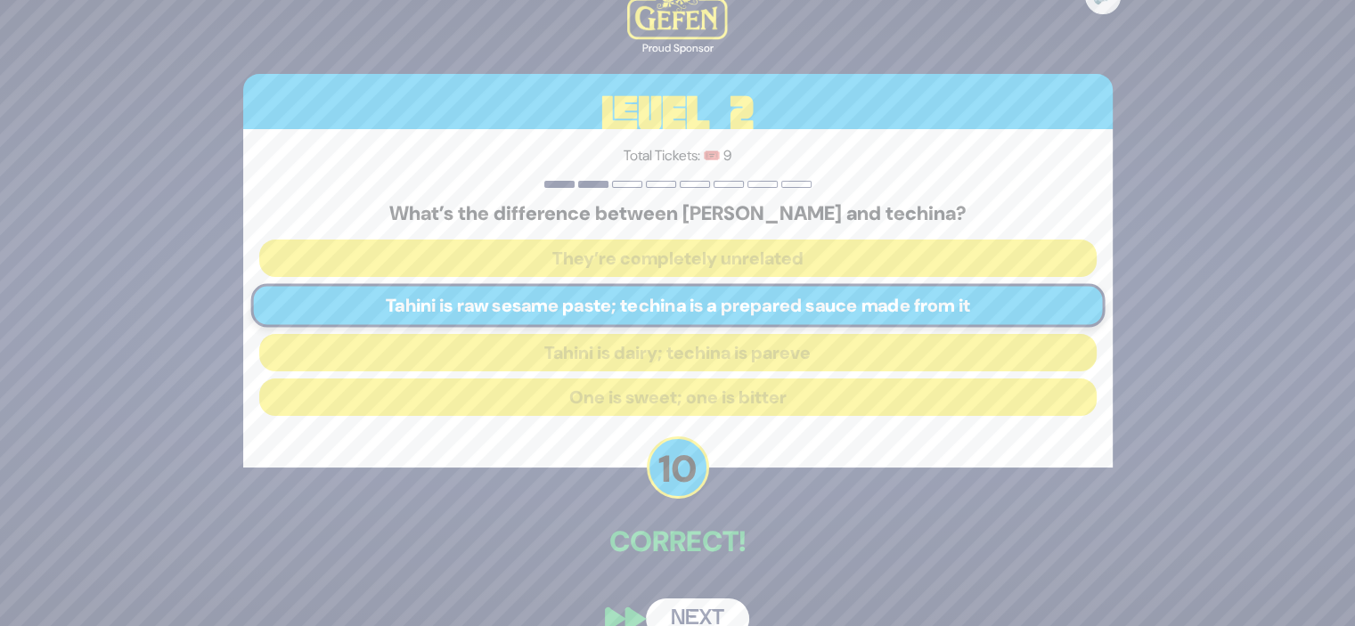
click at [686, 606] on button "Next" at bounding box center [697, 619] width 103 height 41
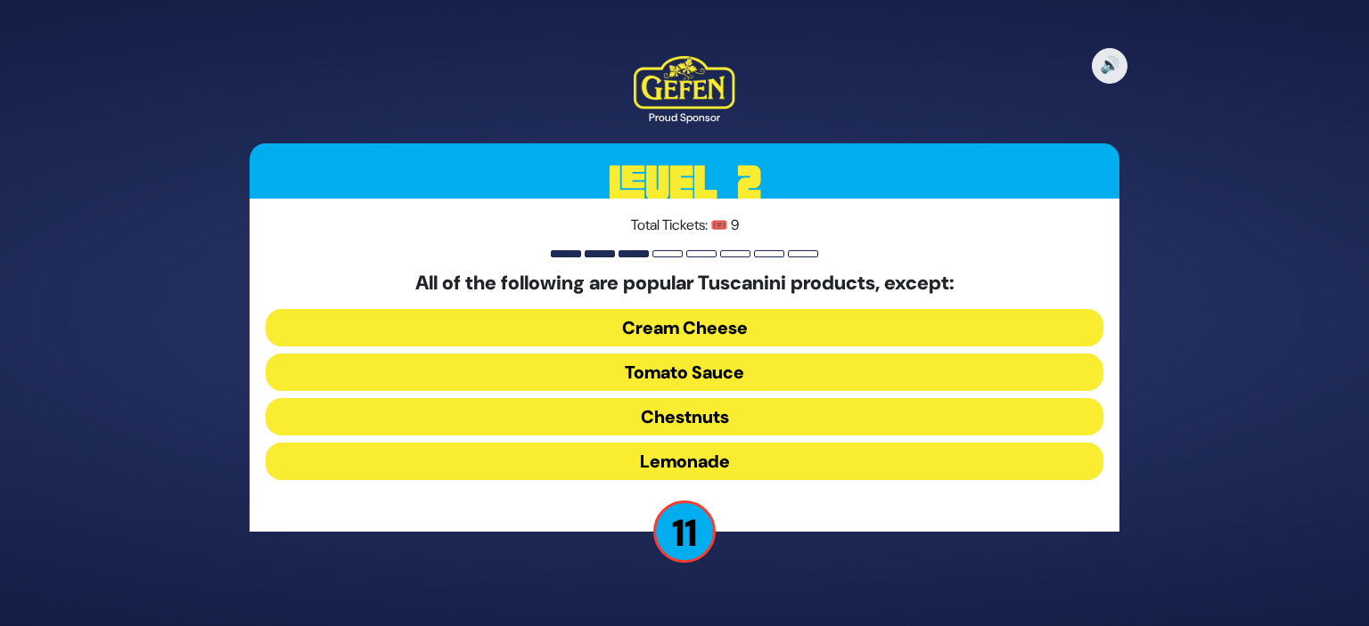
click at [712, 323] on button "Cream Cheese" at bounding box center [685, 327] width 838 height 37
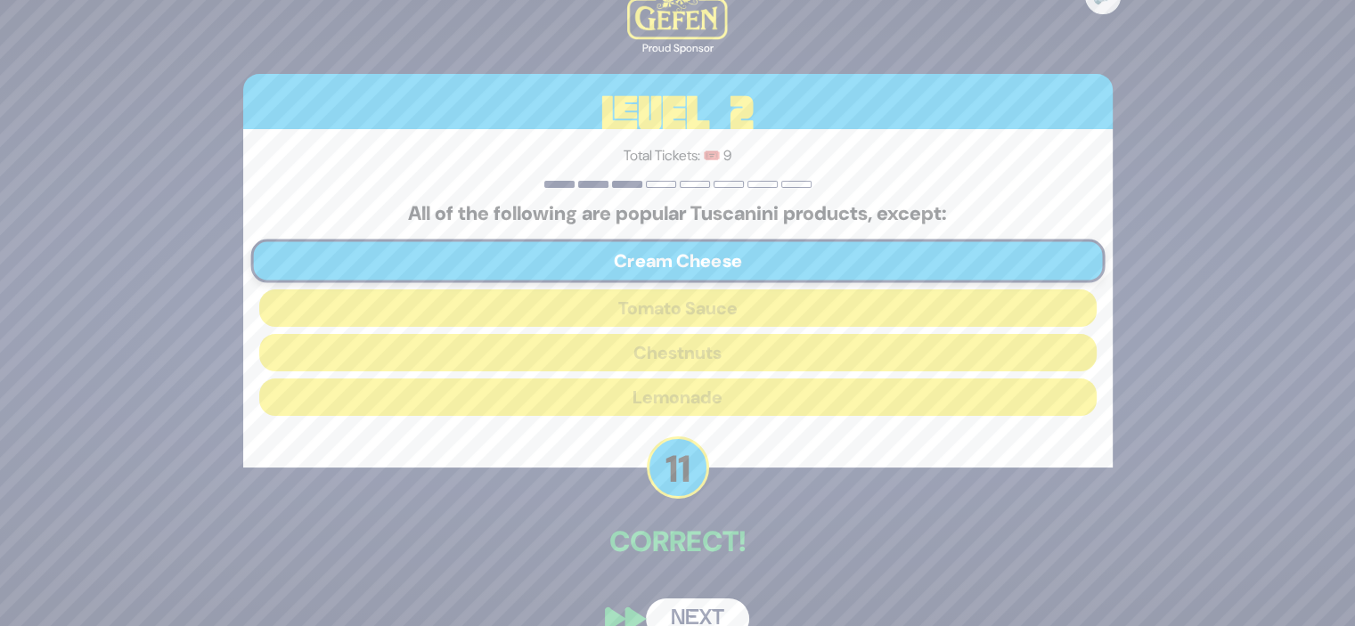
click at [692, 611] on button "Next" at bounding box center [697, 619] width 103 height 41
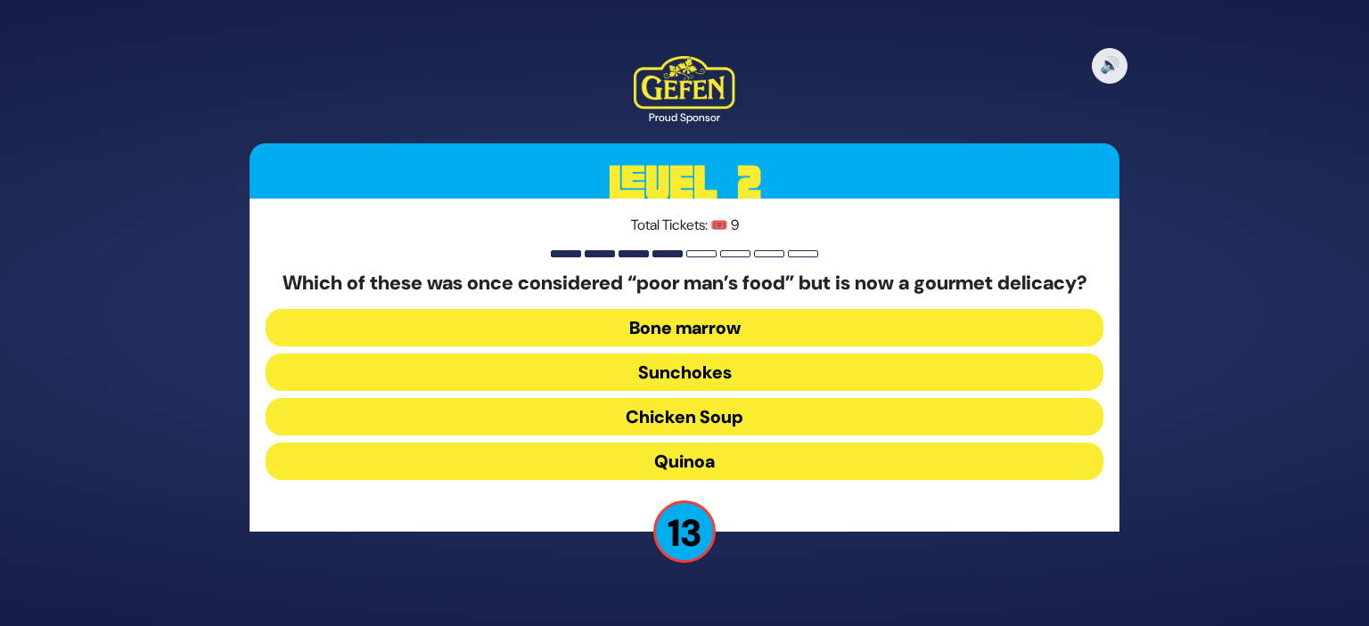
click at [700, 344] on button "Bone marrow" at bounding box center [685, 327] width 838 height 37
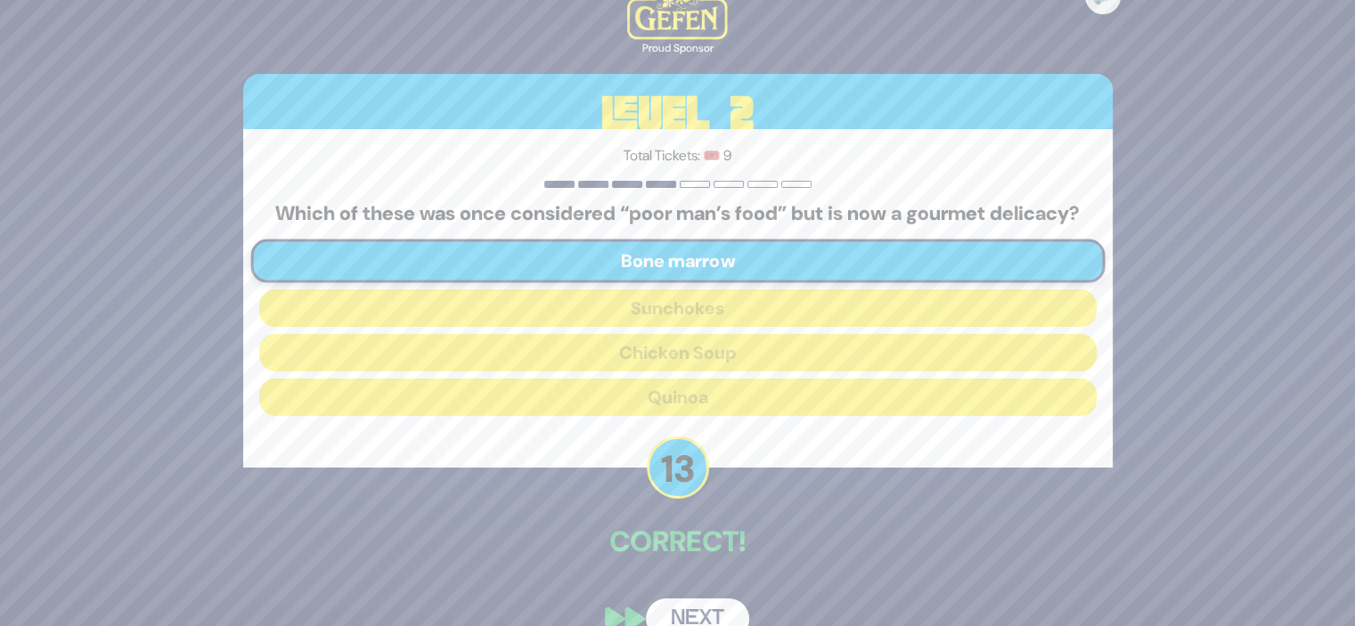
click at [679, 618] on button "Next" at bounding box center [697, 619] width 103 height 41
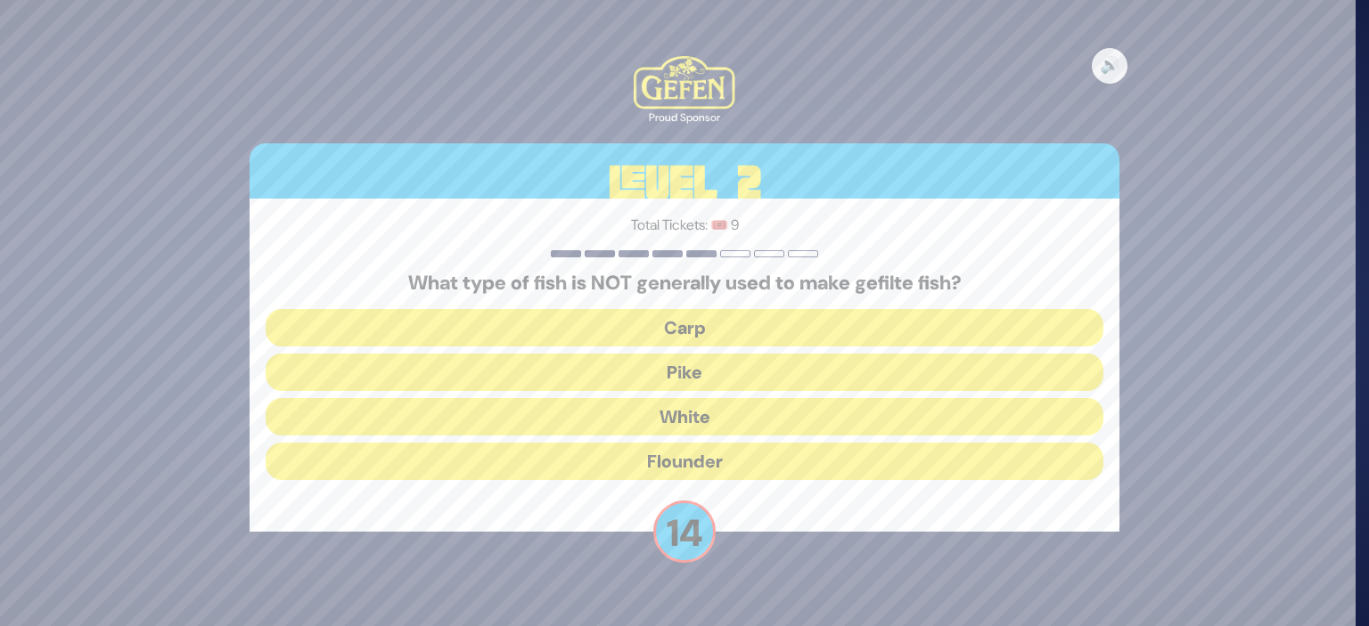
click at [730, 453] on button "Flounder" at bounding box center [685, 461] width 838 height 37
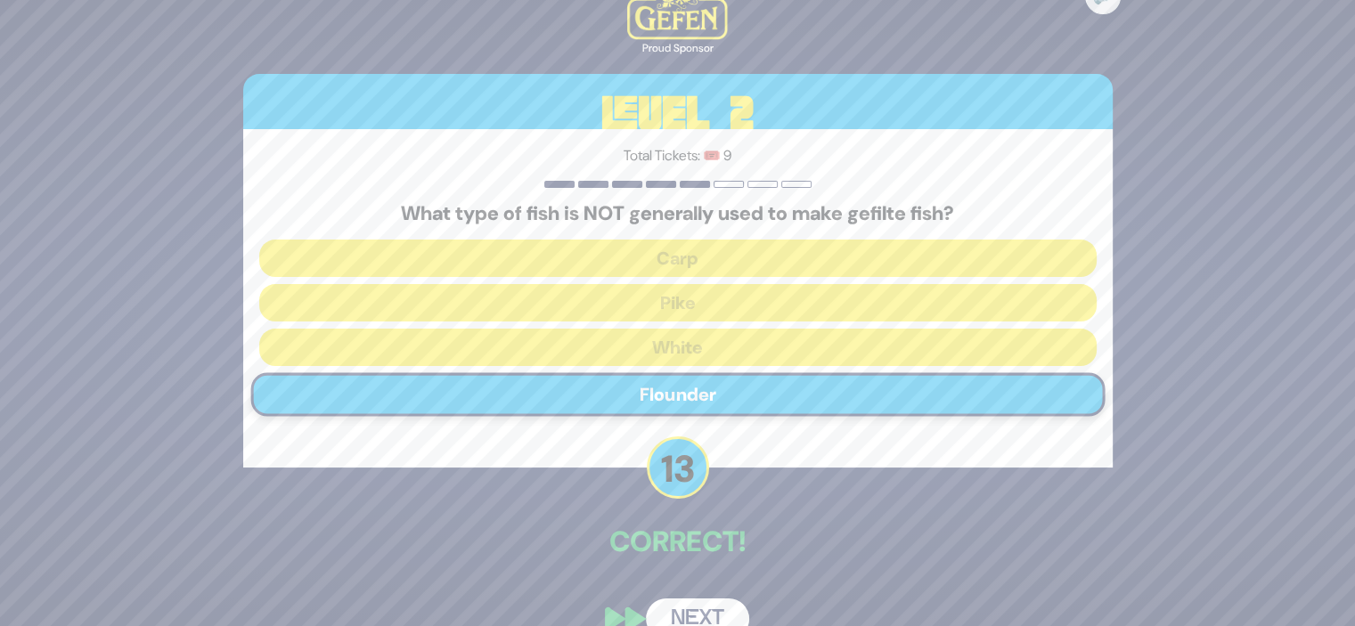
click at [689, 607] on button "Next" at bounding box center [697, 619] width 103 height 41
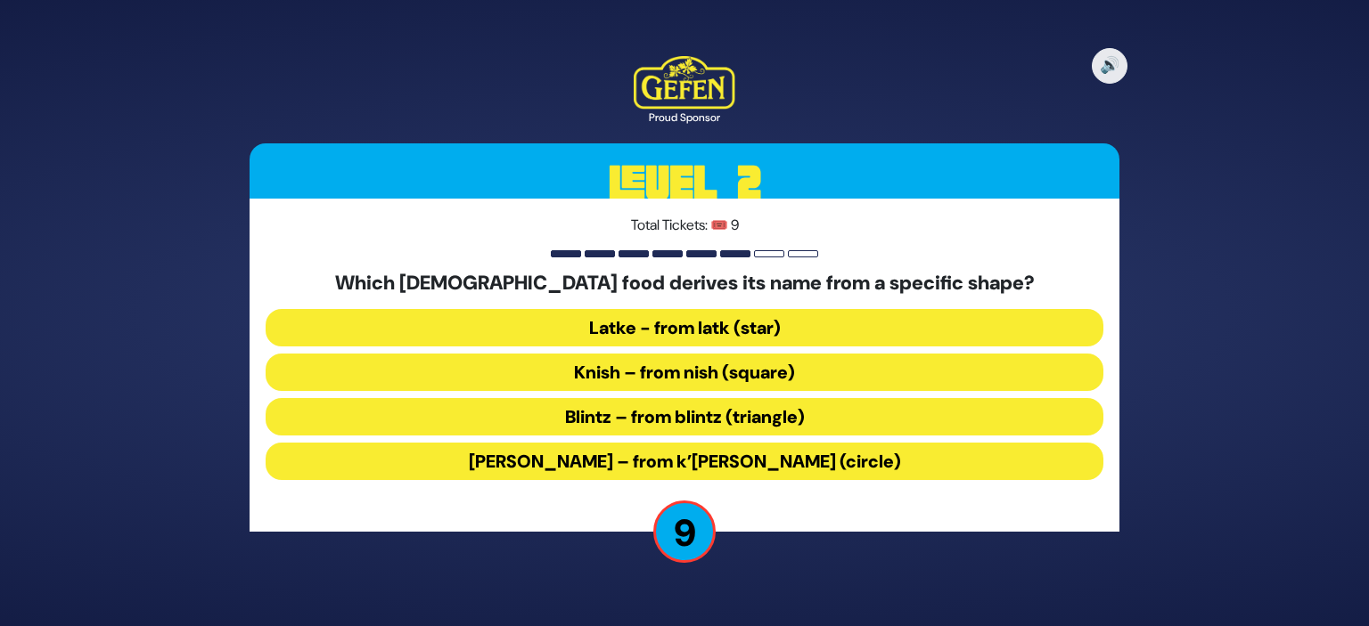
click at [672, 464] on button "Kugel – from k’igel (circle)" at bounding box center [685, 461] width 838 height 37
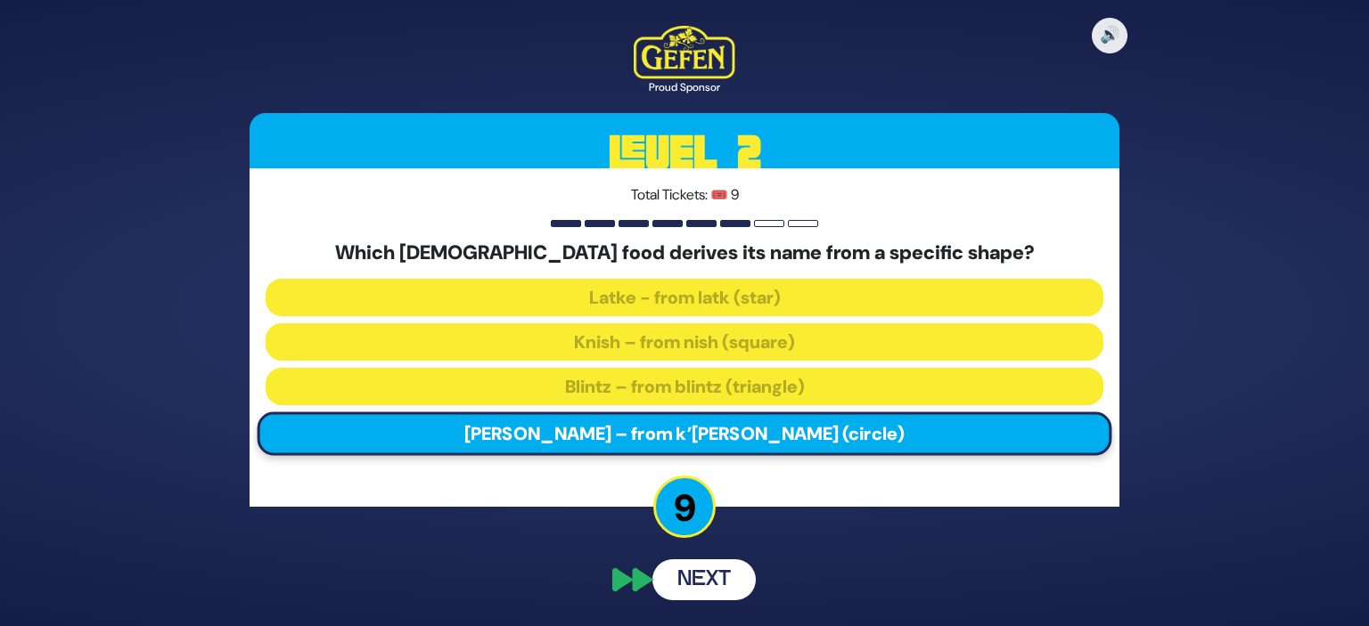
click at [720, 581] on button "Next" at bounding box center [703, 580] width 103 height 41
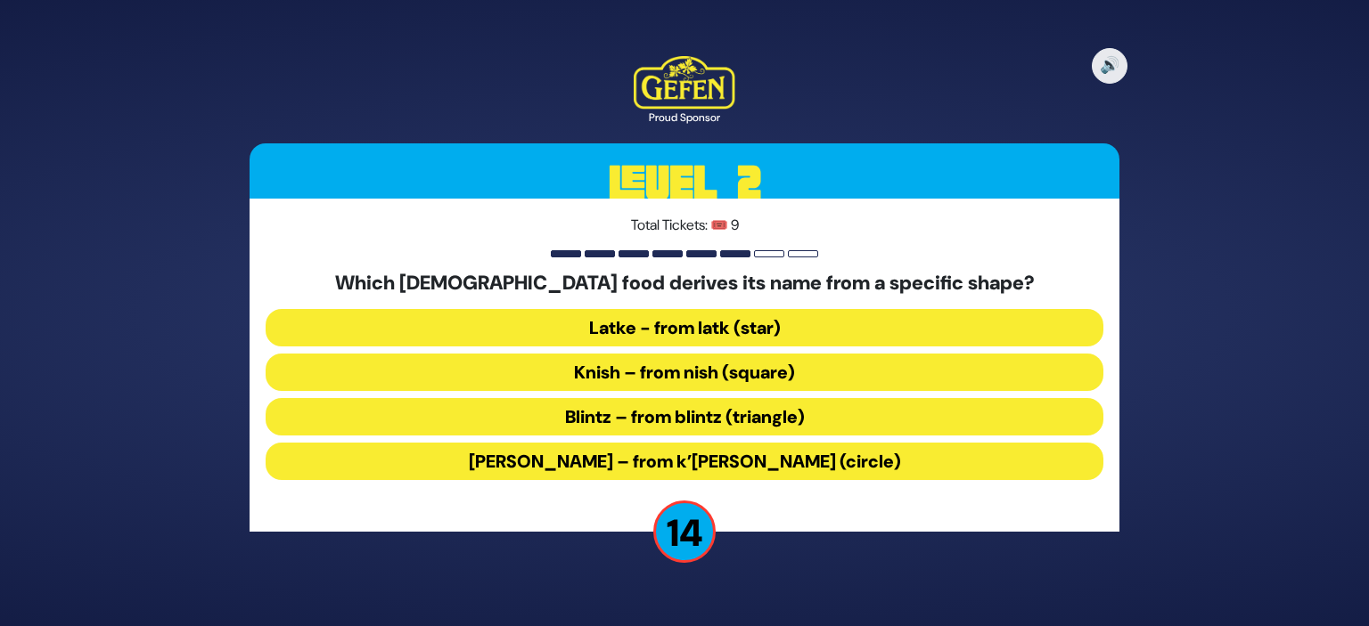
click at [691, 466] on button "Kugel – from k’igel (circle)" at bounding box center [685, 461] width 838 height 37
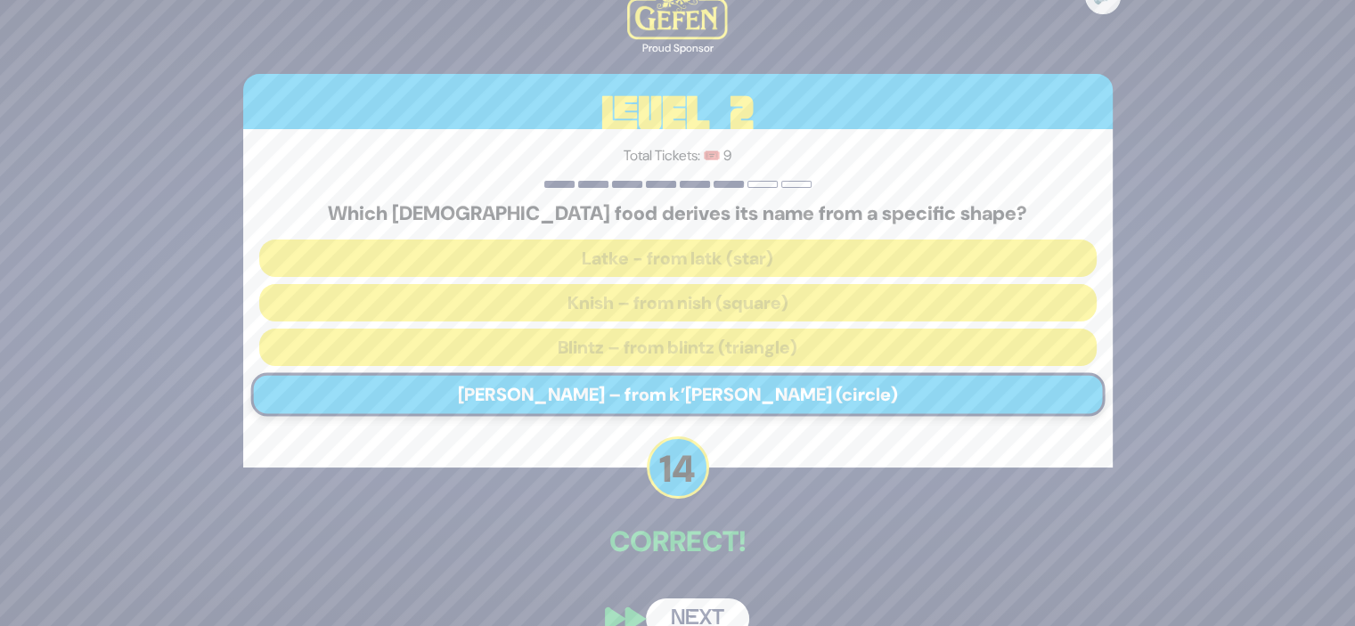
click at [695, 609] on button "Next" at bounding box center [697, 619] width 103 height 41
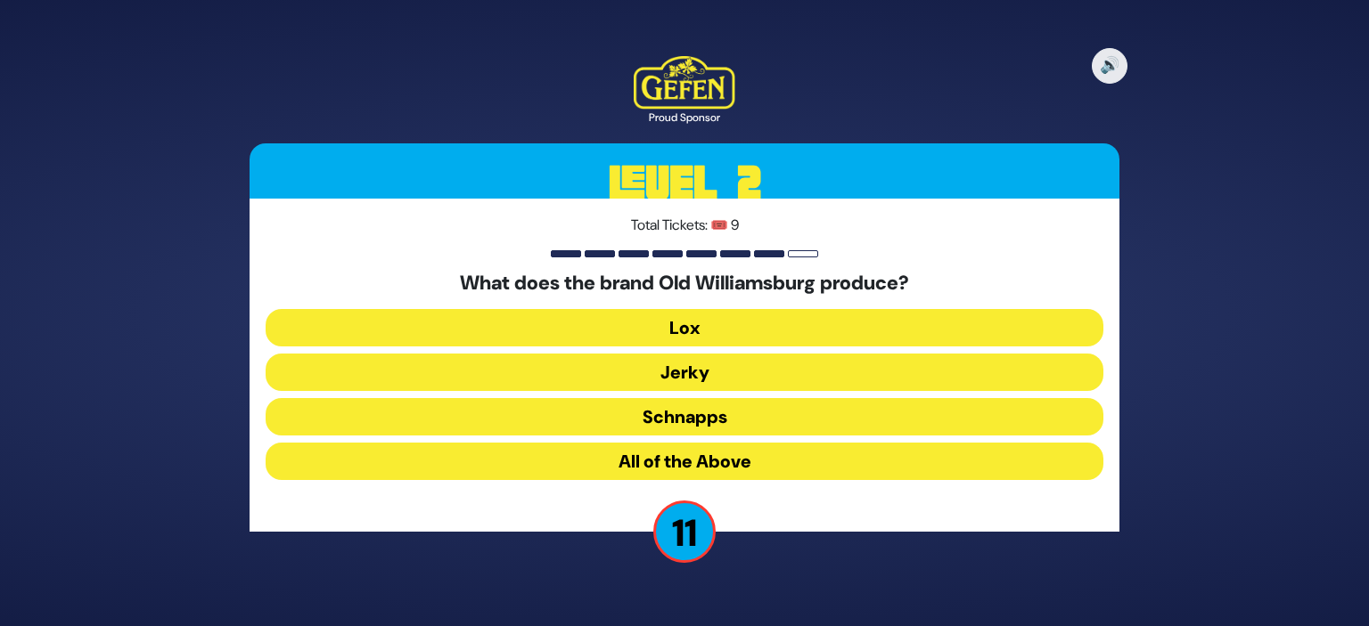
click at [690, 461] on button "All of the Above" at bounding box center [685, 461] width 838 height 37
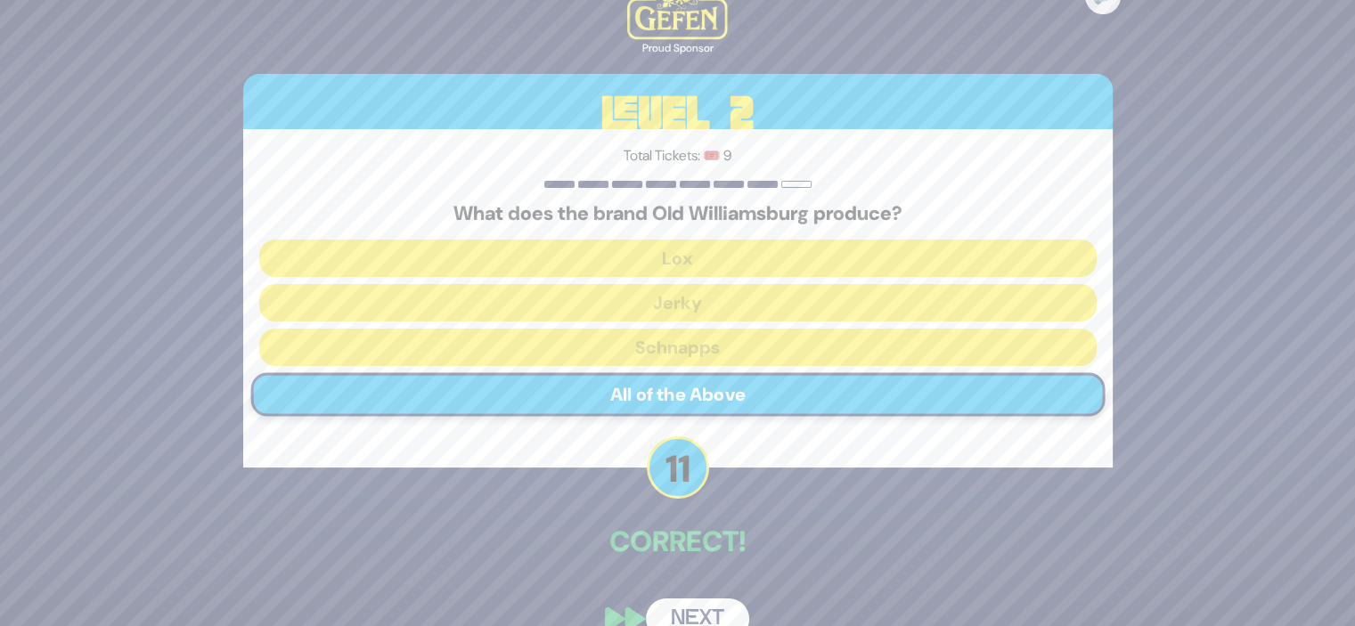
click at [687, 612] on button "Next" at bounding box center [697, 619] width 103 height 41
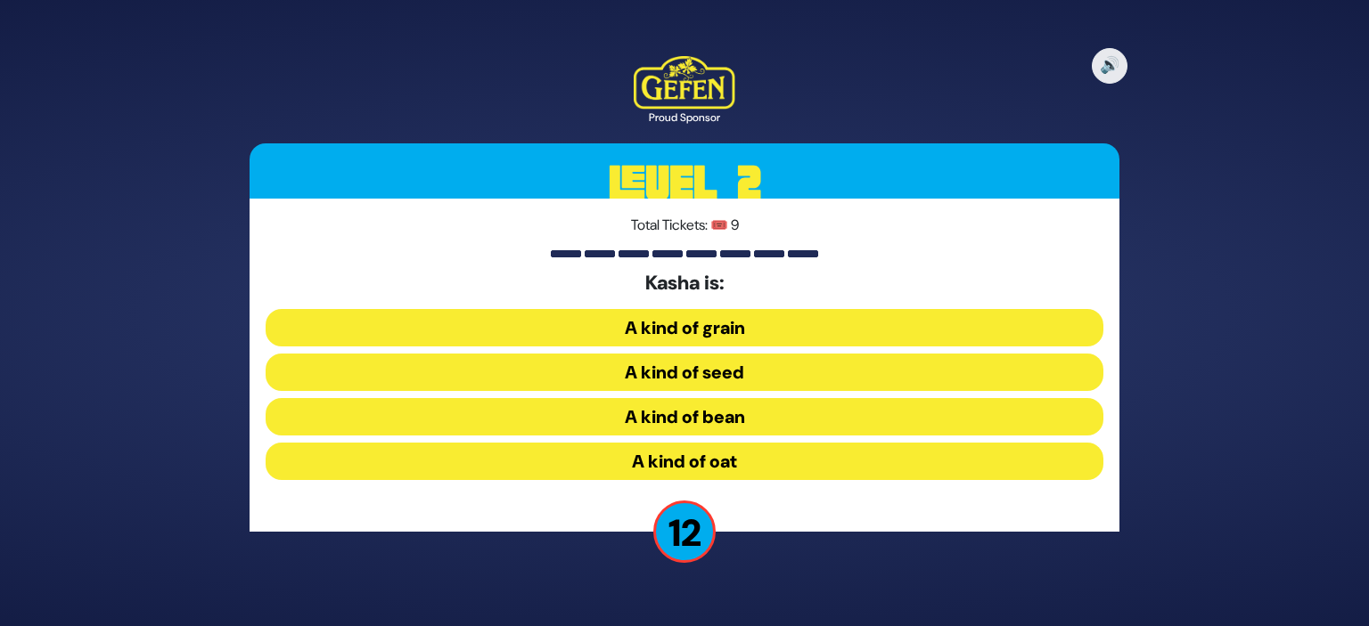
click at [699, 323] on button "A kind of grain" at bounding box center [685, 327] width 838 height 37
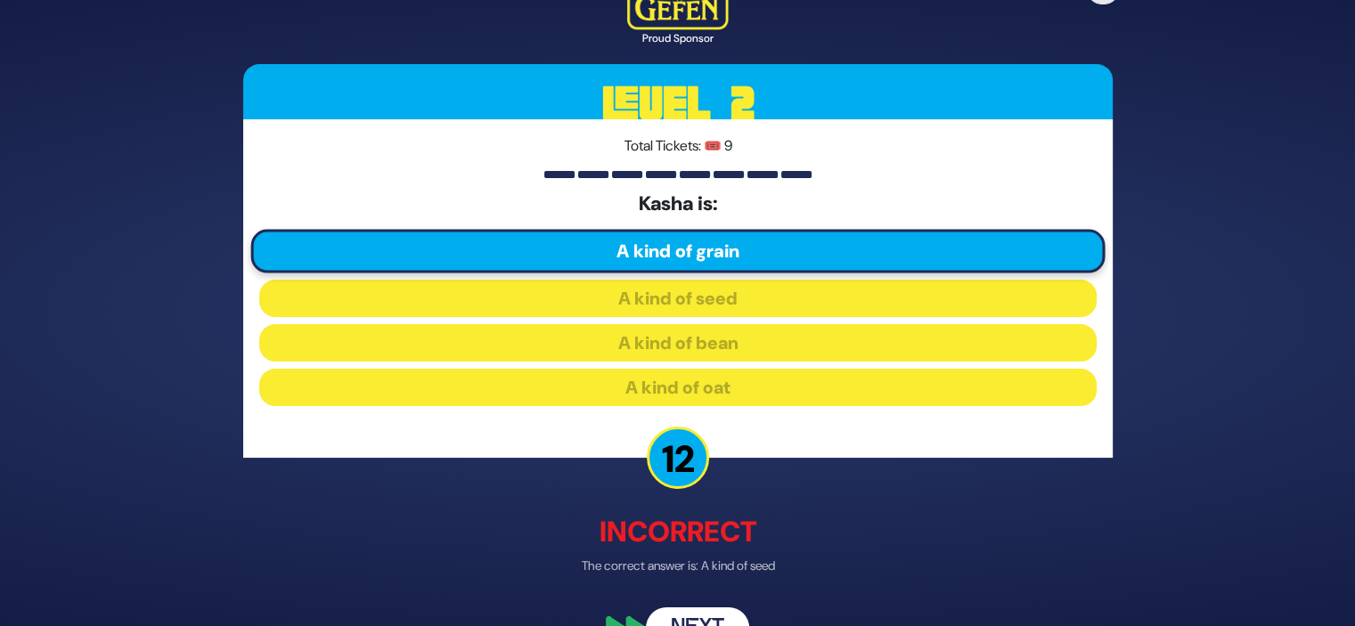
click at [684, 614] on button "Next" at bounding box center [697, 629] width 103 height 41
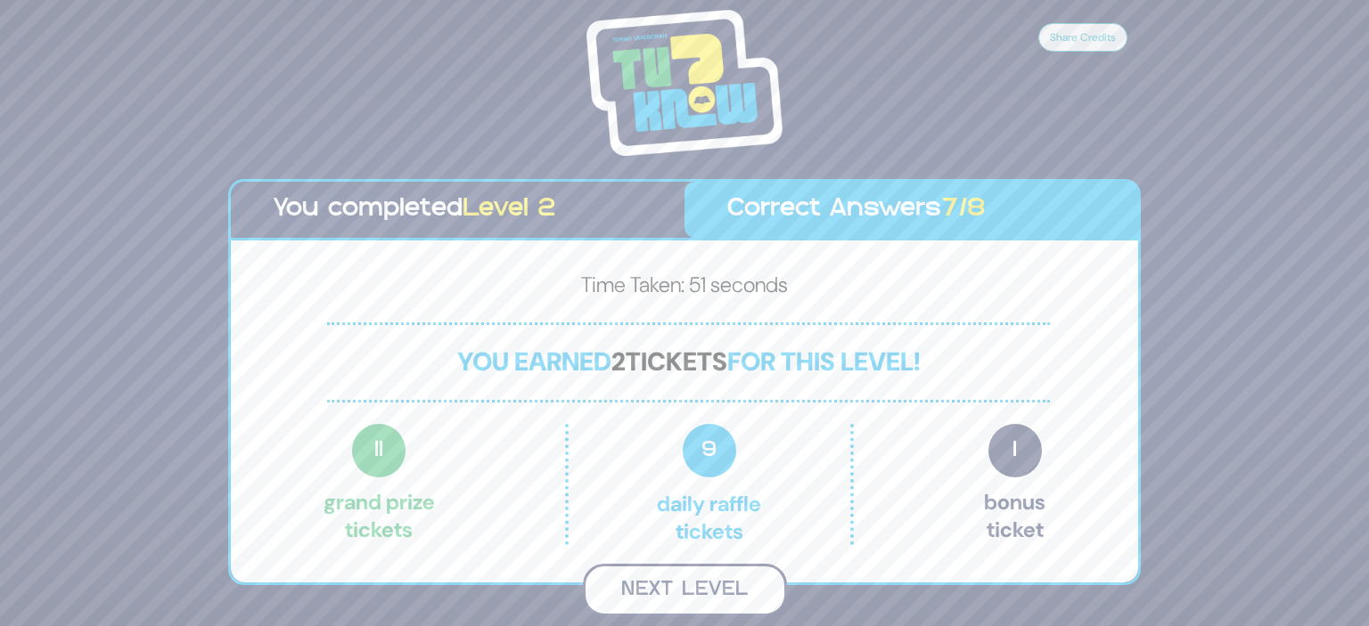
click at [685, 596] on button "Next Level" at bounding box center [685, 590] width 204 height 53
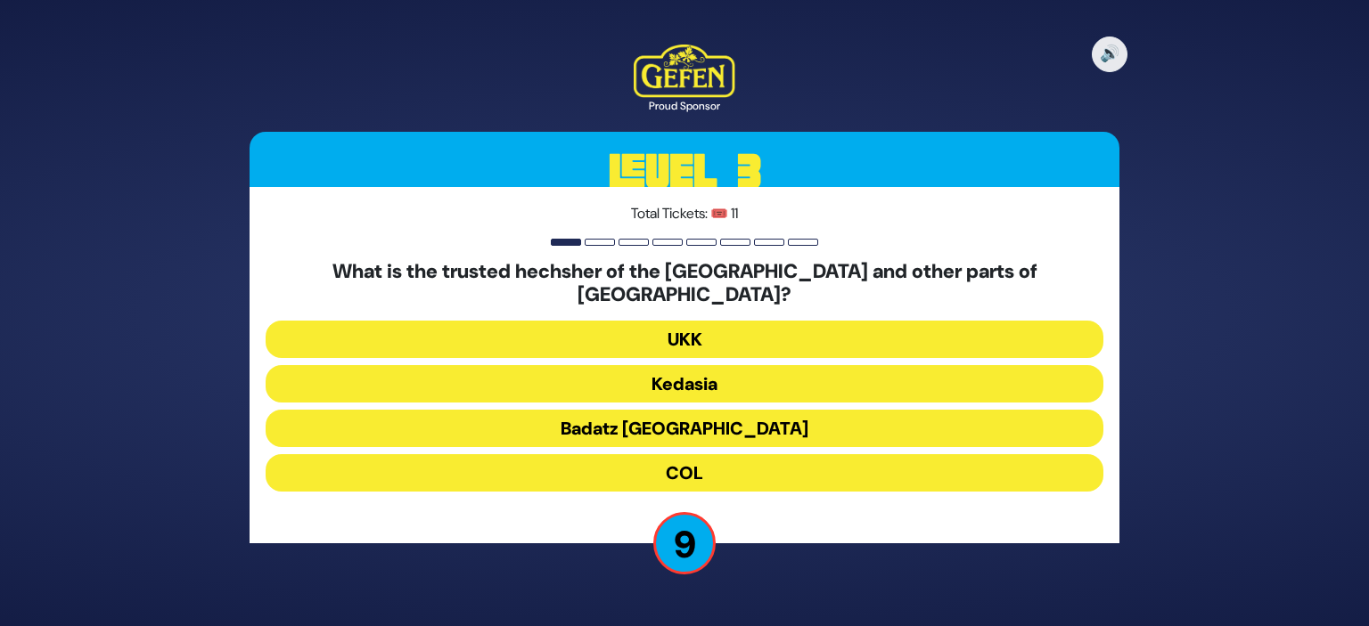
click at [702, 413] on button "Badatz London" at bounding box center [685, 428] width 838 height 37
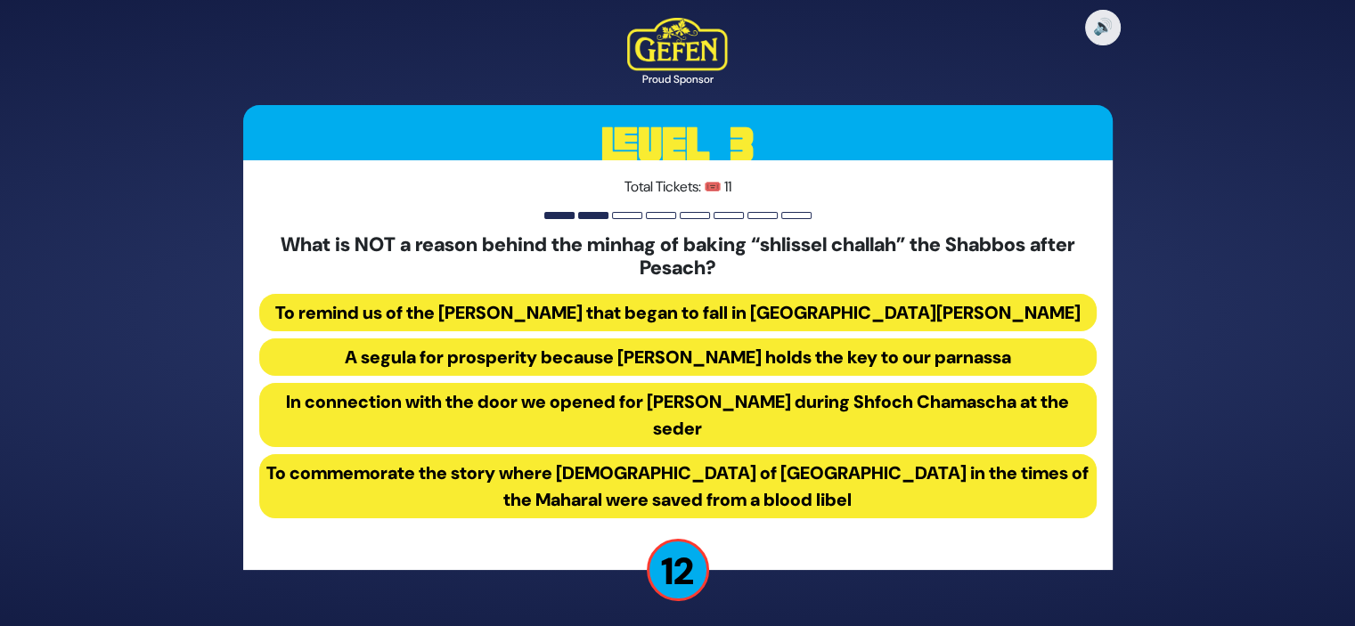
click at [685, 421] on button "In connection with the door we opened for Eliyahu Hanavi during Shfoch Chamasch…" at bounding box center [678, 415] width 838 height 64
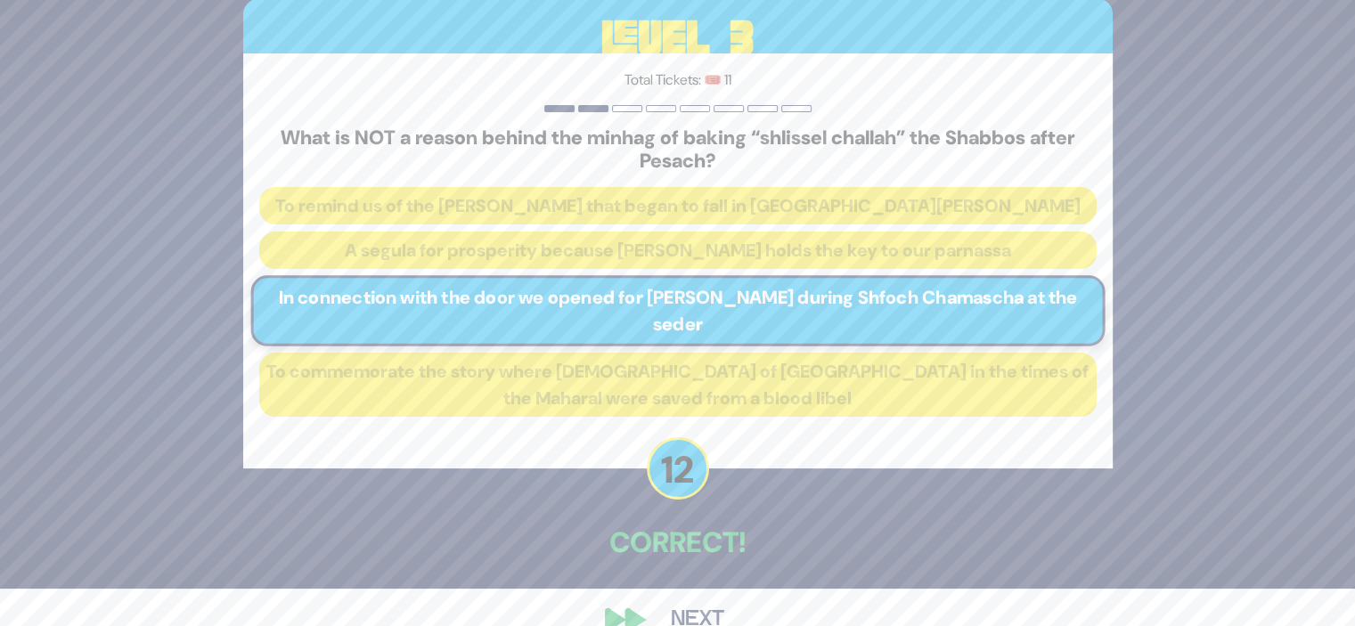
scroll to position [72, 0]
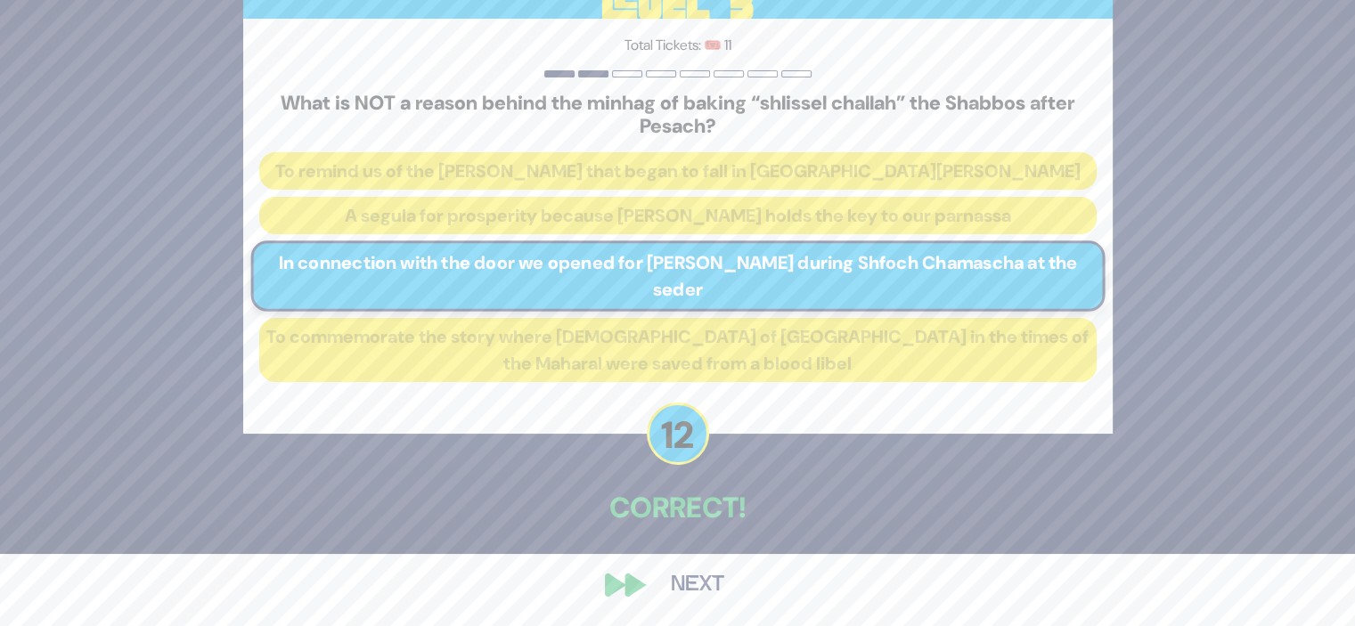
click at [687, 595] on button "Next" at bounding box center [697, 585] width 103 height 41
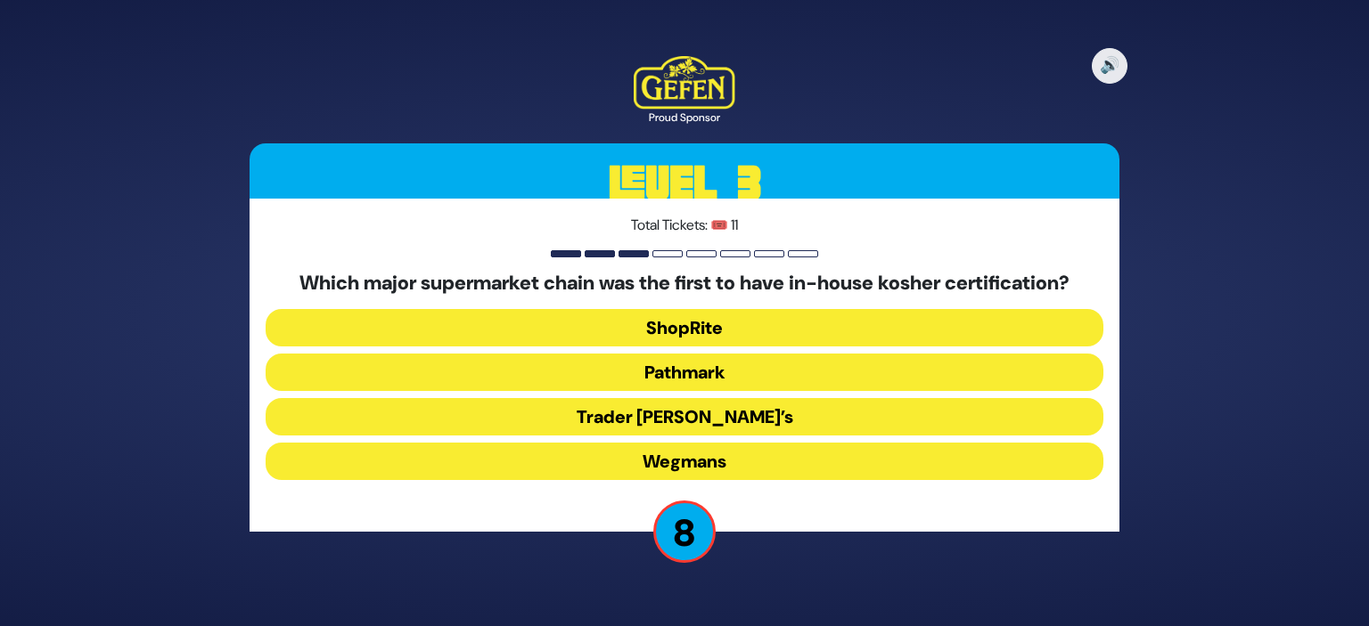
click at [696, 331] on button "ShopRite" at bounding box center [685, 327] width 838 height 37
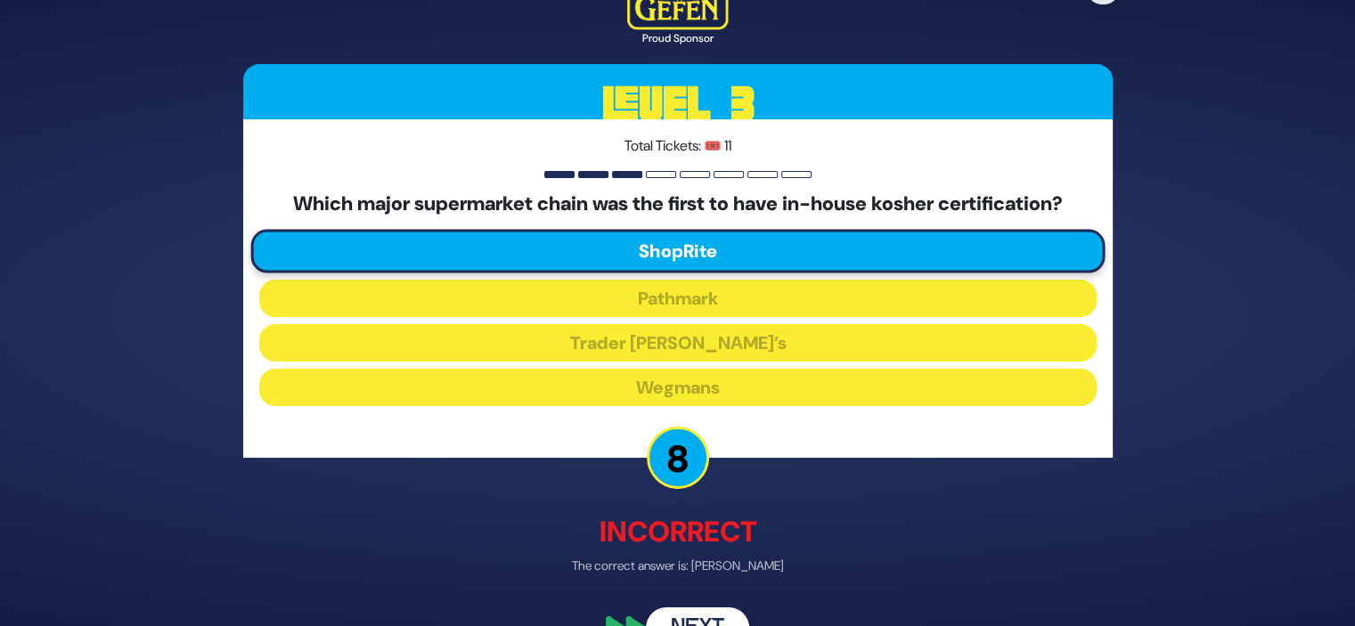
click at [686, 621] on button "Next" at bounding box center [697, 629] width 103 height 41
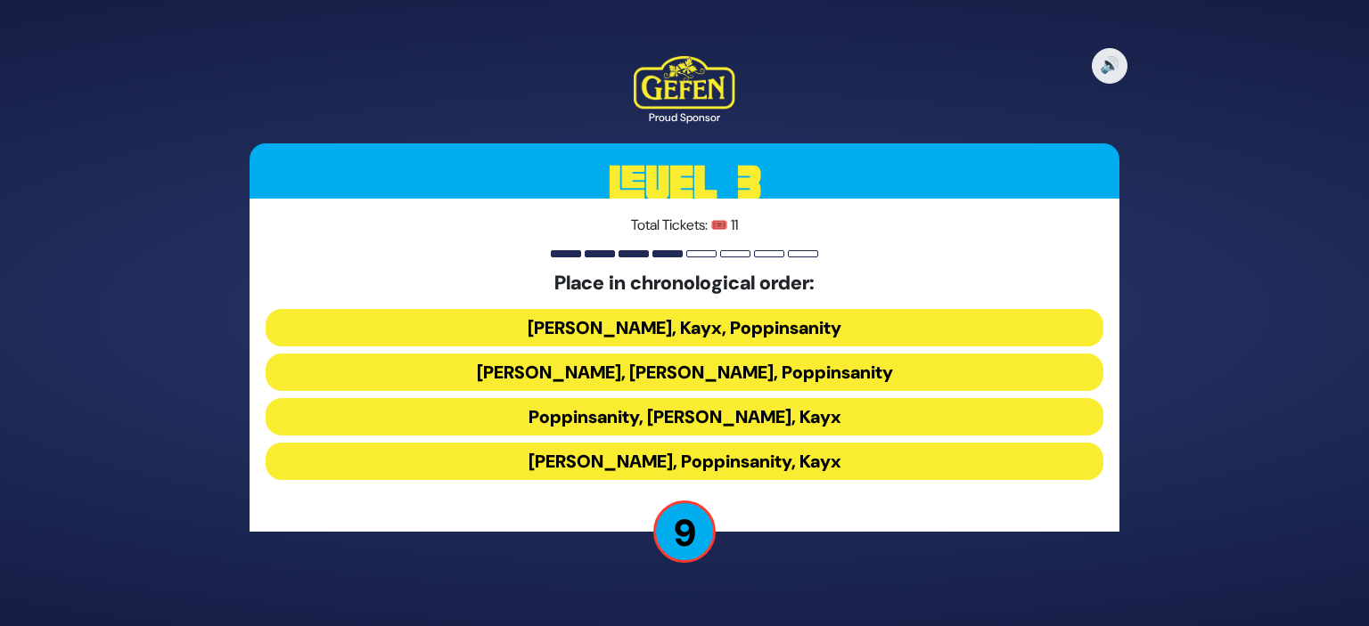
click at [710, 462] on button "Siegelmans, Poppinsanity, Kayx" at bounding box center [685, 461] width 838 height 37
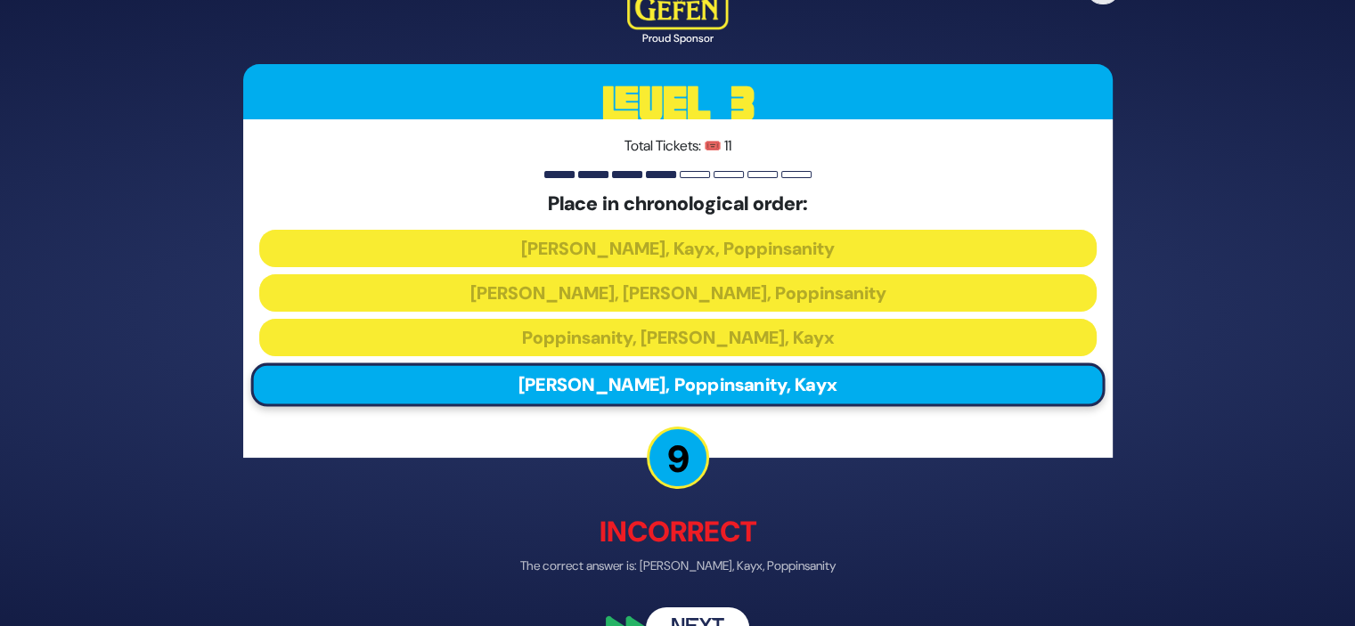
click at [678, 616] on button "Next" at bounding box center [697, 629] width 103 height 41
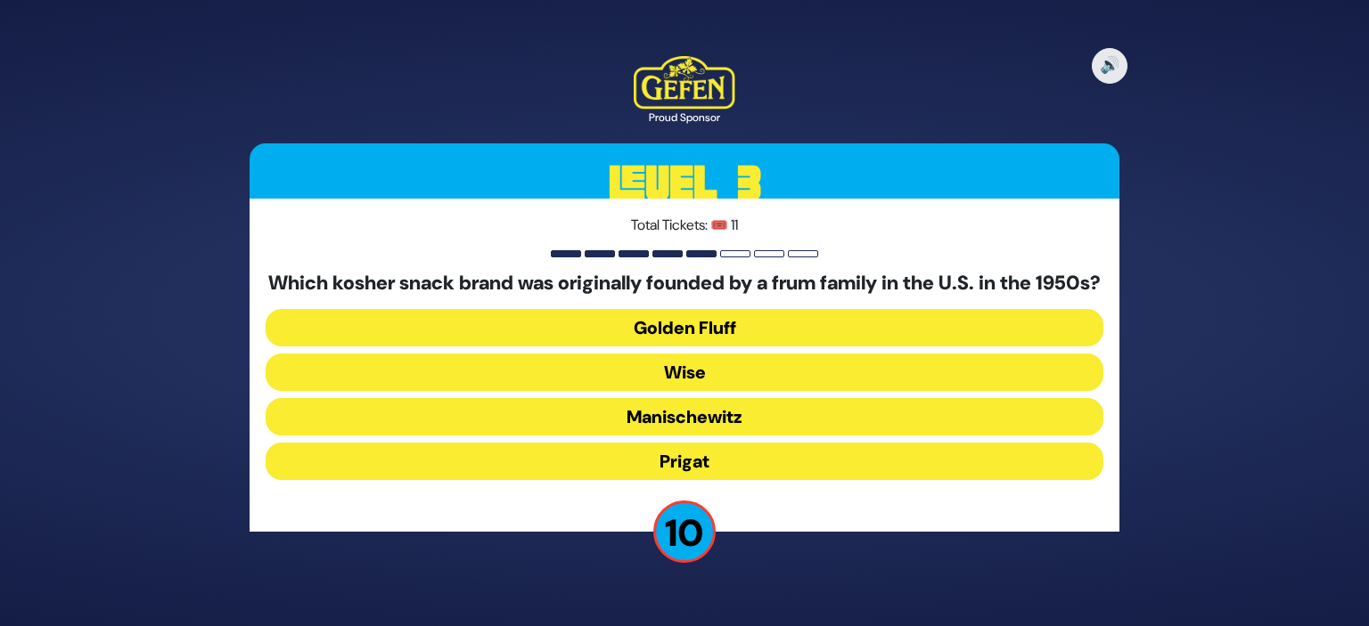
click at [734, 336] on button "Golden Fluff" at bounding box center [685, 327] width 838 height 37
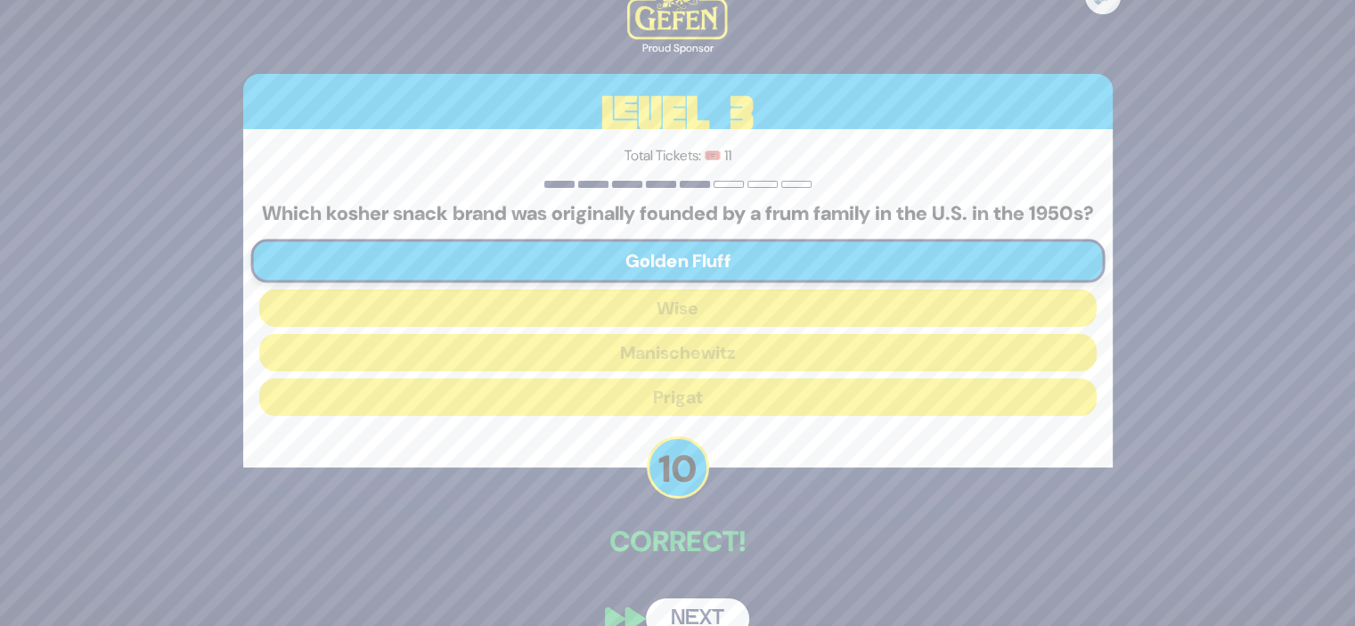
click at [700, 613] on button "Next" at bounding box center [697, 619] width 103 height 41
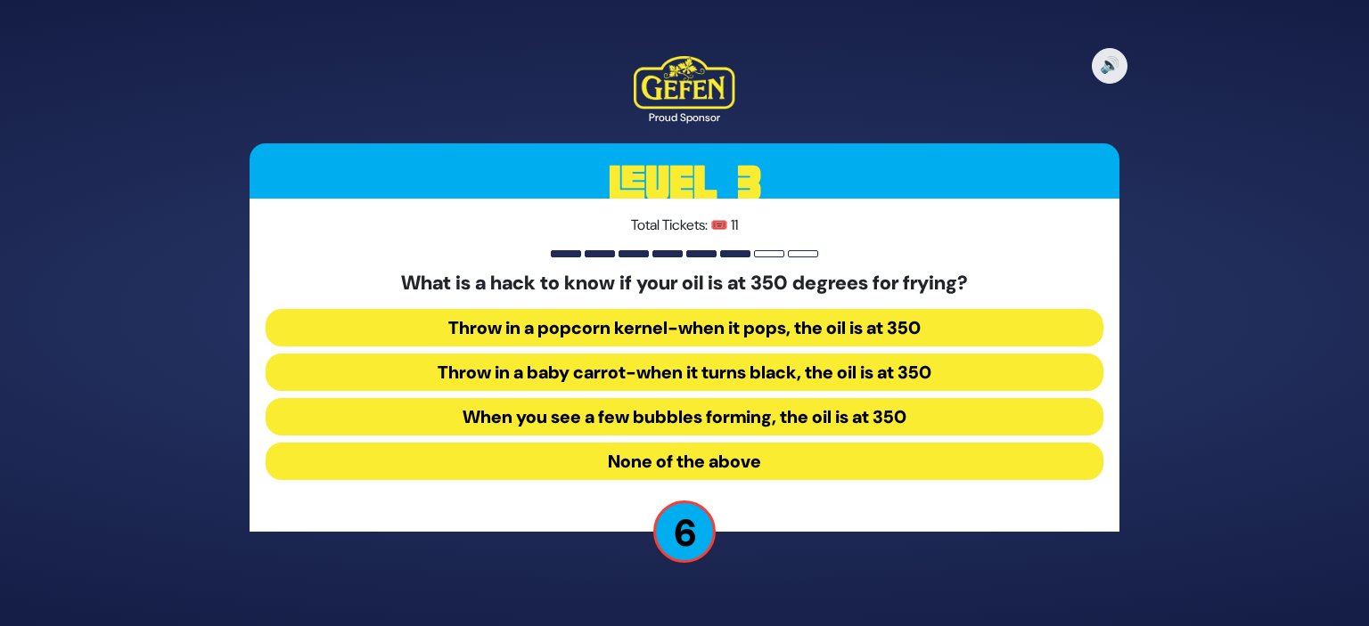
click at [711, 452] on button "None of the above" at bounding box center [685, 461] width 838 height 37
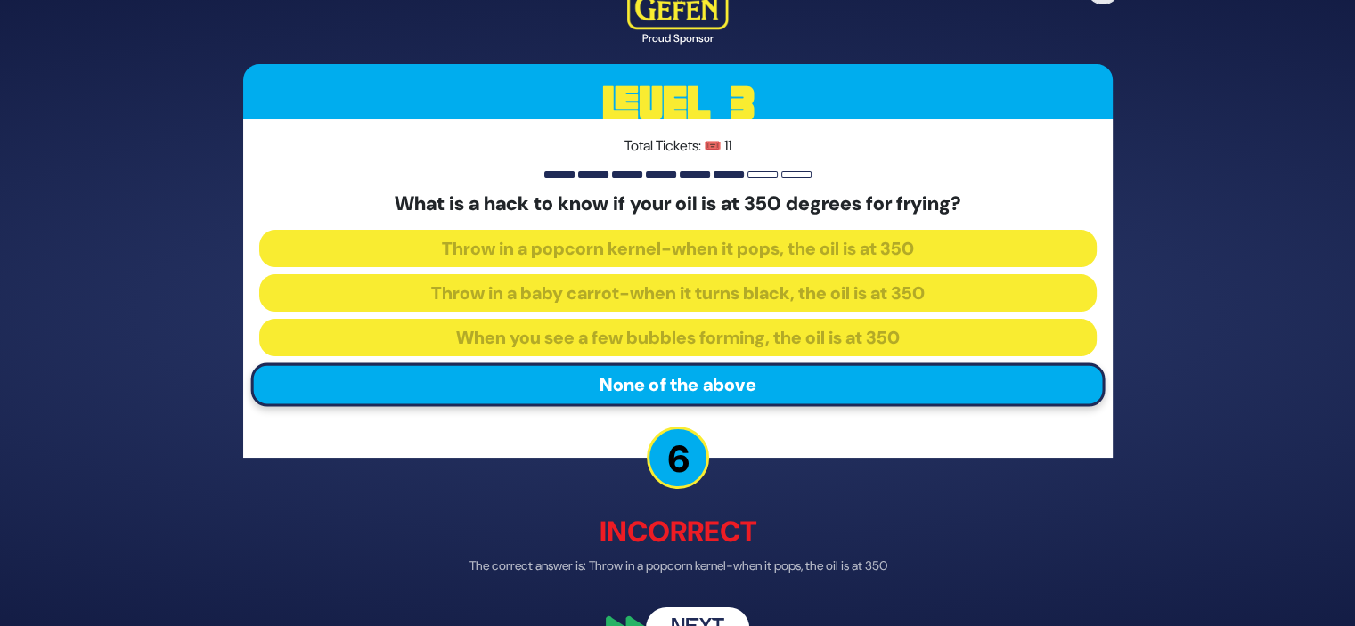
click at [683, 621] on button "Next" at bounding box center [697, 629] width 103 height 41
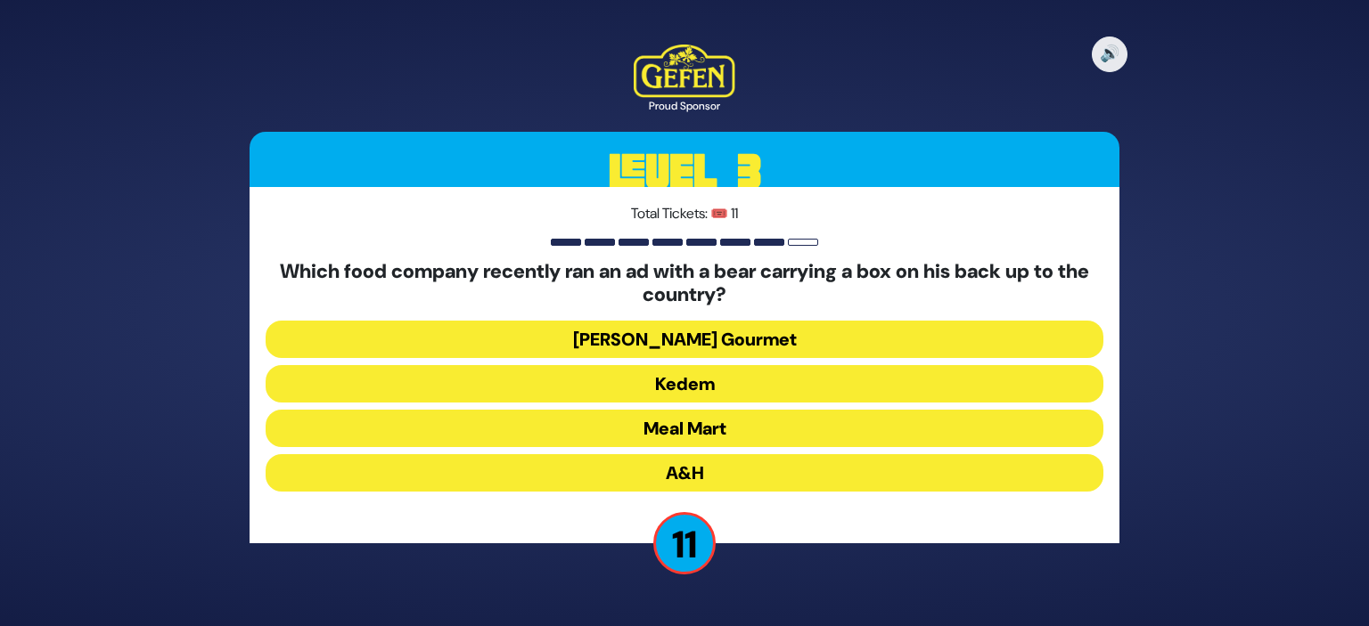
click at [721, 376] on button "Kedem" at bounding box center [685, 383] width 838 height 37
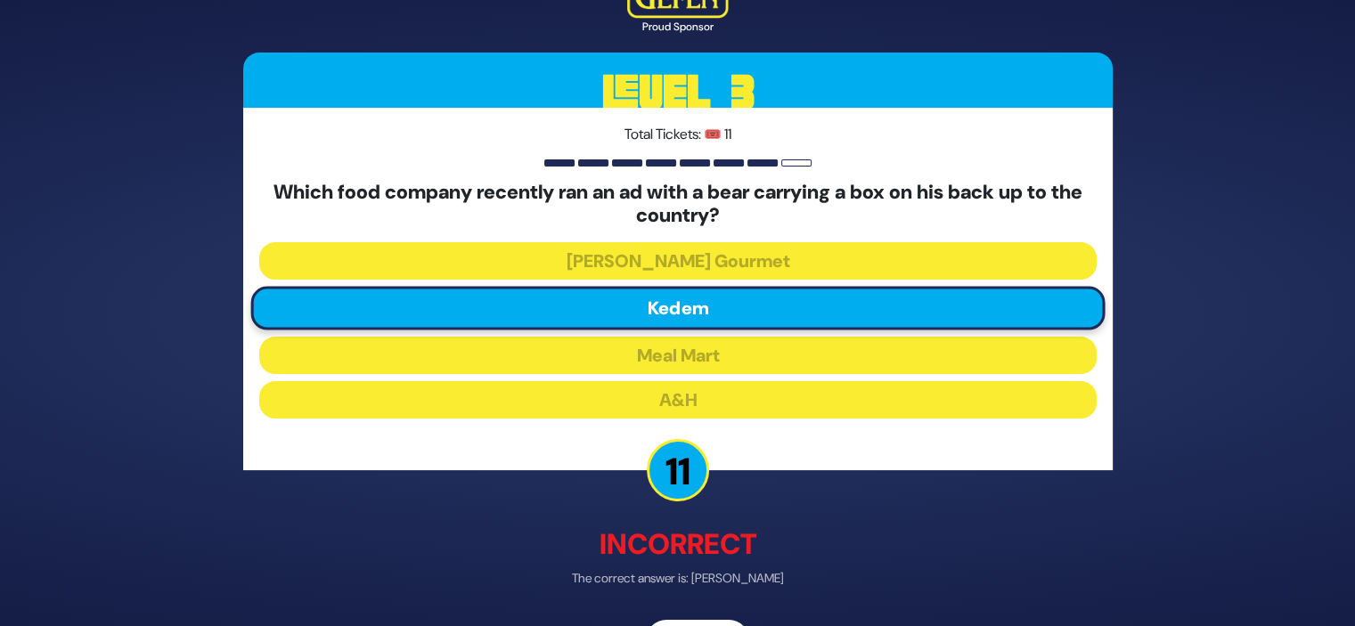
click at [688, 616] on div "🔊 Proud Sponsor Level 3 Total Tickets: 🎟️ 11 Which food company recently ran an…" at bounding box center [678, 313] width 912 height 739
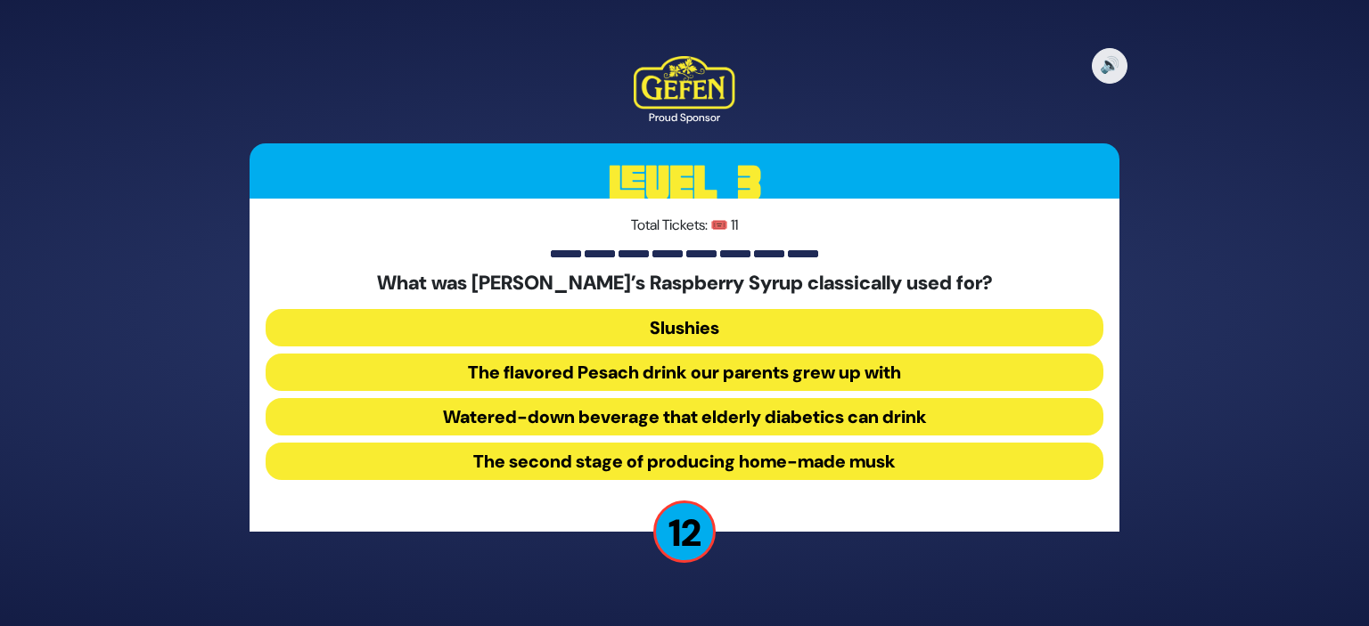
click at [781, 372] on button "The flavored Pesach drink our parents grew up with" at bounding box center [685, 372] width 838 height 37
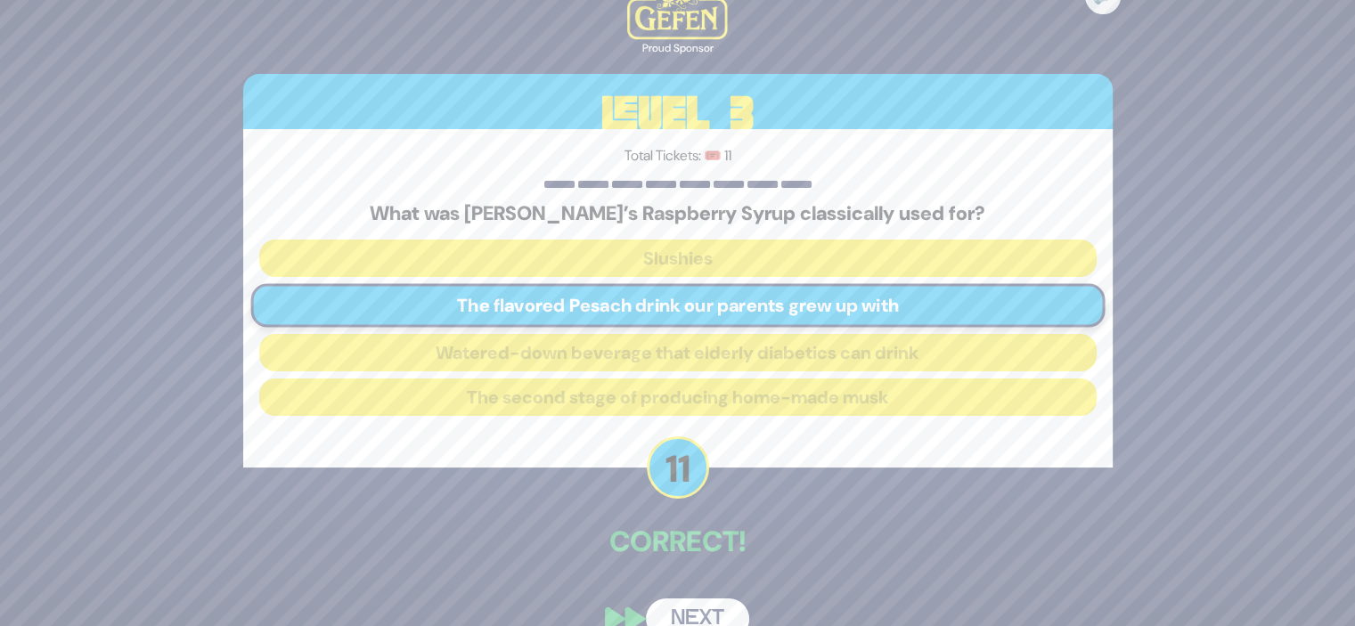
click at [699, 614] on button "Next" at bounding box center [697, 619] width 103 height 41
